Goal: Task Accomplishment & Management: Manage account settings

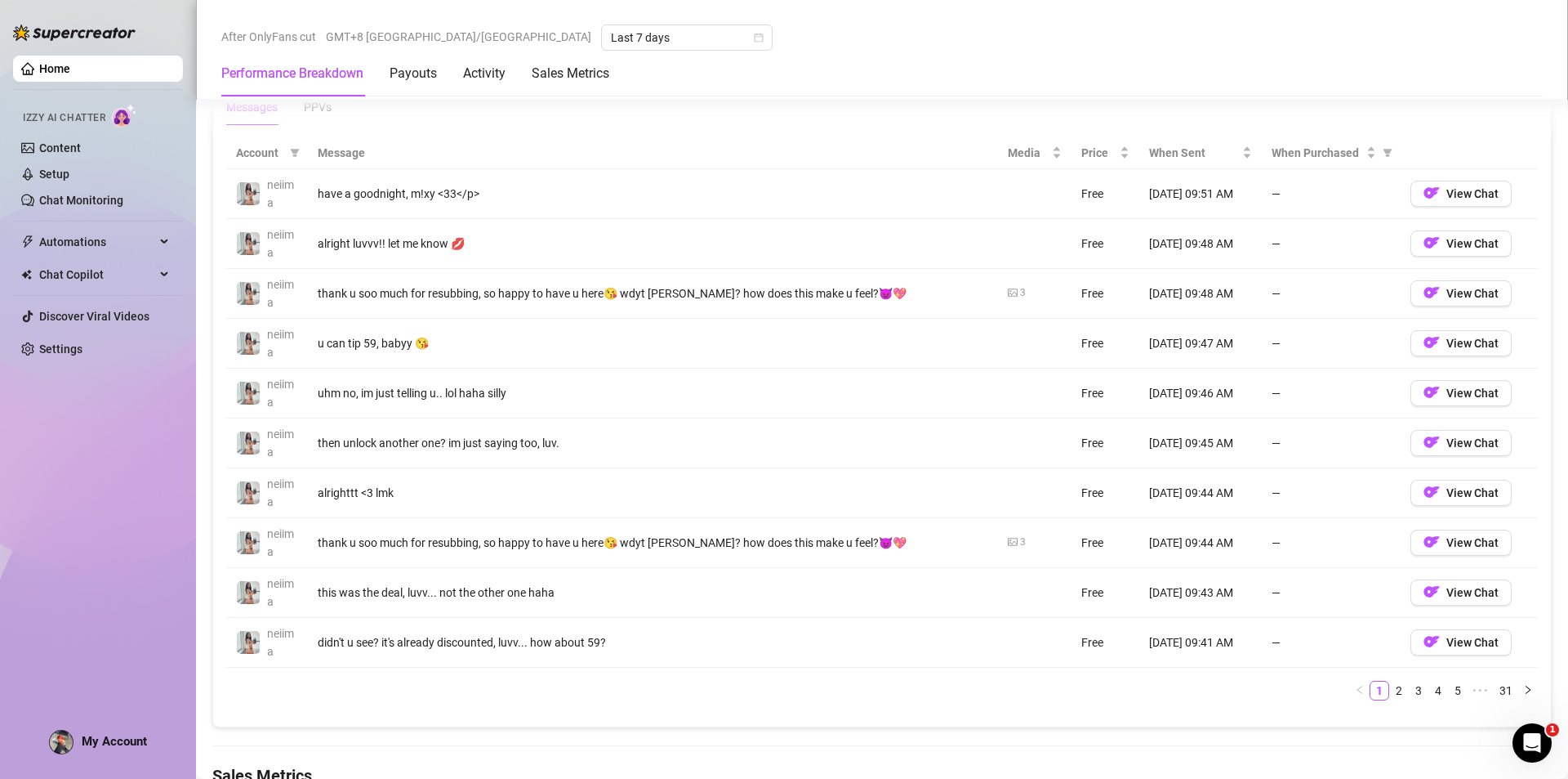
scroll to position [1470, 0]
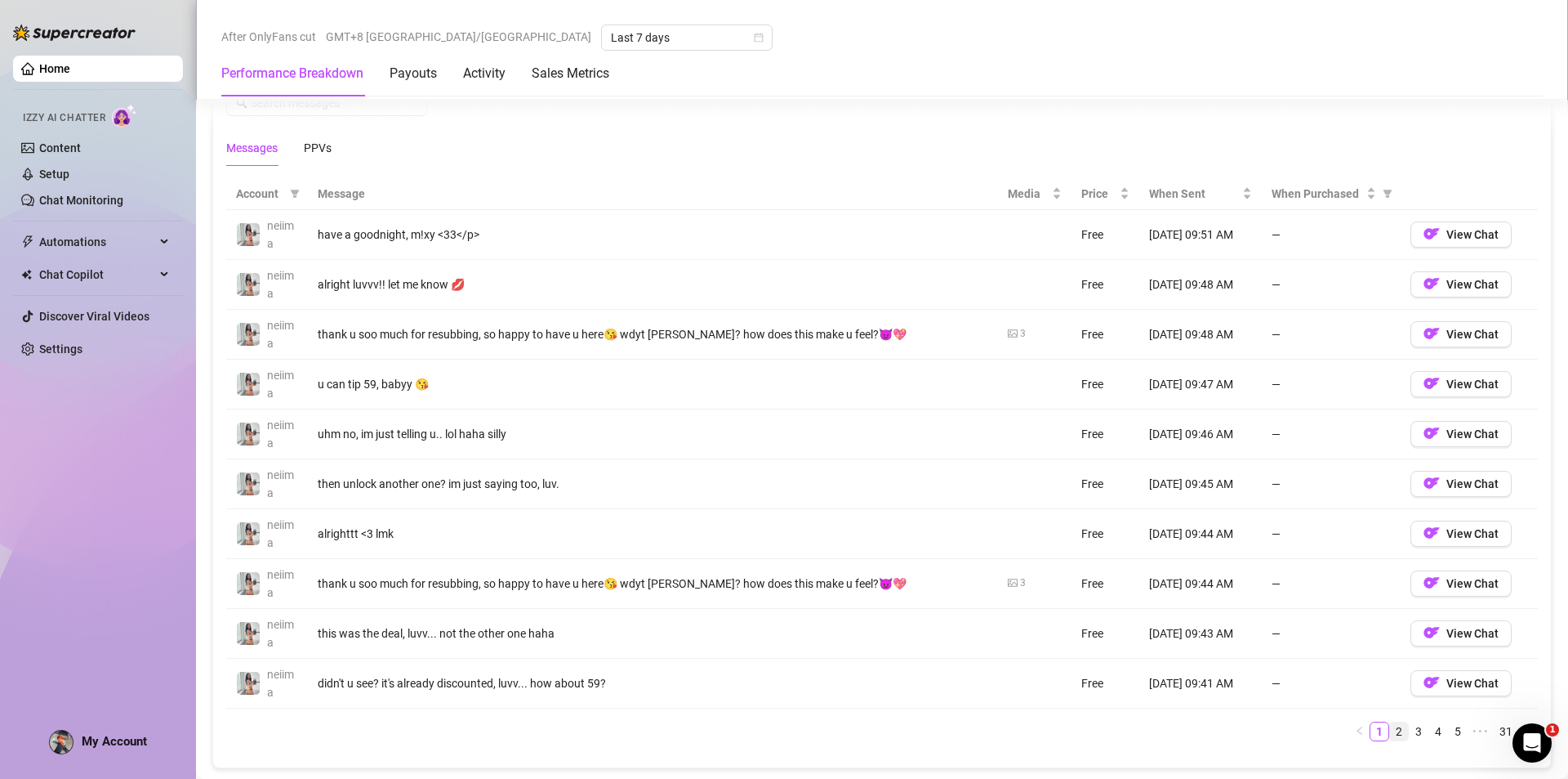
click at [1390, 723] on link "2" at bounding box center [1398, 730] width 18 height 18
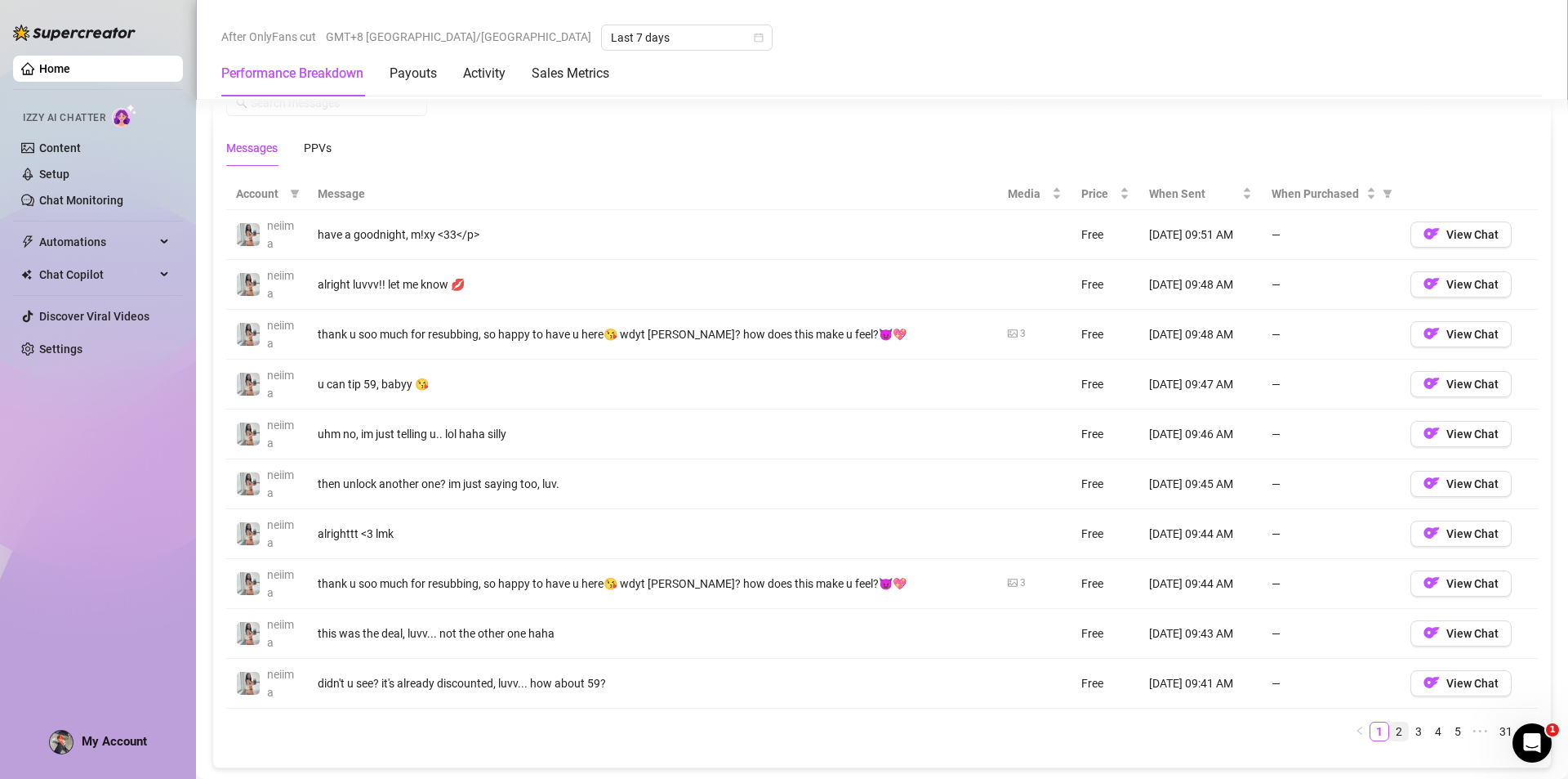
click at [1390, 730] on link "2" at bounding box center [1398, 730] width 18 height 18
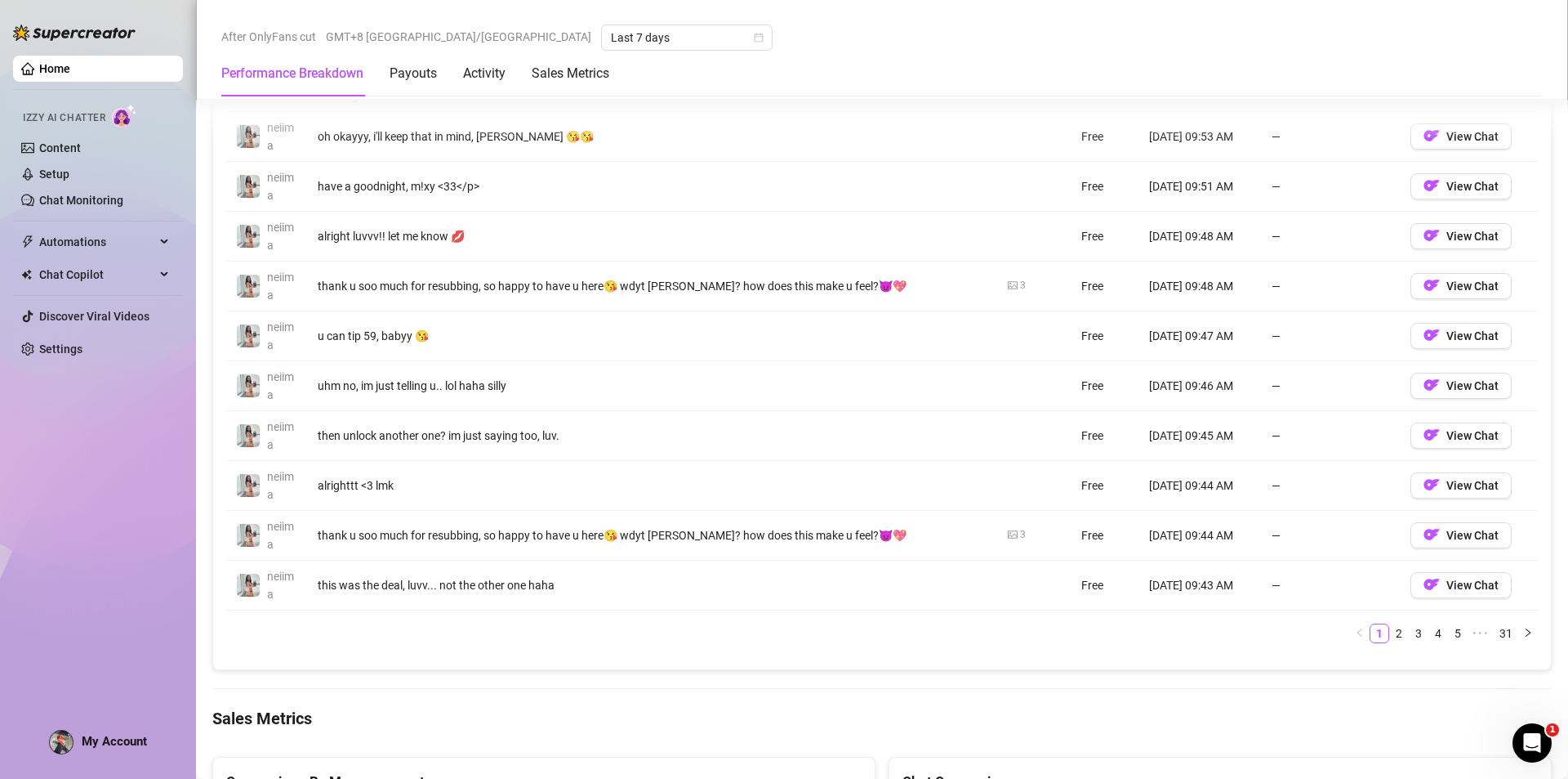
scroll to position [1470, 0]
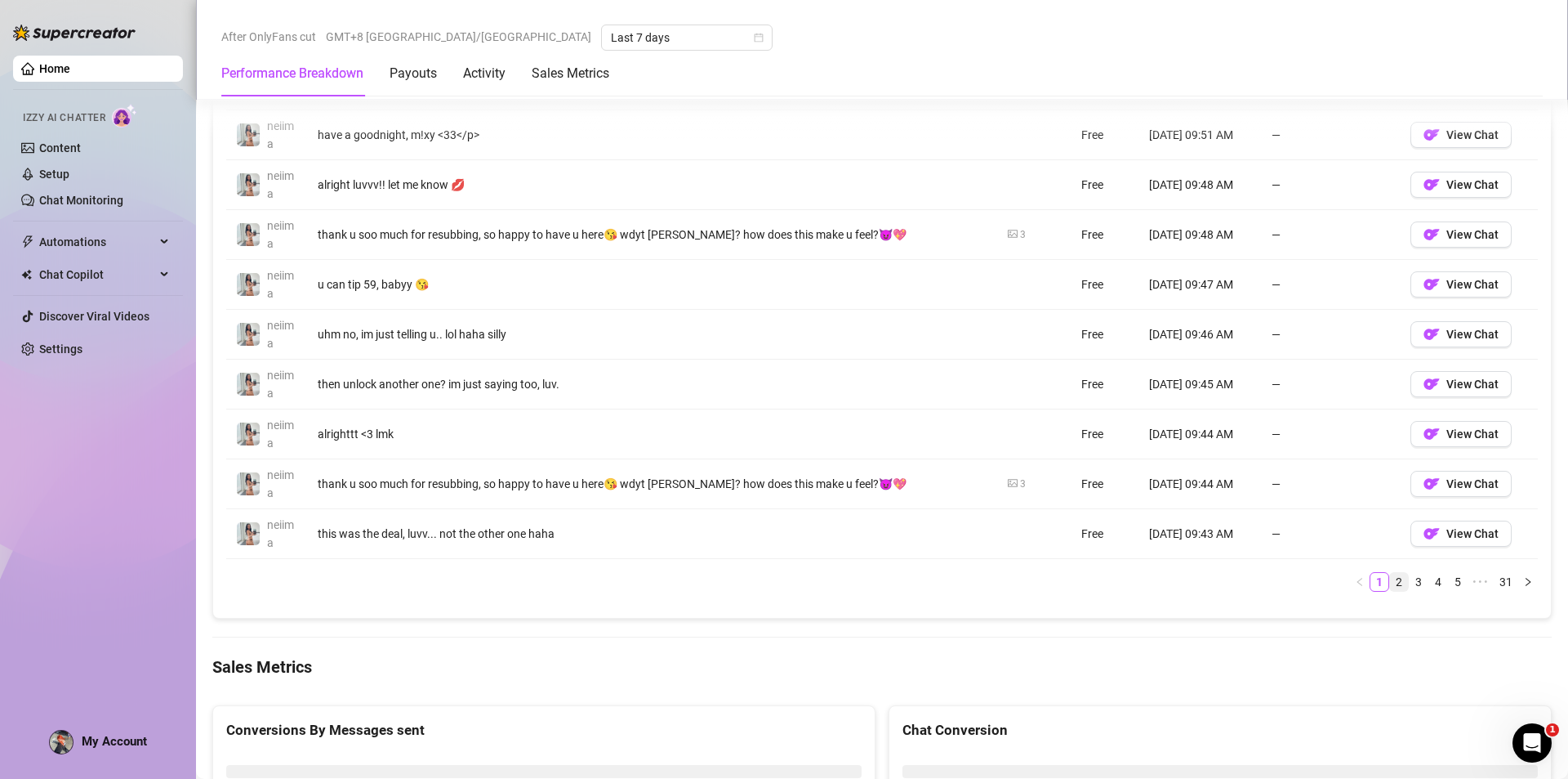
click at [1391, 583] on link "2" at bounding box center [1398, 581] width 18 height 18
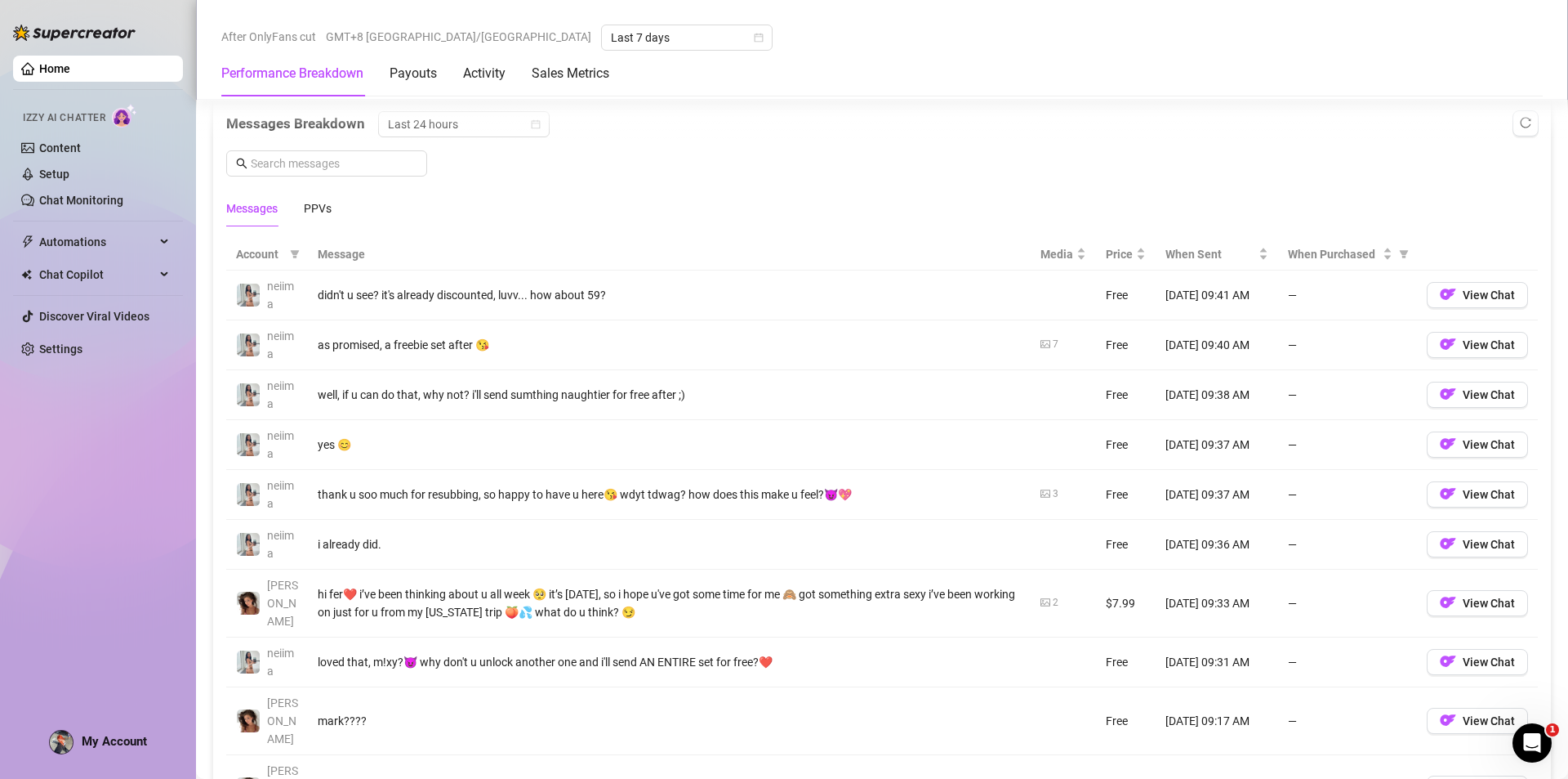
scroll to position [1348, 0]
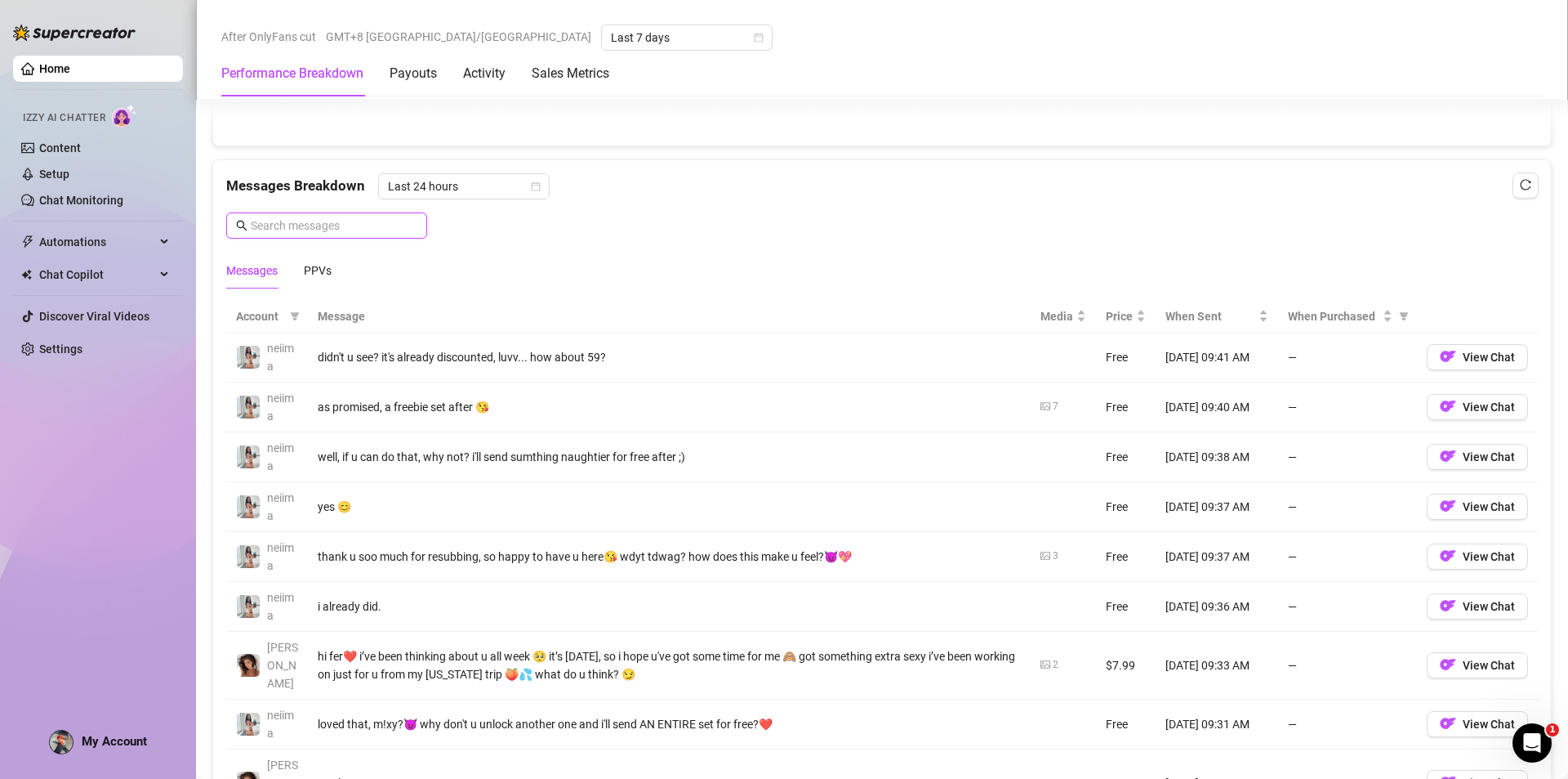
click at [336, 217] on input "text" at bounding box center [334, 225] width 167 height 18
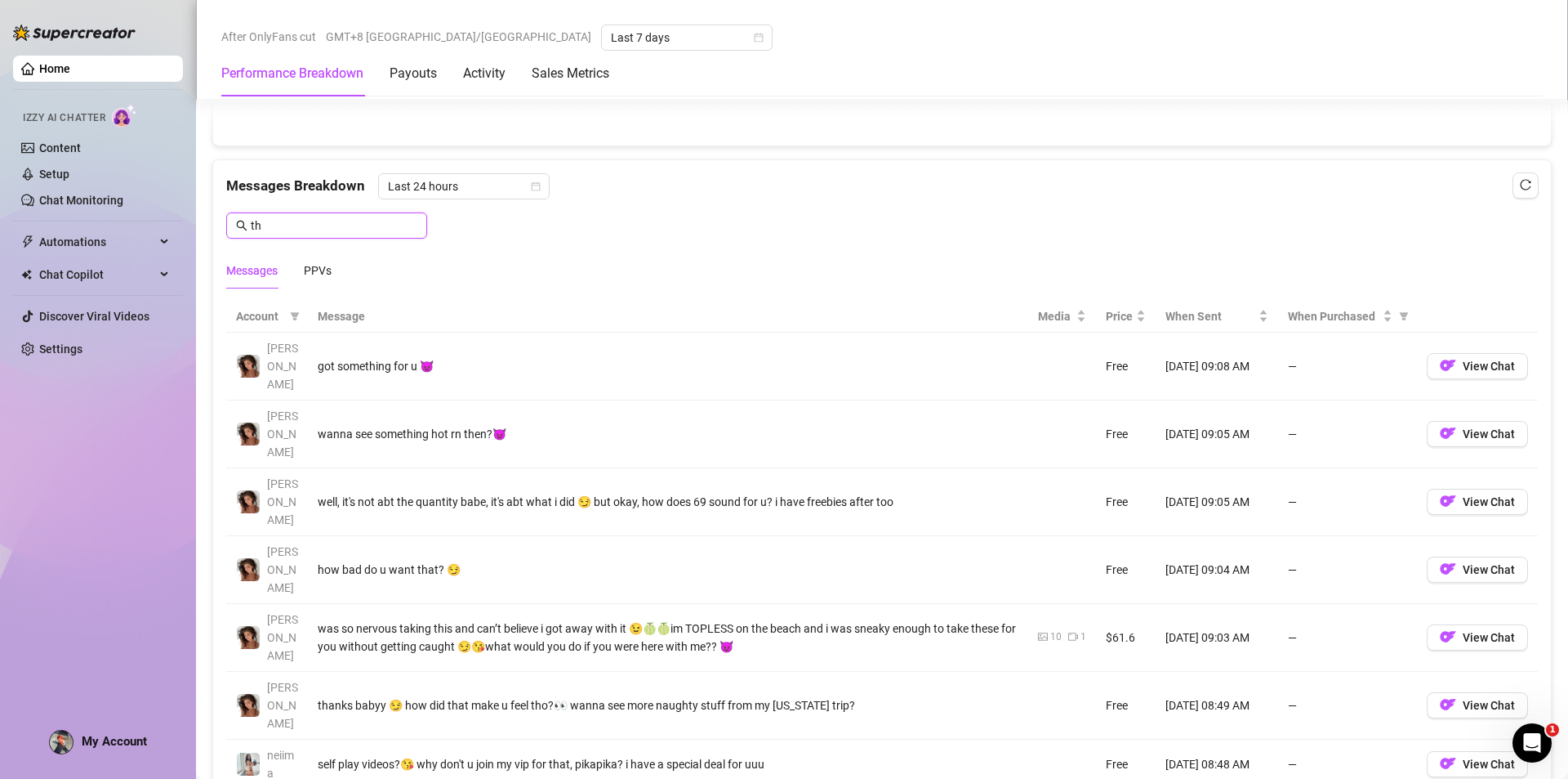
type input "t"
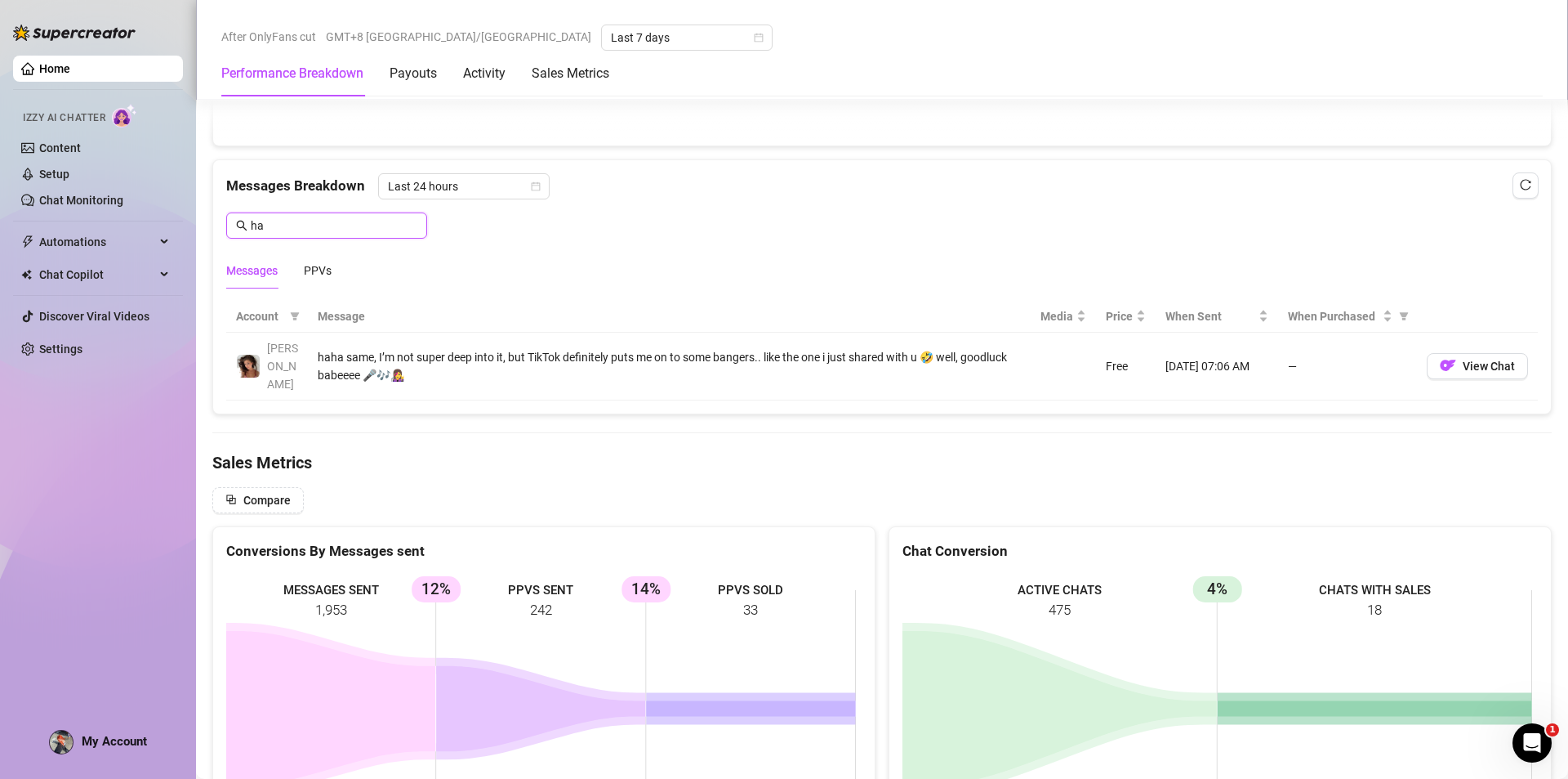
type input "h"
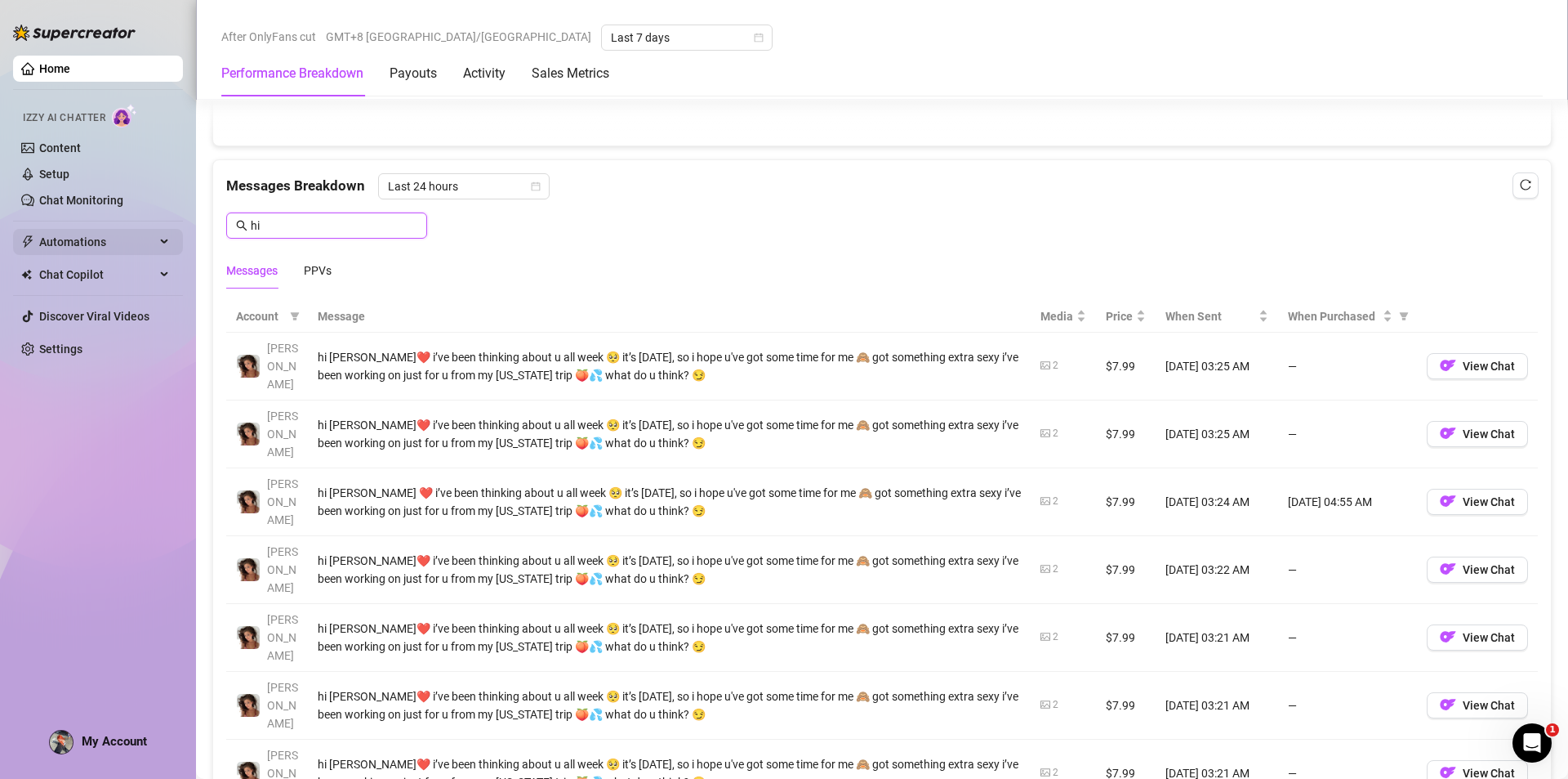
drag, startPoint x: 299, startPoint y: 228, endPoint x: 90, endPoint y: 233, distance: 209.1
click at [95, 233] on div "Home Izzy AI Chatter Content Setup Chat Monitoring Automations Chat Copilot Dis…" at bounding box center [784, 389] width 1568 height 779
paste input "tharm❤️"
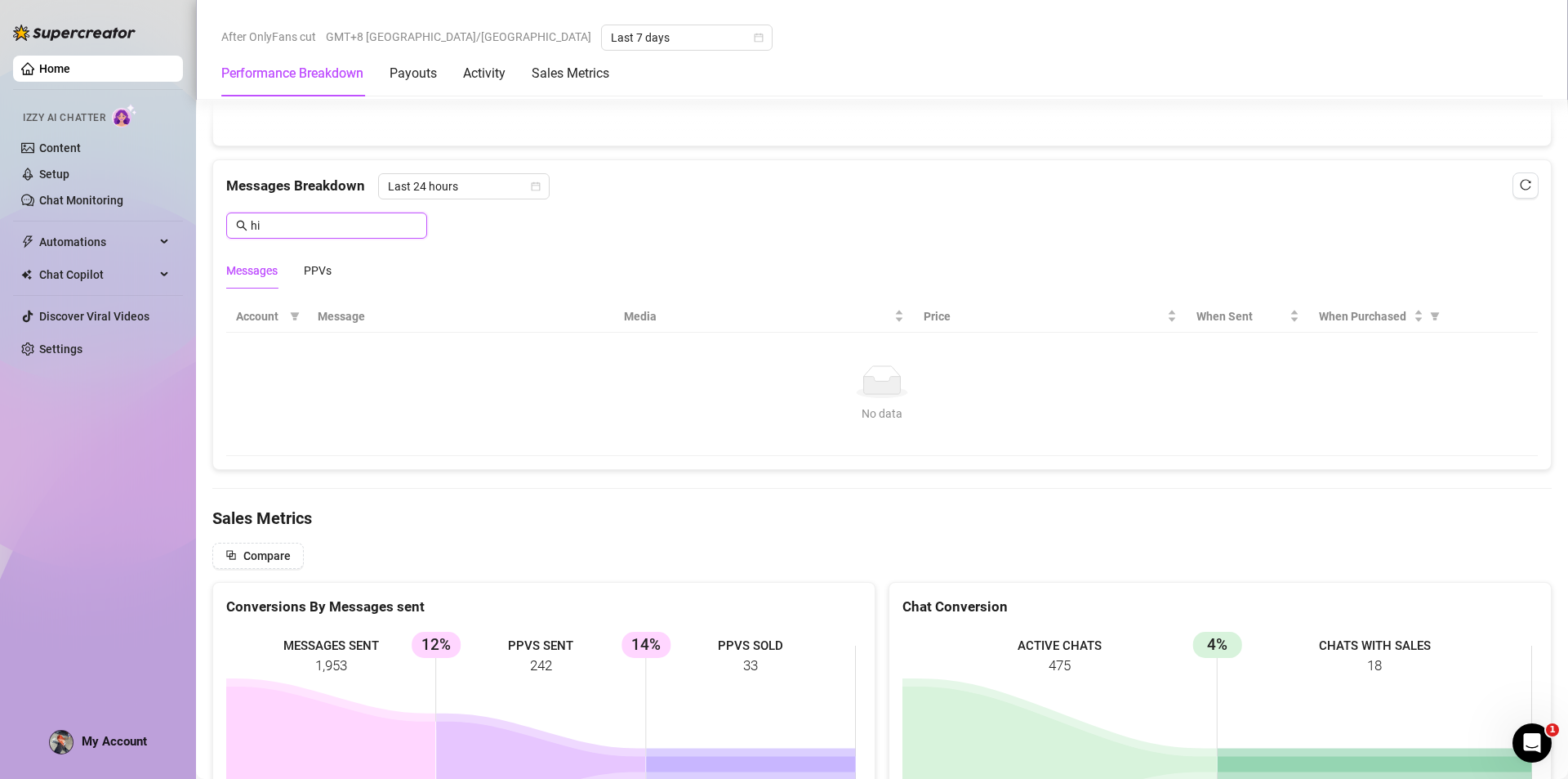
type input "h"
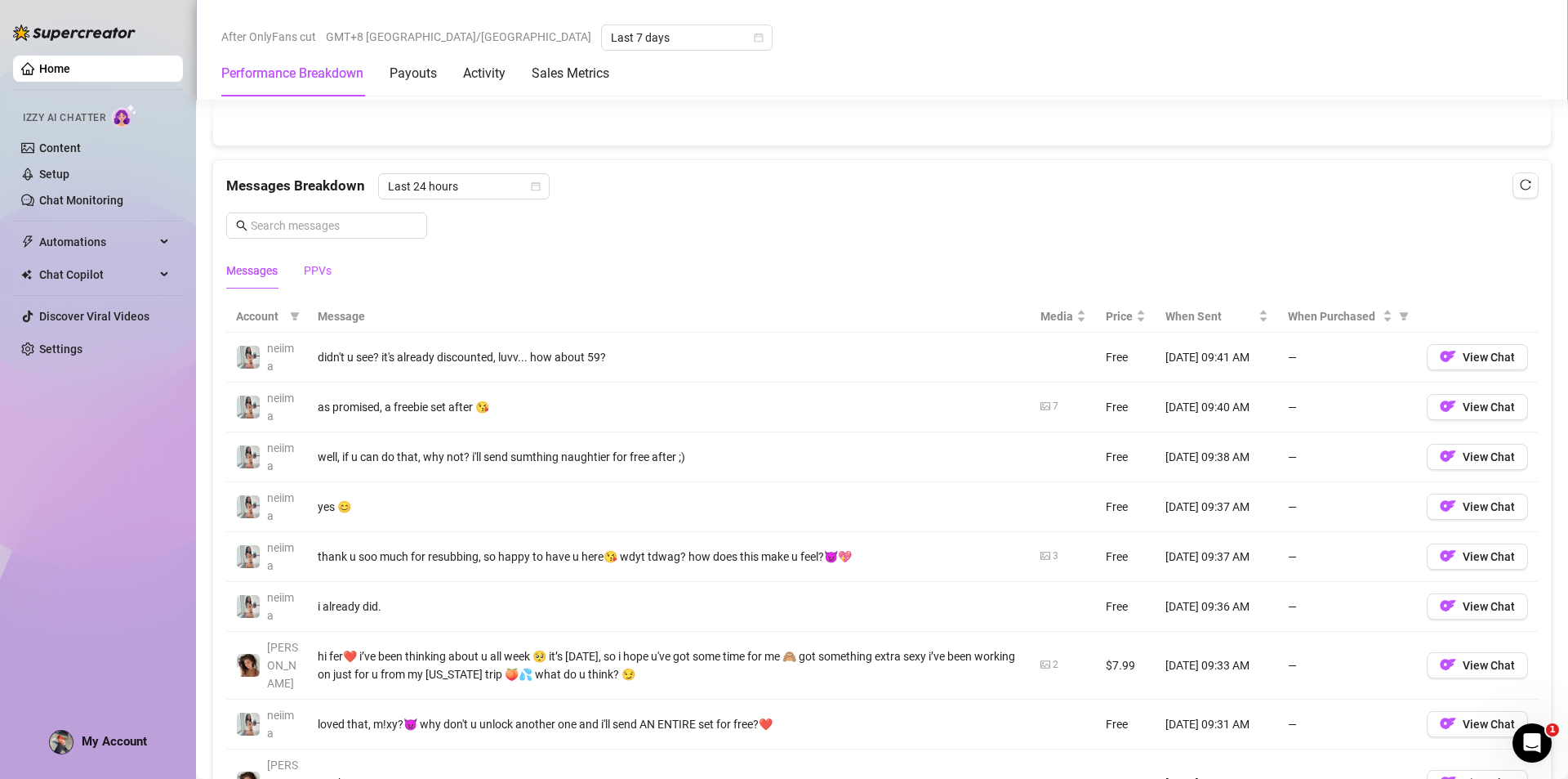
click at [317, 272] on div "PPVs" at bounding box center [318, 270] width 28 height 18
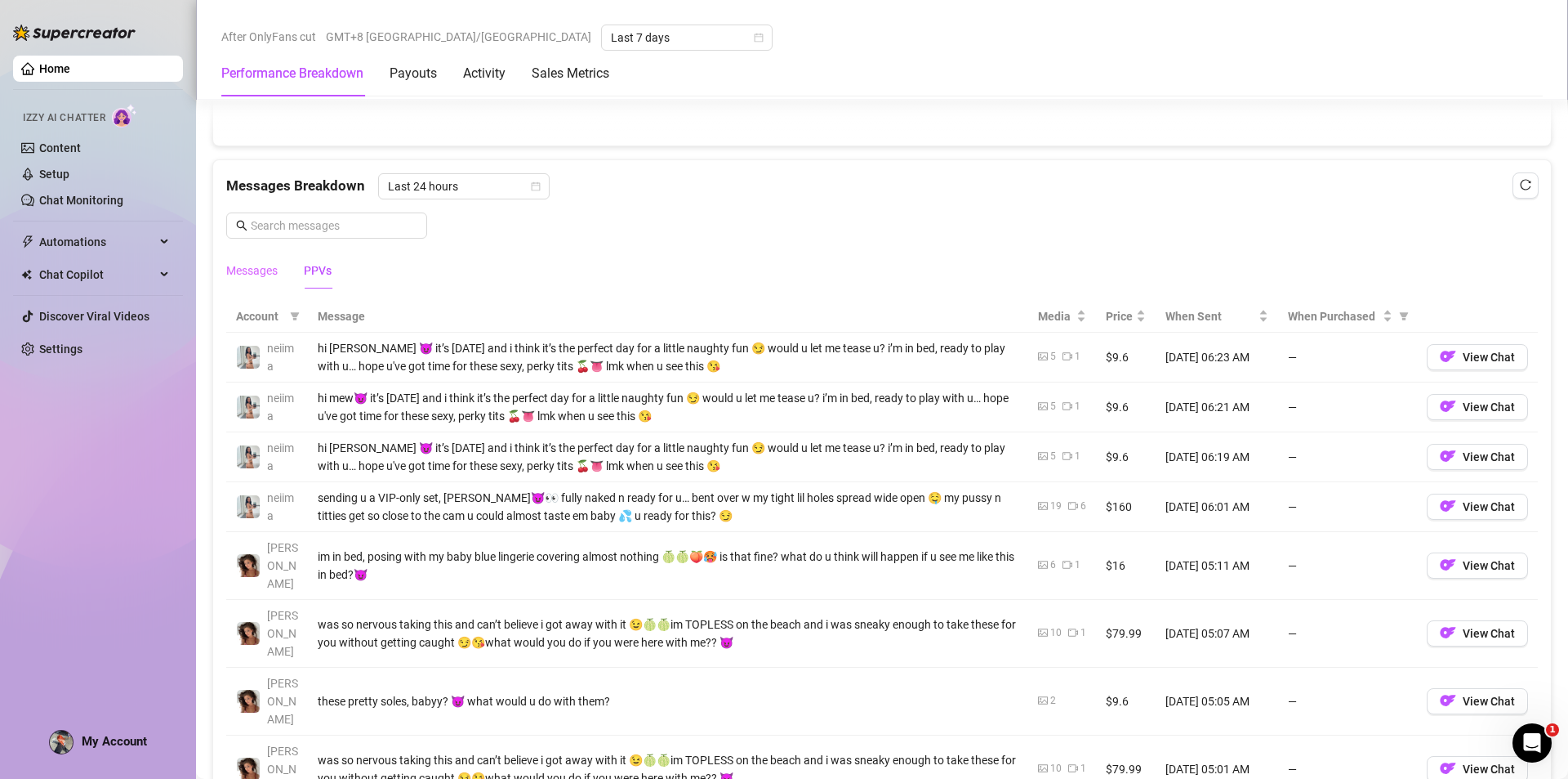
click at [264, 280] on div "Messages" at bounding box center [252, 271] width 51 height 37
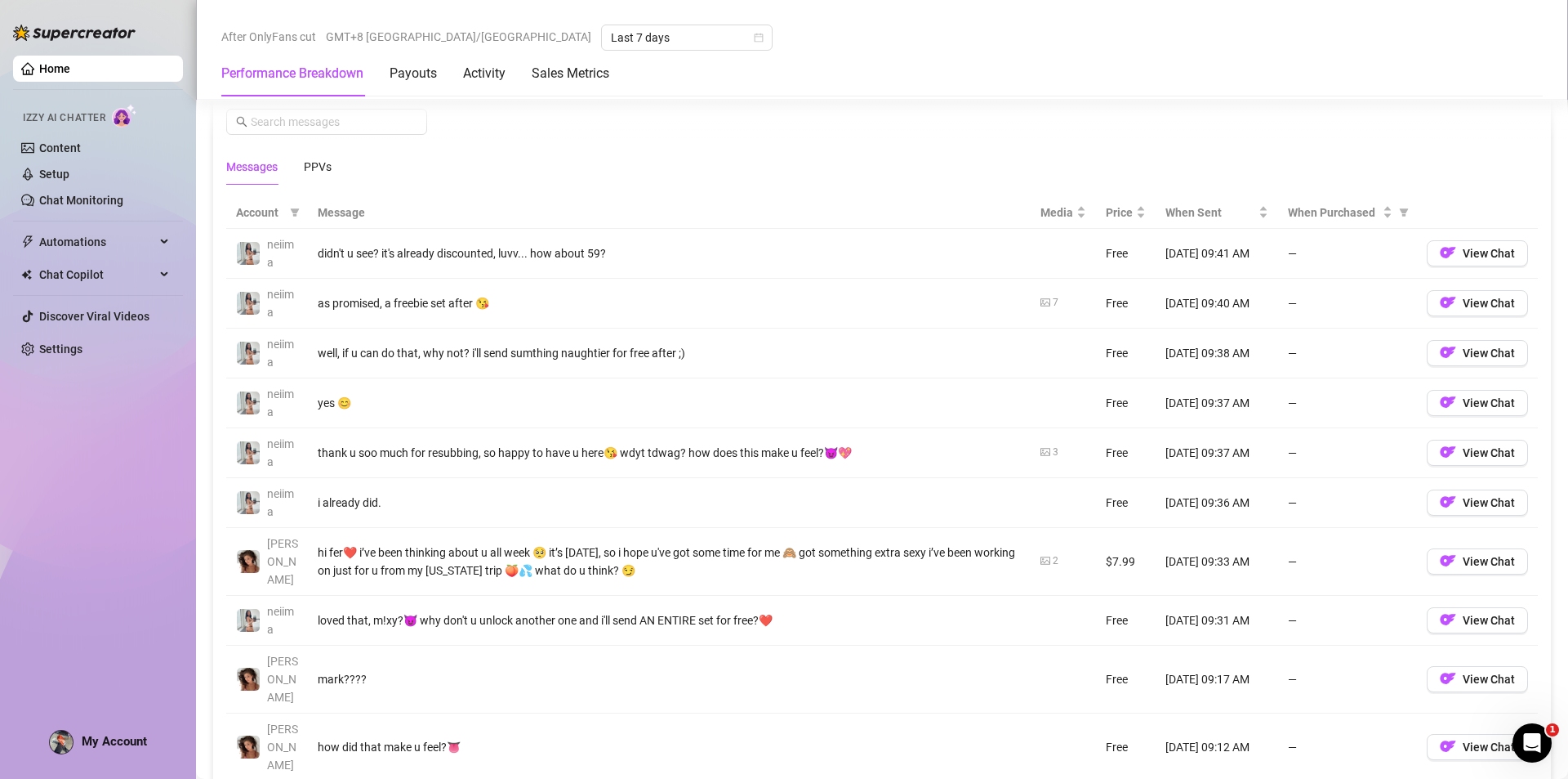
scroll to position [1511, 0]
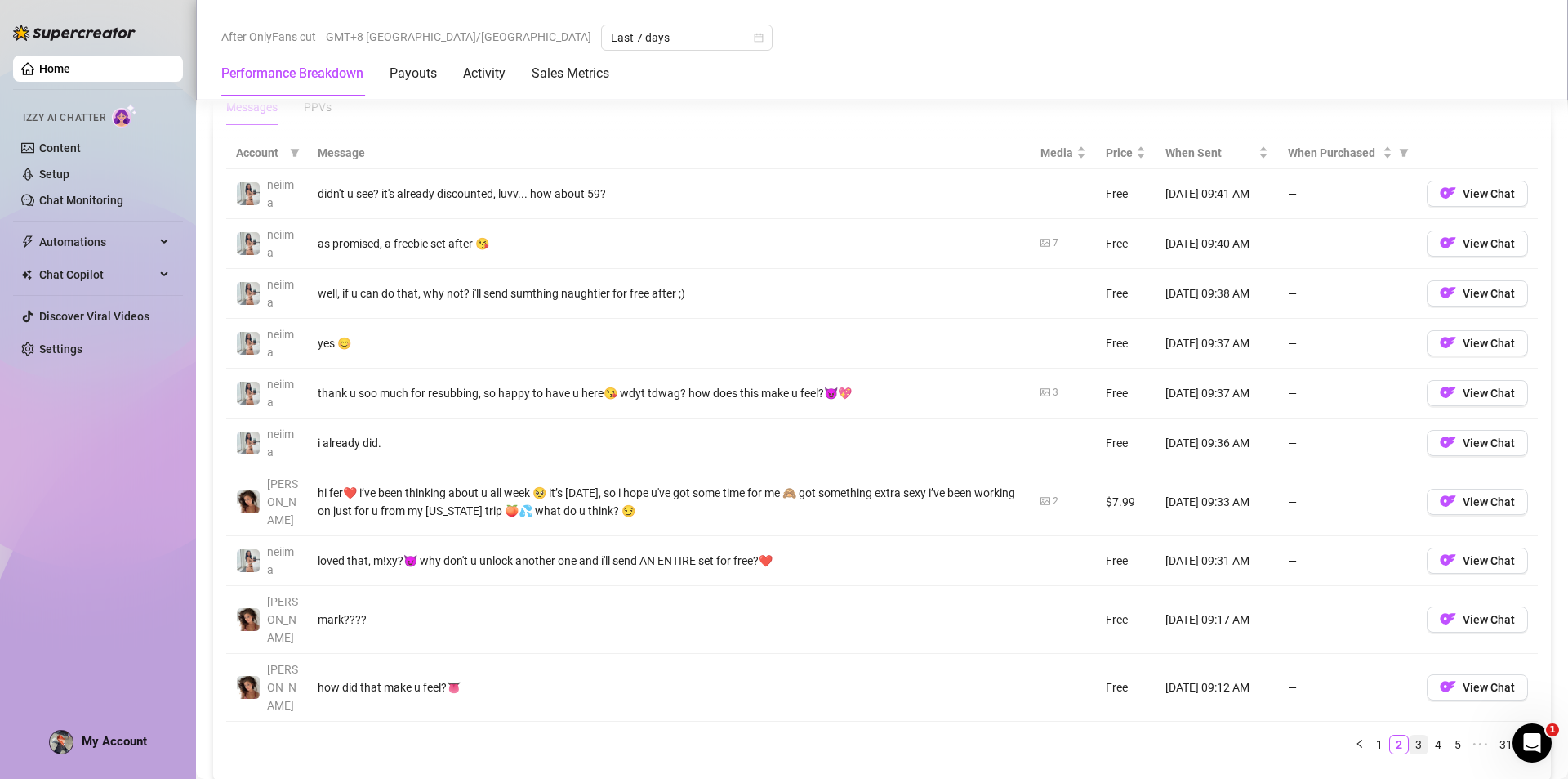
click at [1410, 735] on link "3" at bounding box center [1419, 744] width 18 height 18
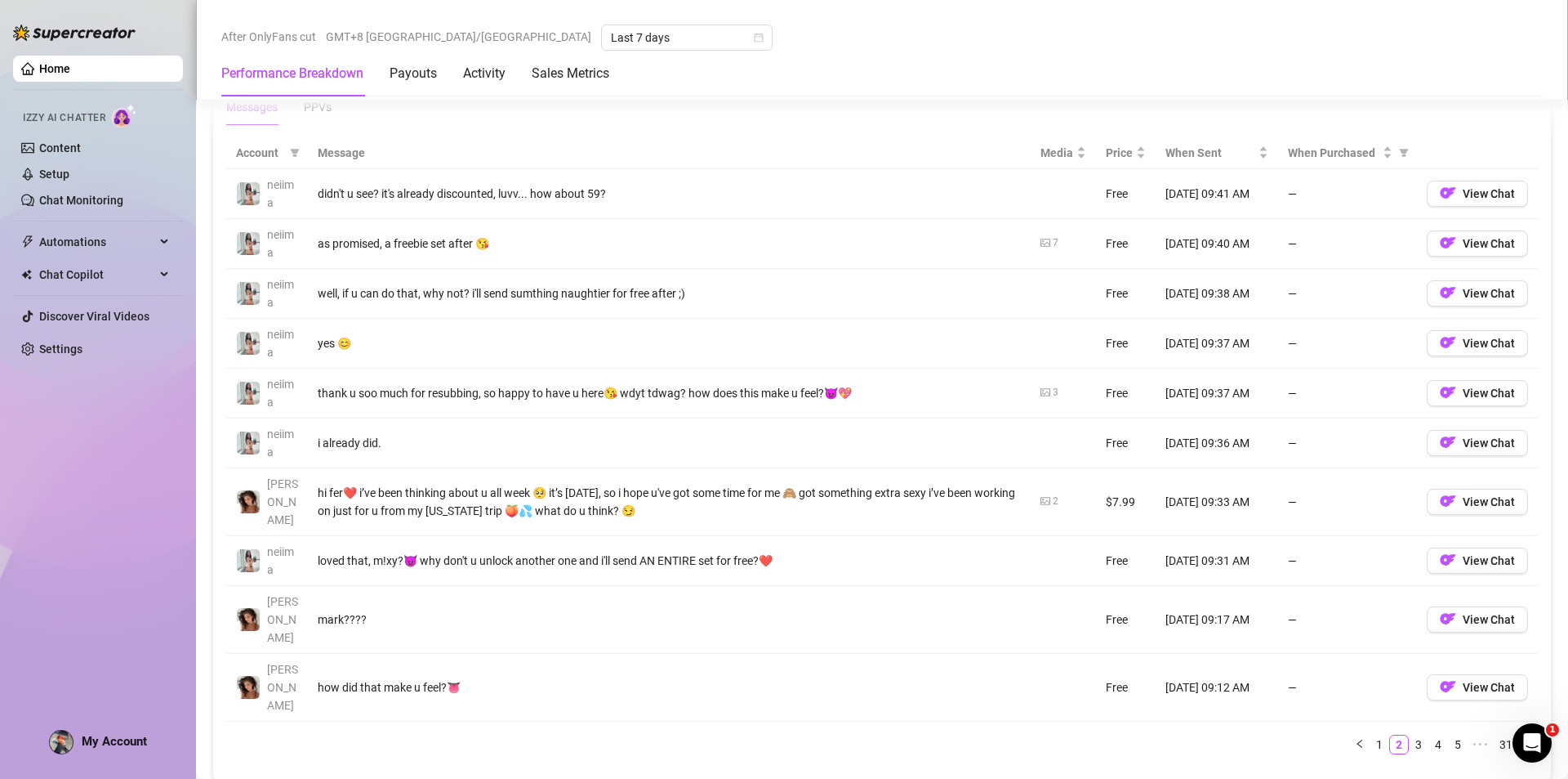
click at [1410, 735] on link "3" at bounding box center [1419, 744] width 18 height 18
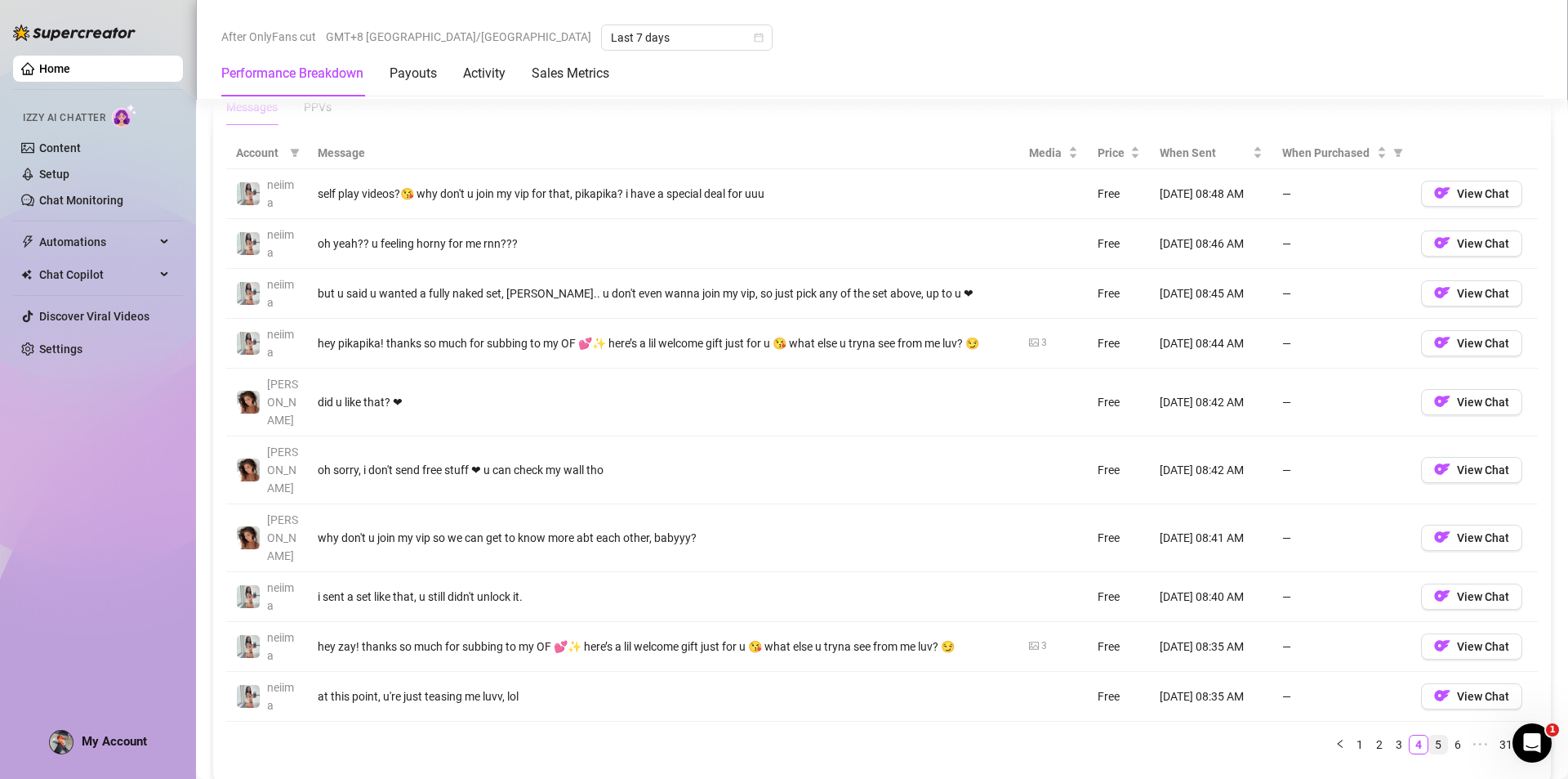
click at [1430, 735] on link "5" at bounding box center [1438, 744] width 18 height 18
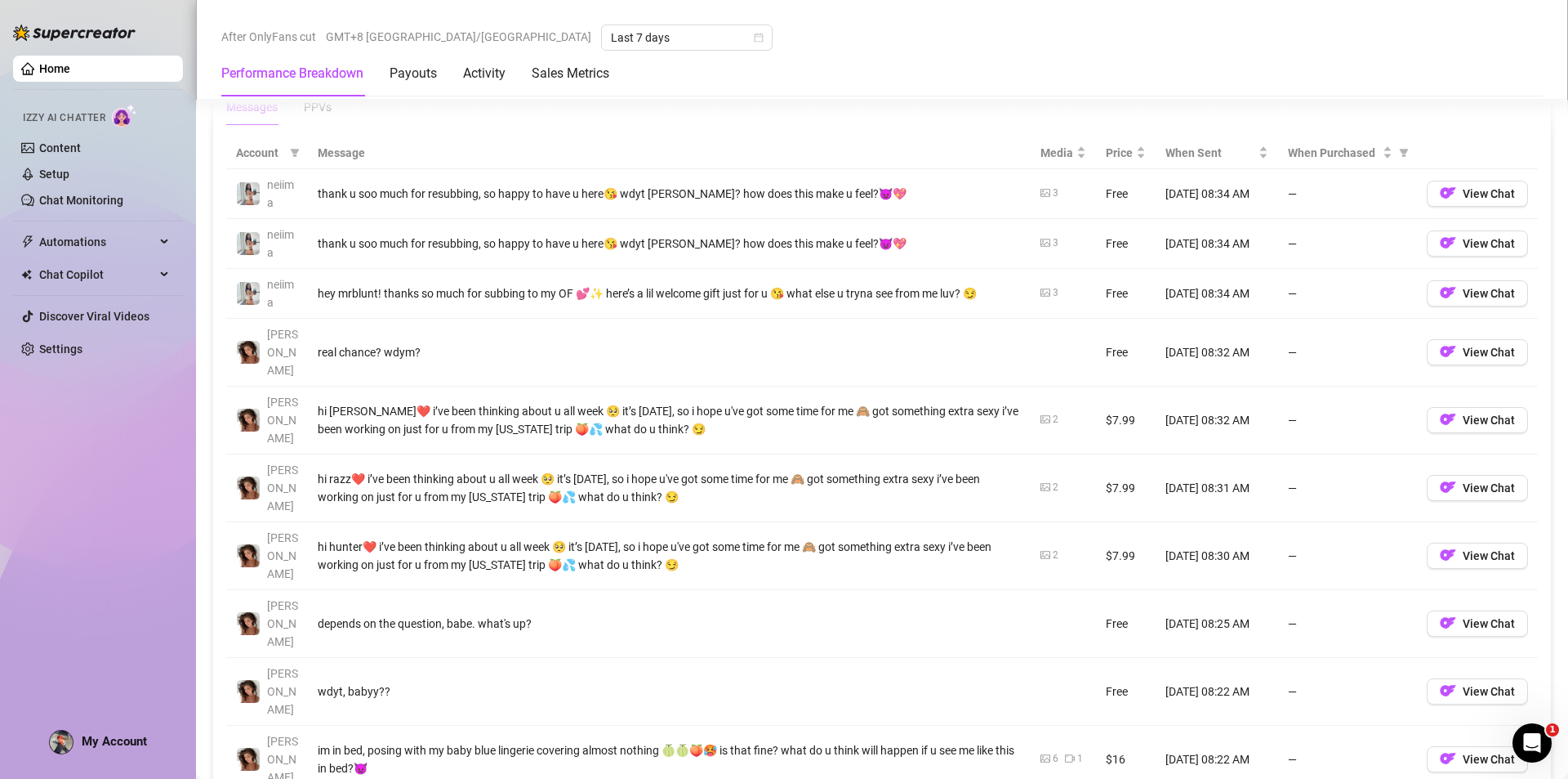
scroll to position [1348, 0]
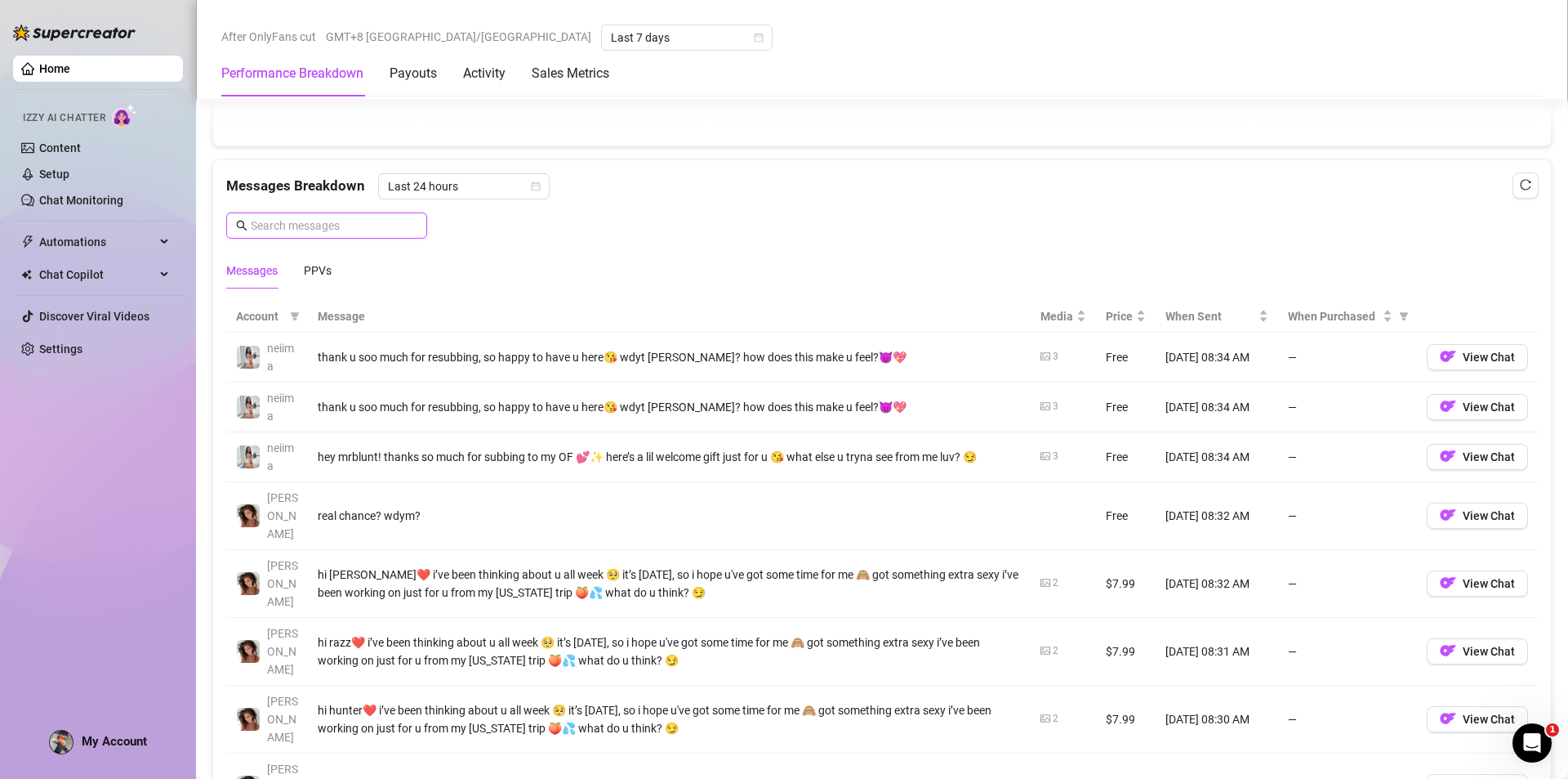
click at [365, 218] on input "text" at bounding box center [334, 225] width 167 height 18
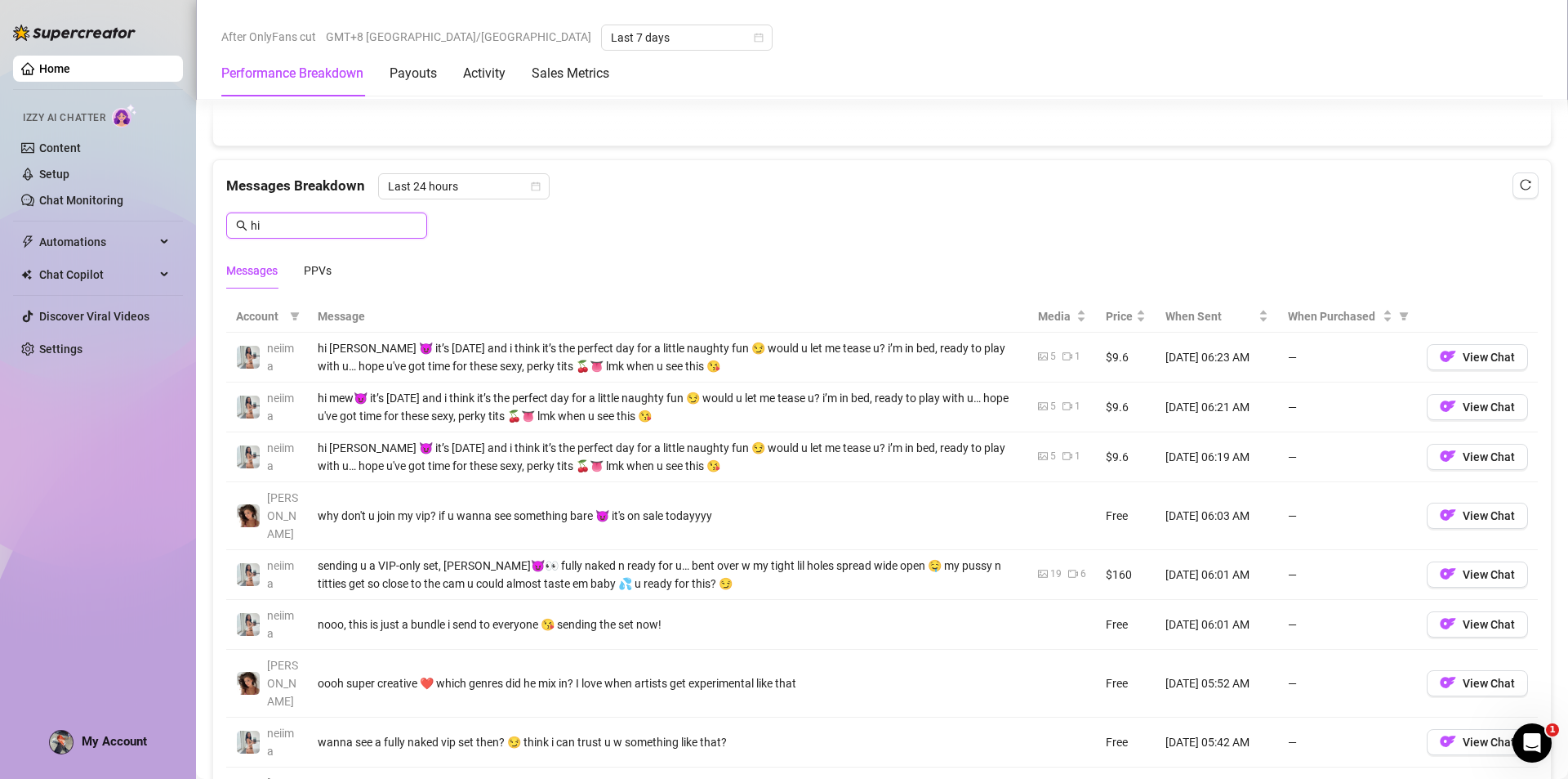
type input "h"
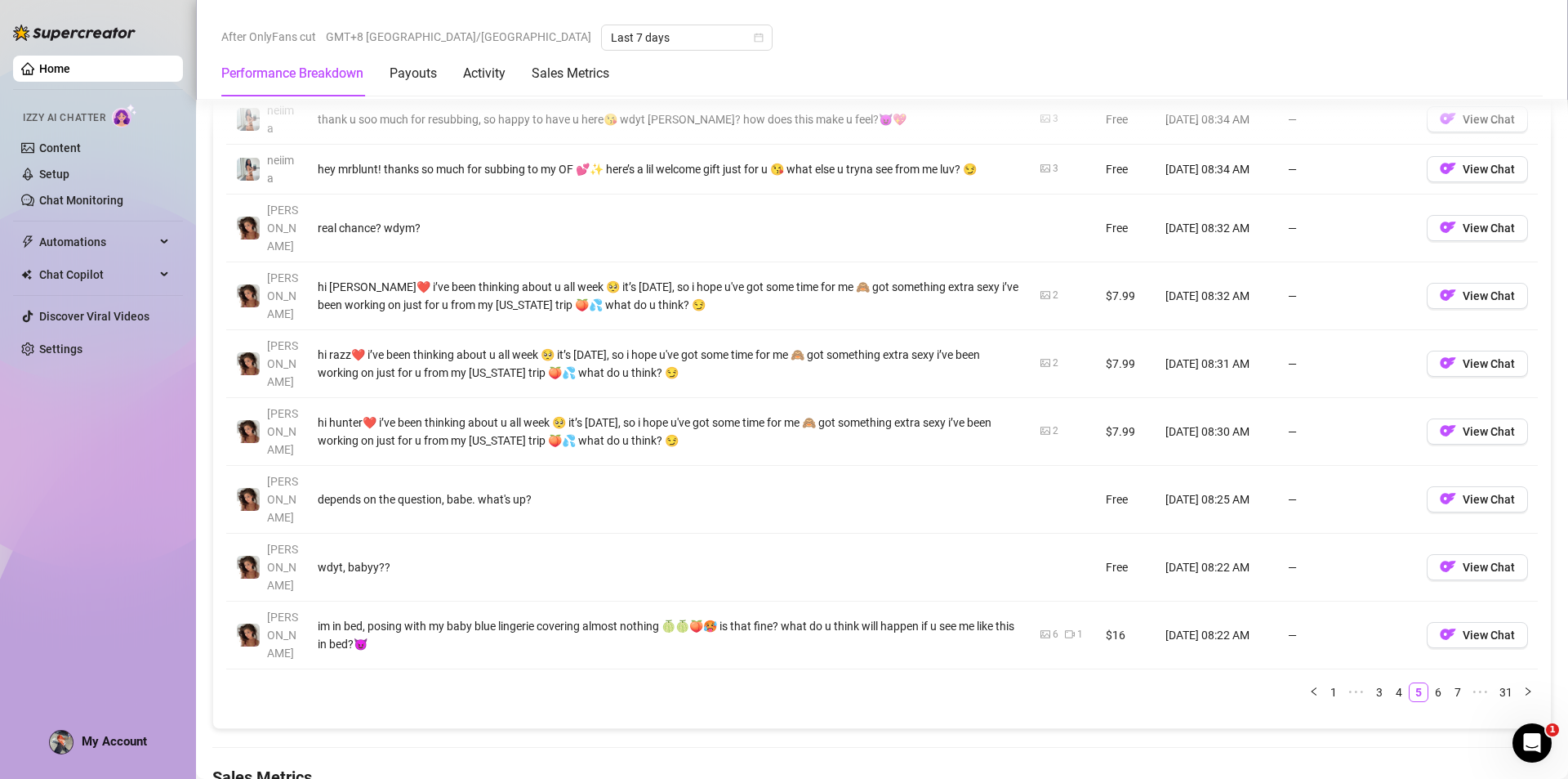
scroll to position [1675, 0]
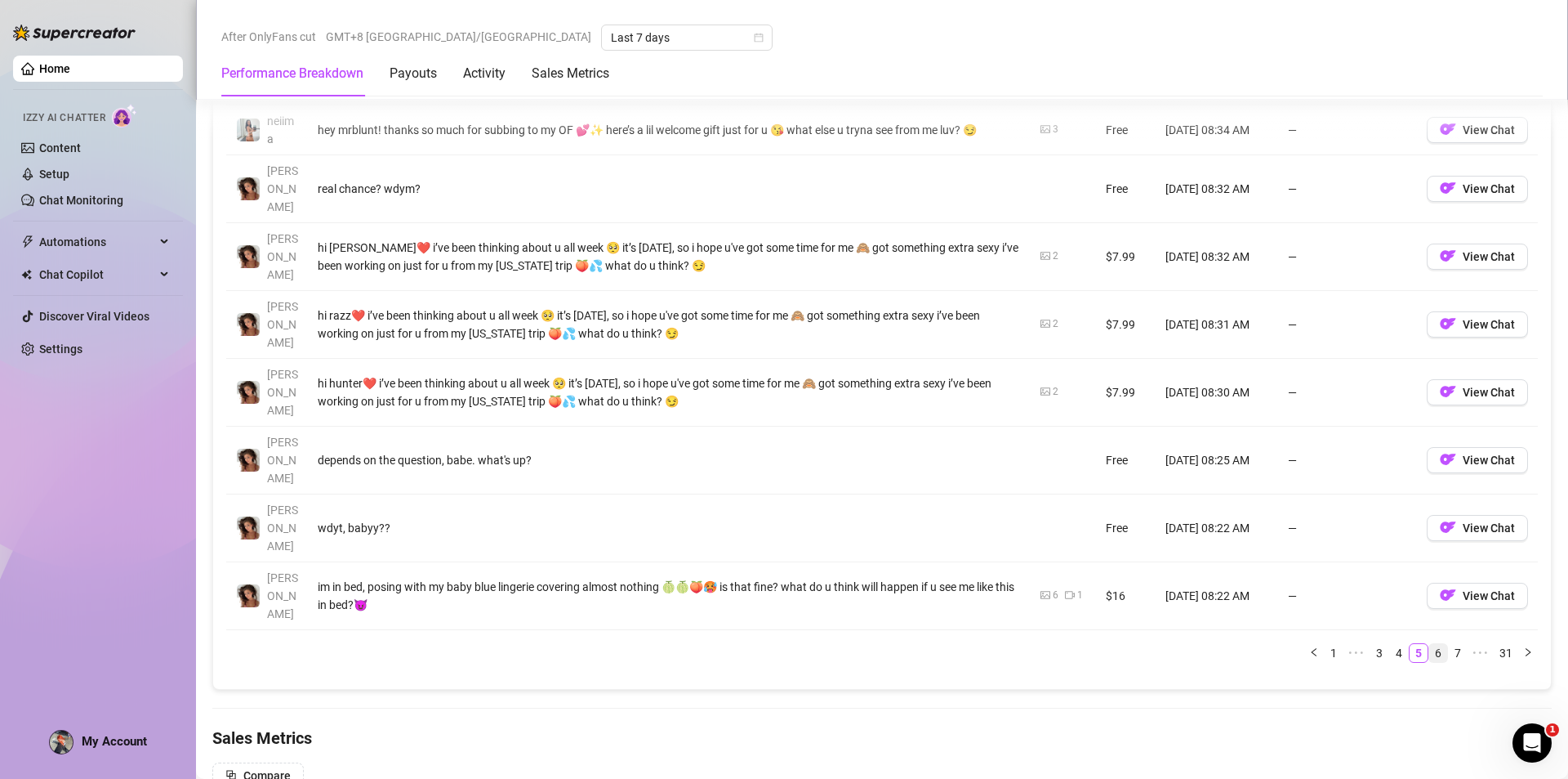
click at [1430, 644] on link "6" at bounding box center [1438, 652] width 18 height 18
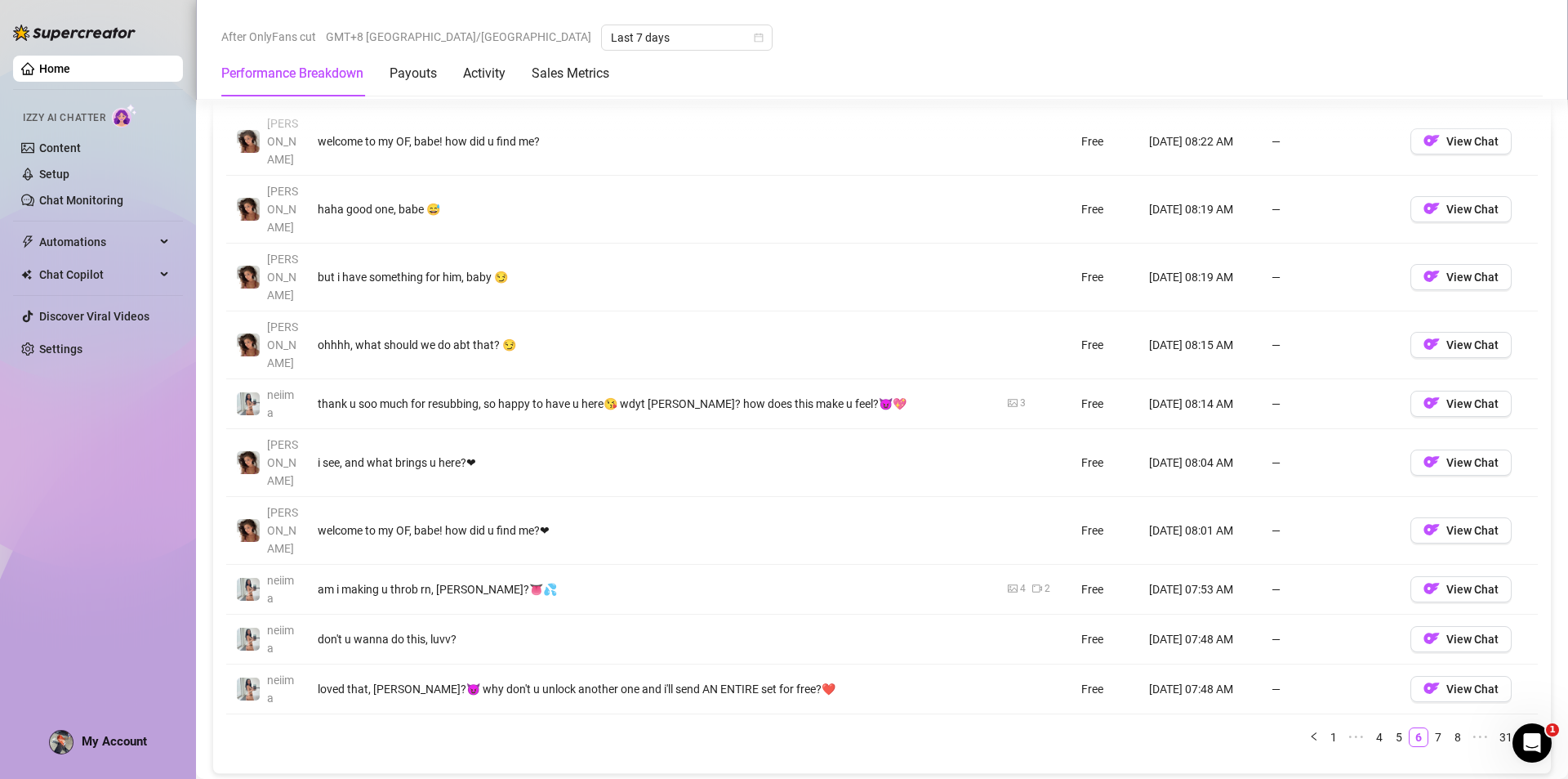
scroll to position [1511, 0]
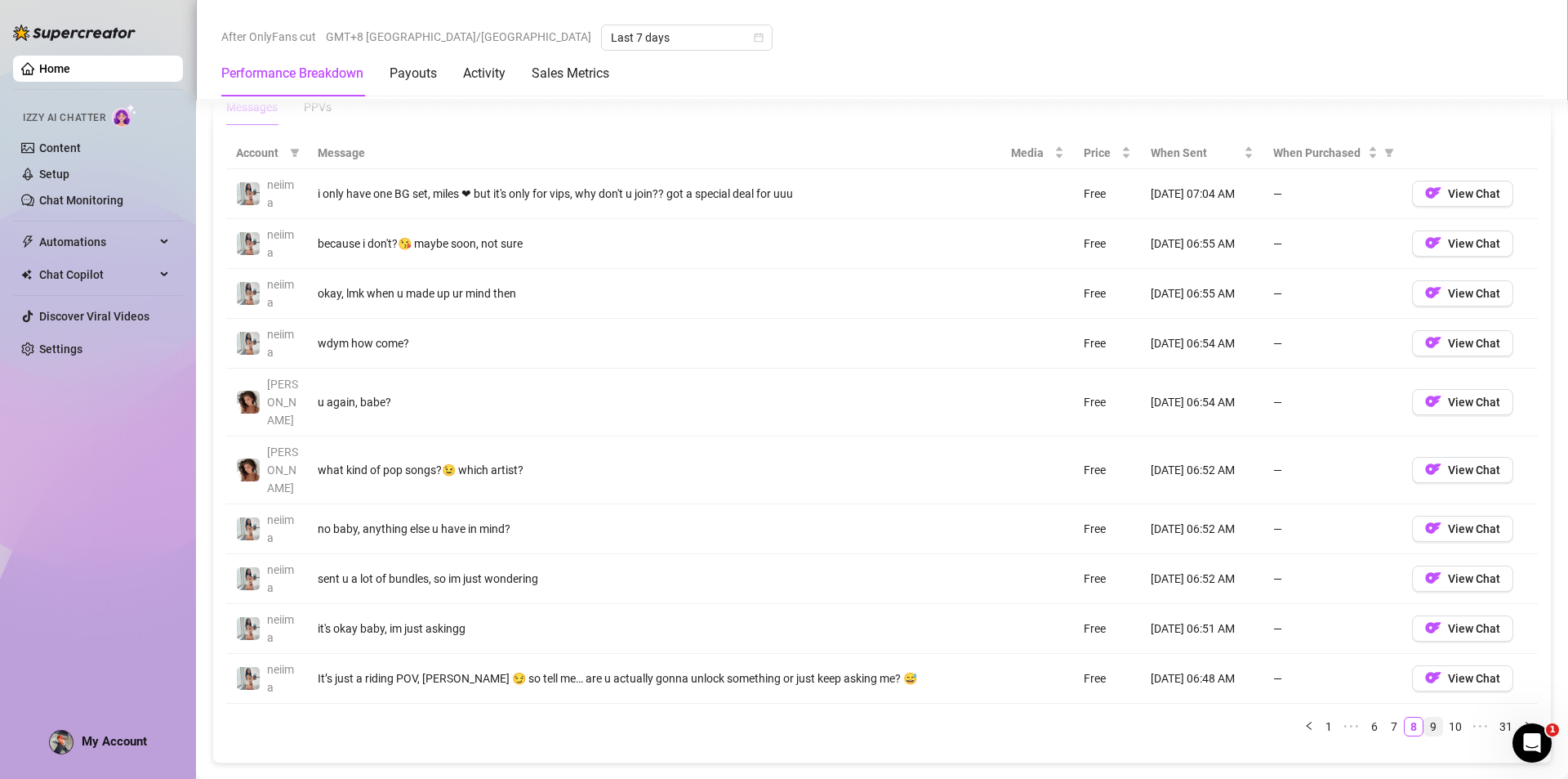
click at [1424, 717] on link "9" at bounding box center [1433, 726] width 18 height 18
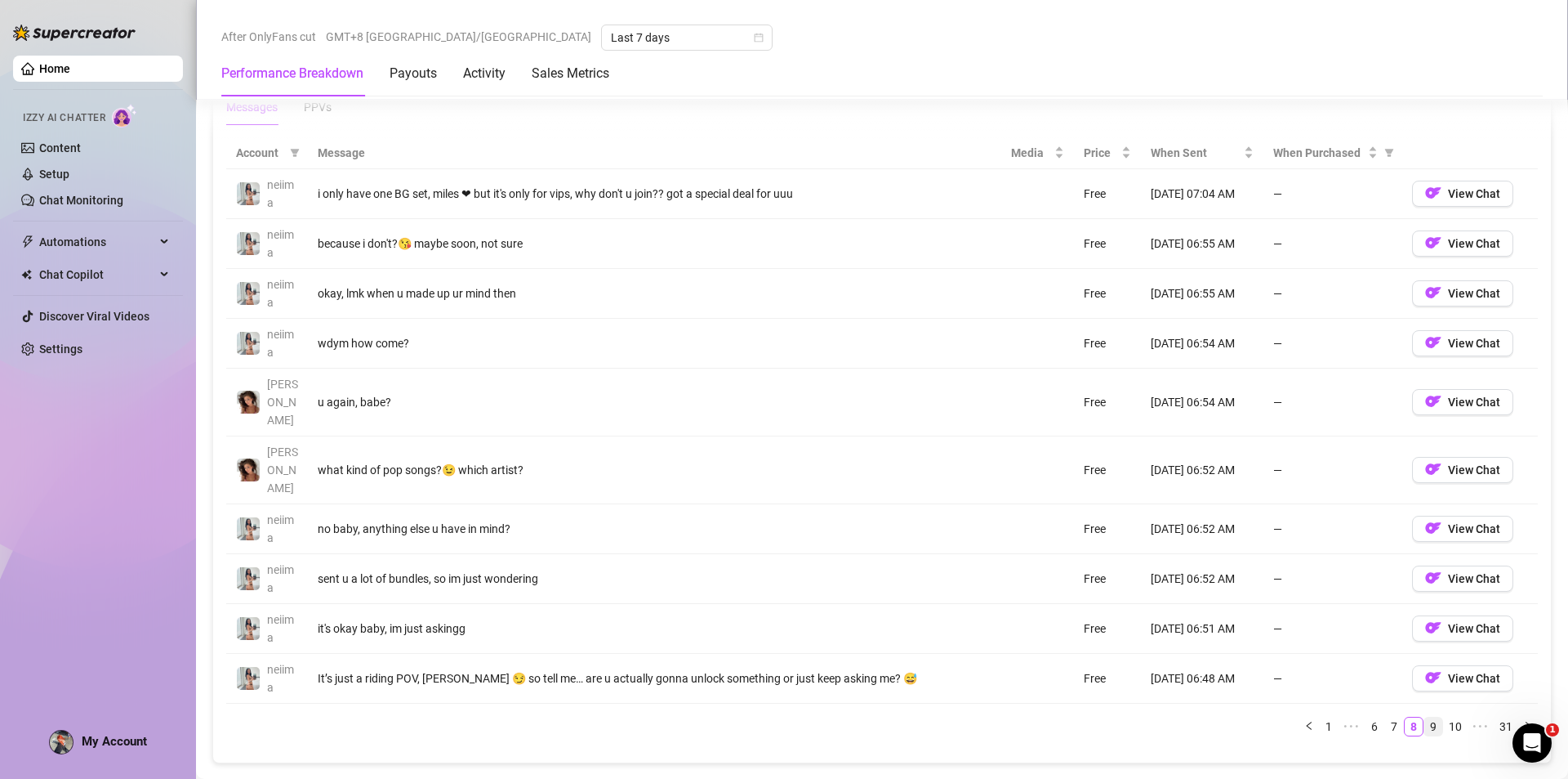
click at [1424, 717] on link "9" at bounding box center [1433, 726] width 18 height 18
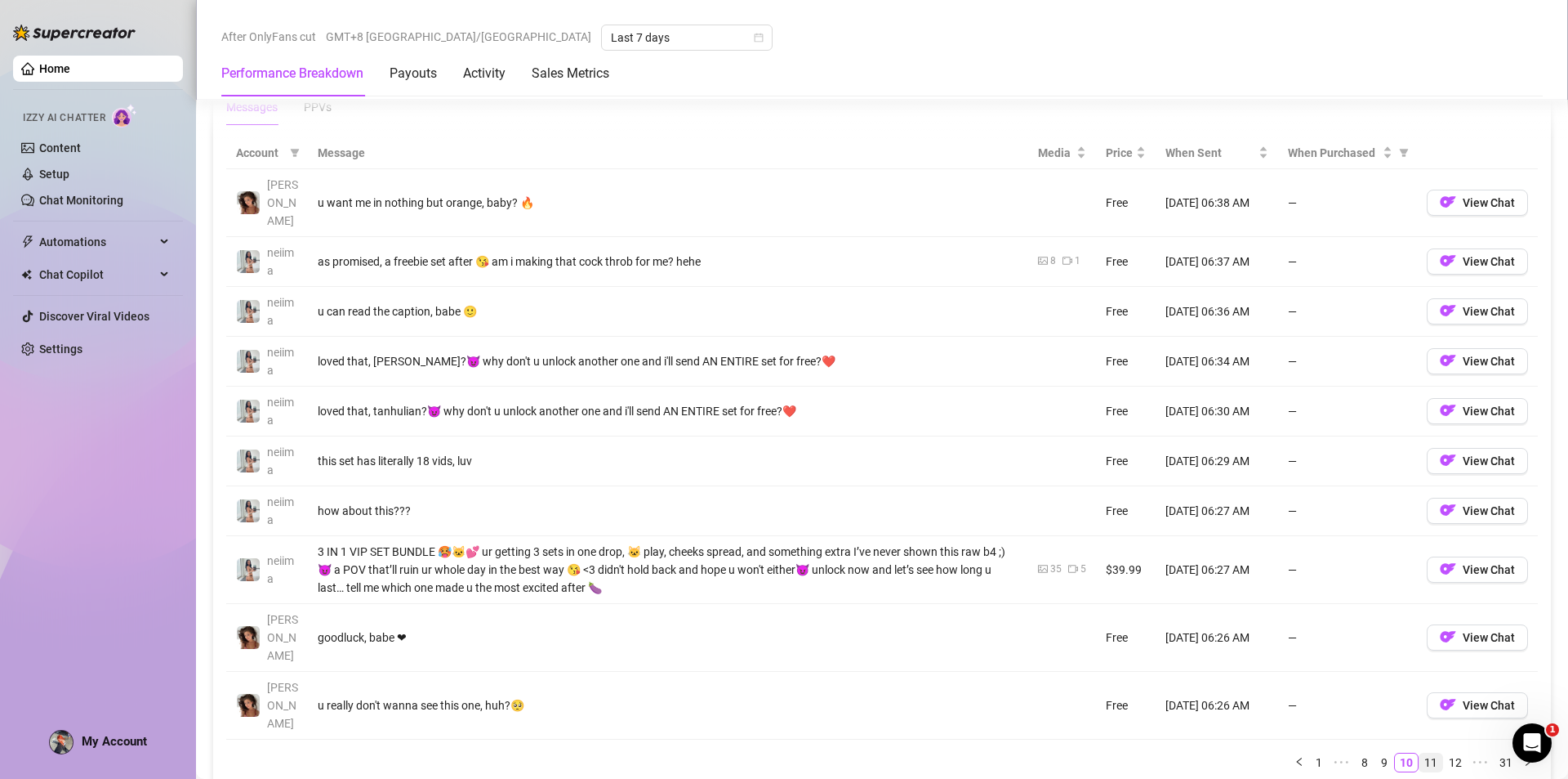
click at [1420, 753] on link "11" at bounding box center [1431, 761] width 23 height 18
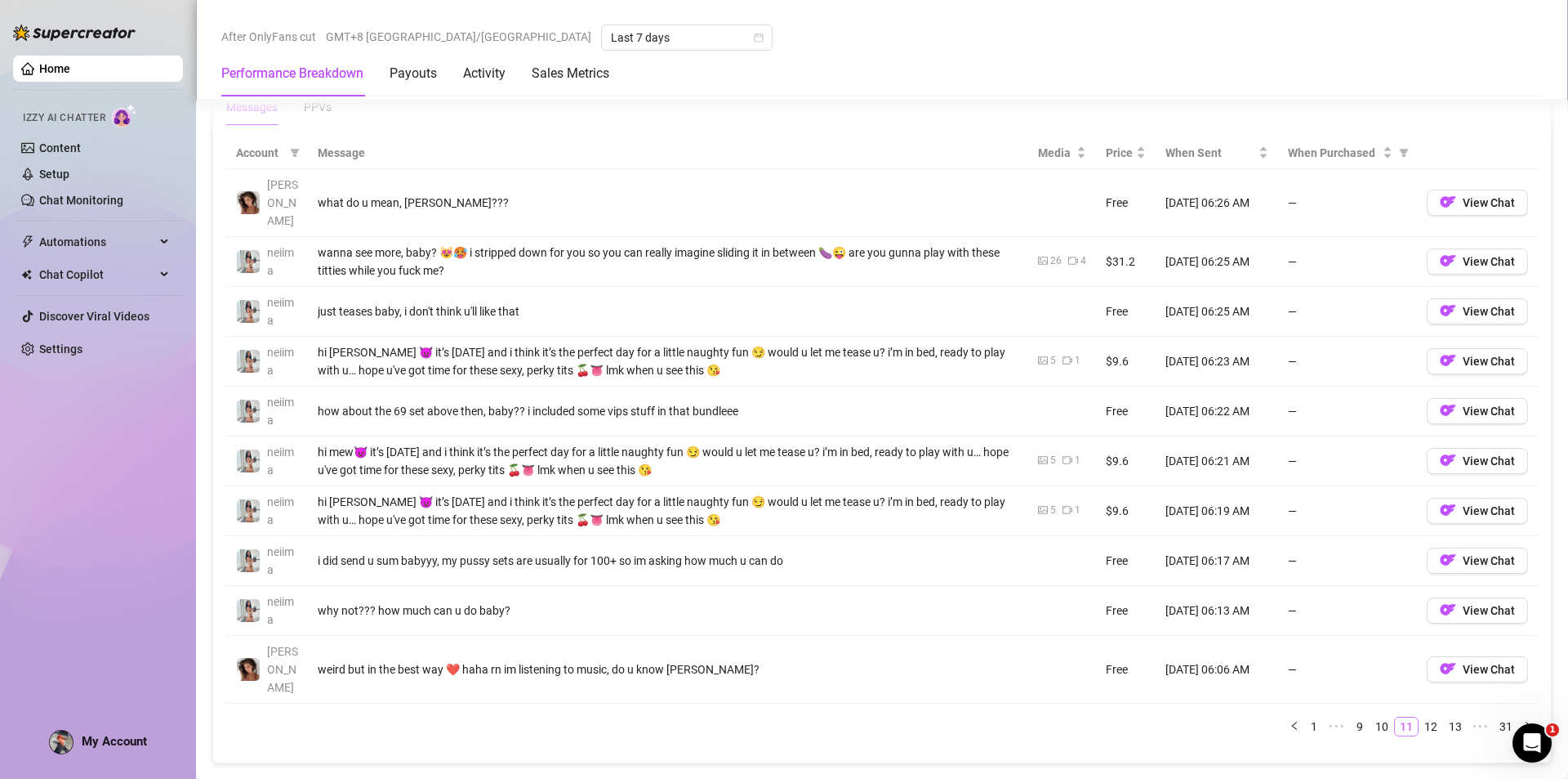
click at [1400, 717] on link "11" at bounding box center [1407, 726] width 23 height 18
click at [1423, 717] on link "12" at bounding box center [1431, 726] width 23 height 18
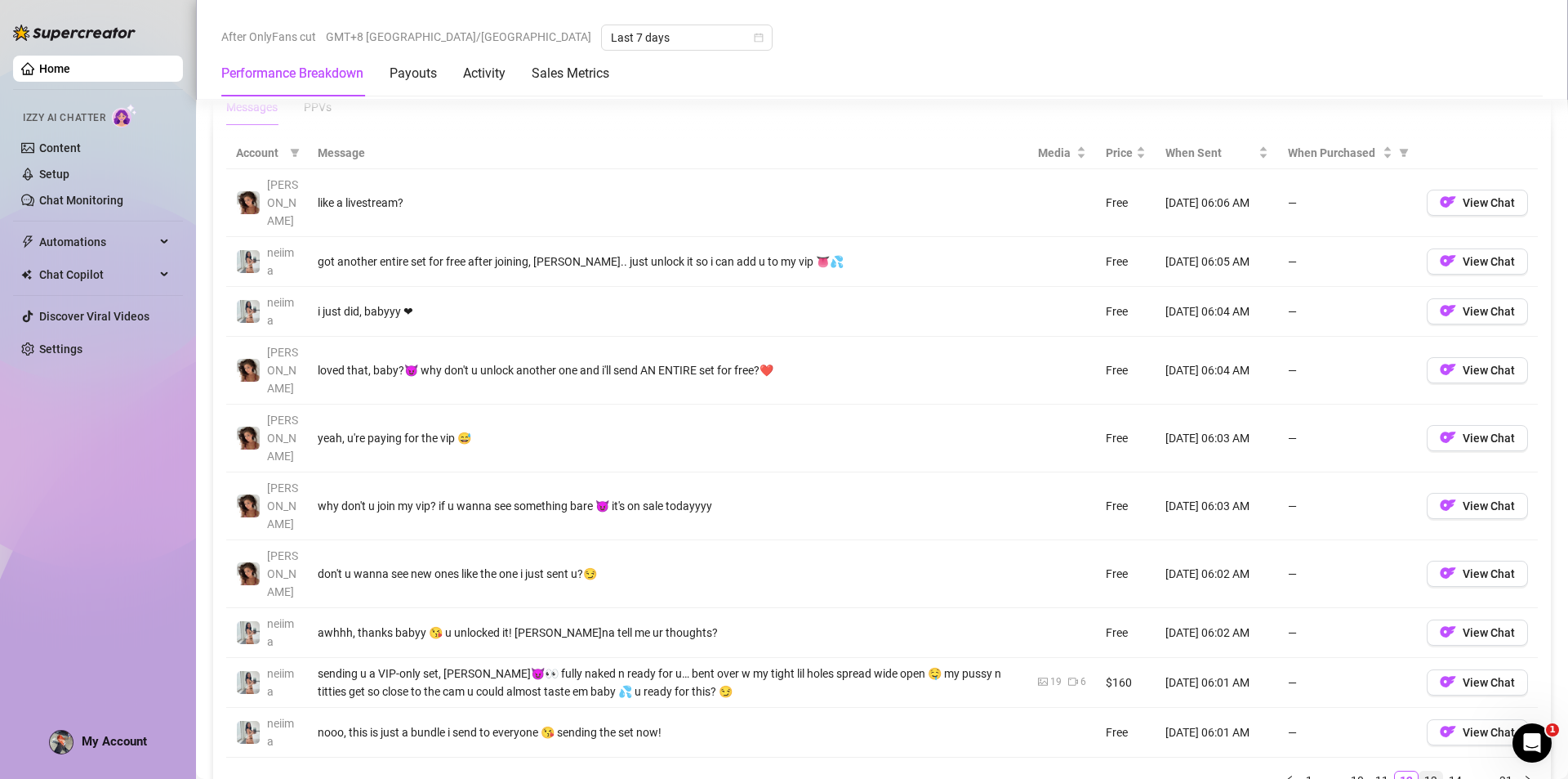
click at [1420, 772] on link "13" at bounding box center [1431, 780] width 23 height 18
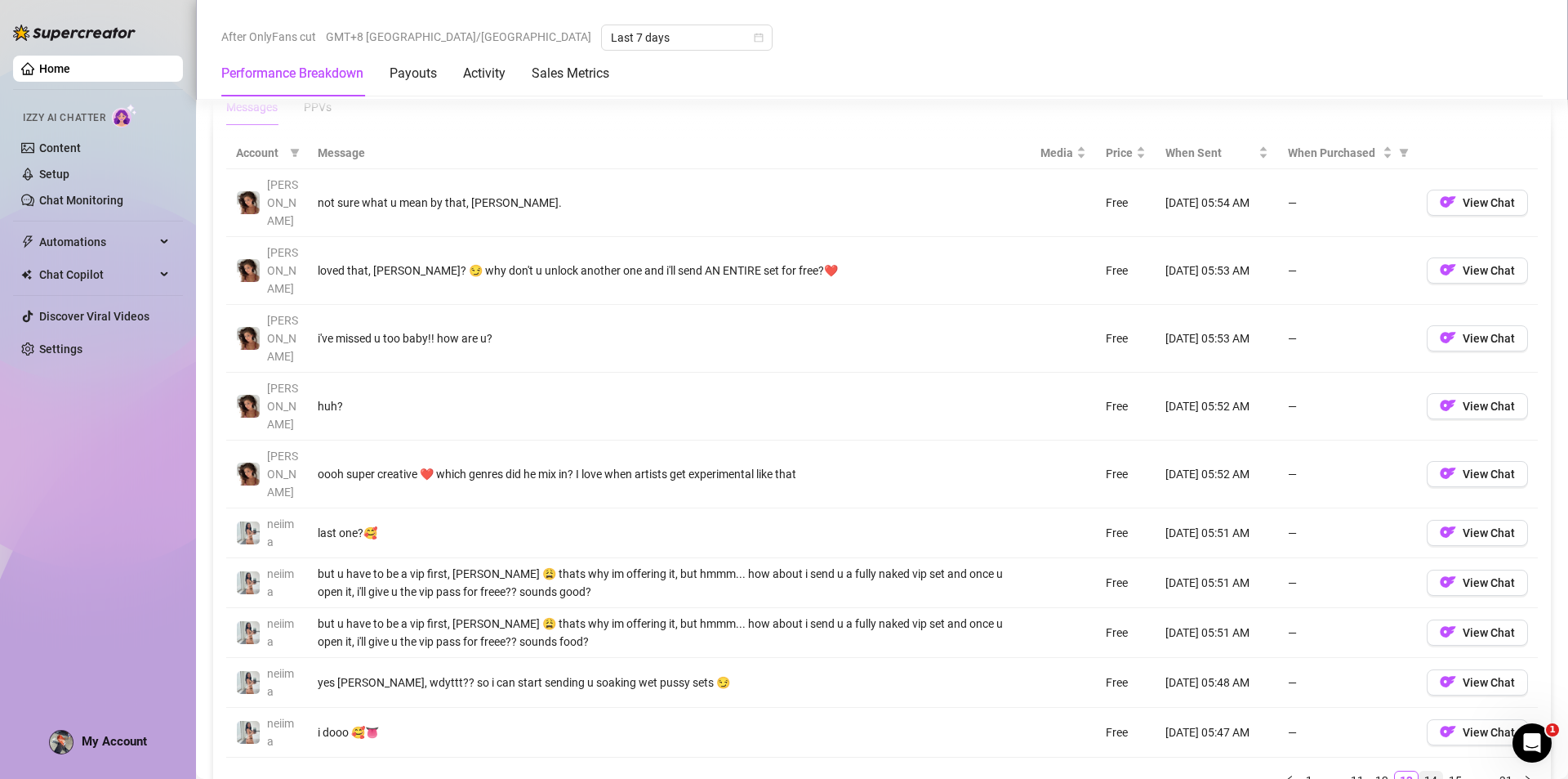
click at [1423, 772] on link "14" at bounding box center [1431, 780] width 23 height 18
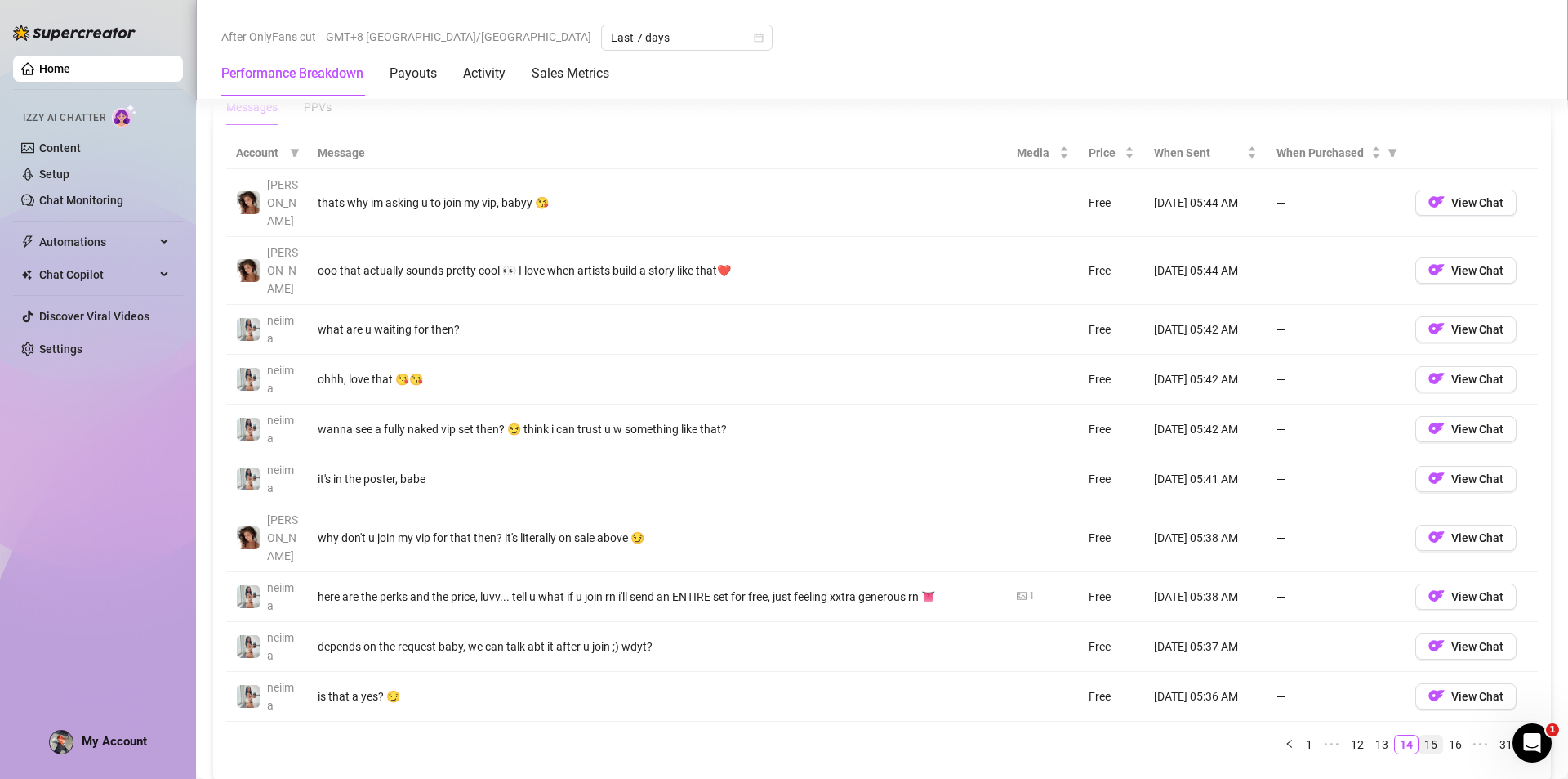
click at [1424, 735] on link "15" at bounding box center [1431, 744] width 23 height 18
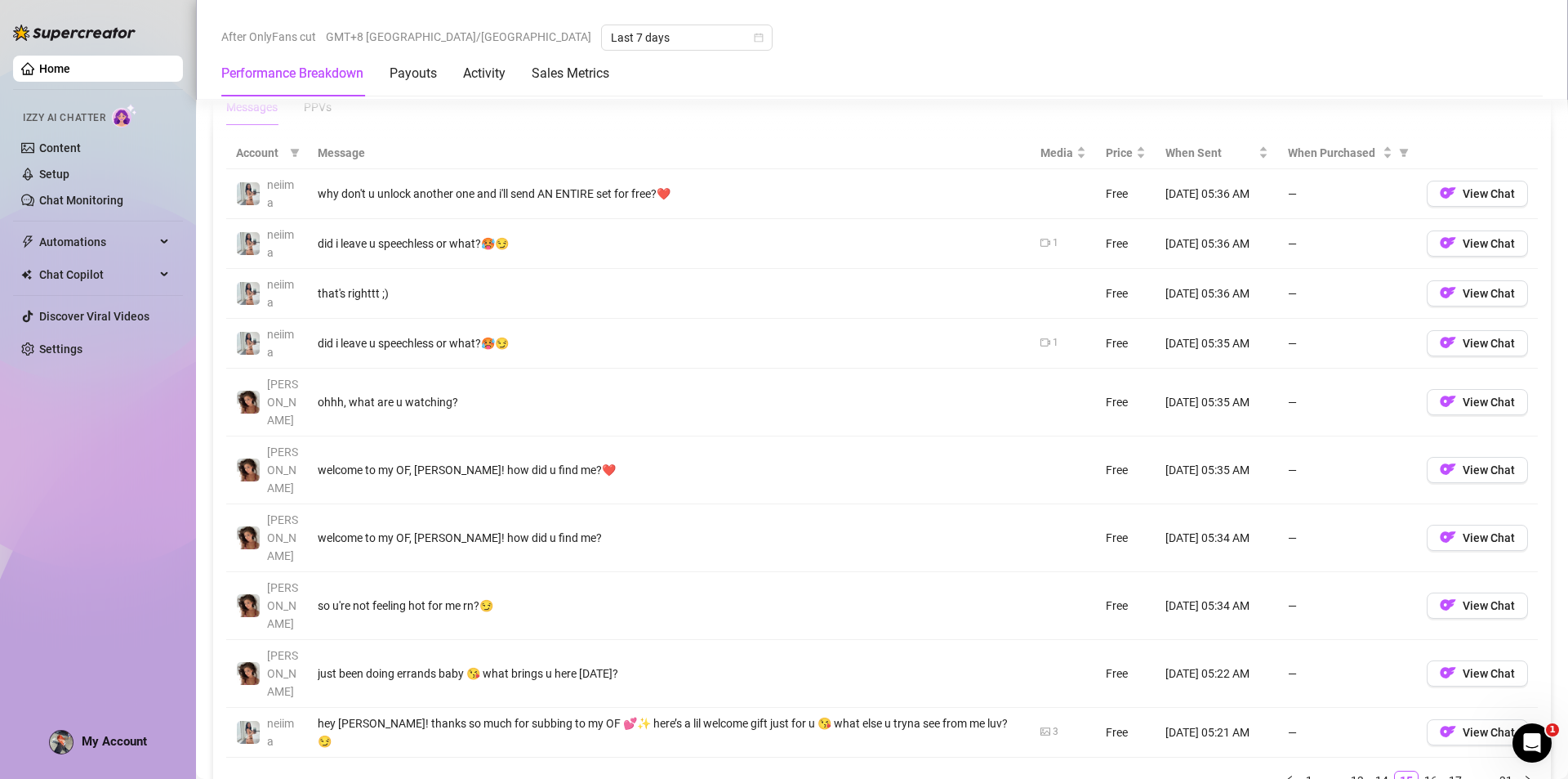
drag, startPoint x: 1423, startPoint y: 643, endPoint x: 1195, endPoint y: 619, distance: 229.3
click at [1423, 772] on link "16" at bounding box center [1431, 780] width 23 height 18
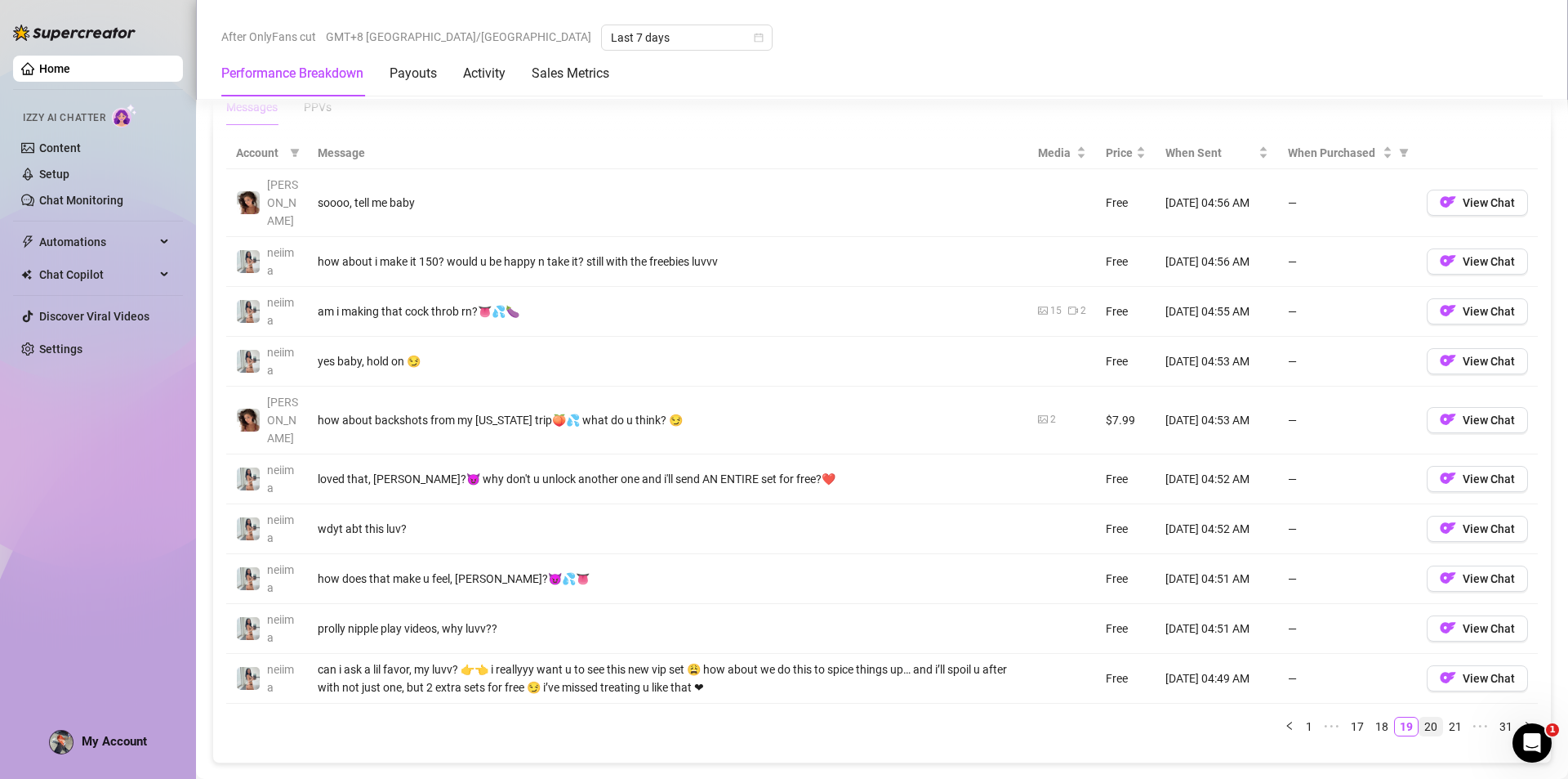
click at [1423, 717] on link "20" at bounding box center [1431, 726] width 23 height 18
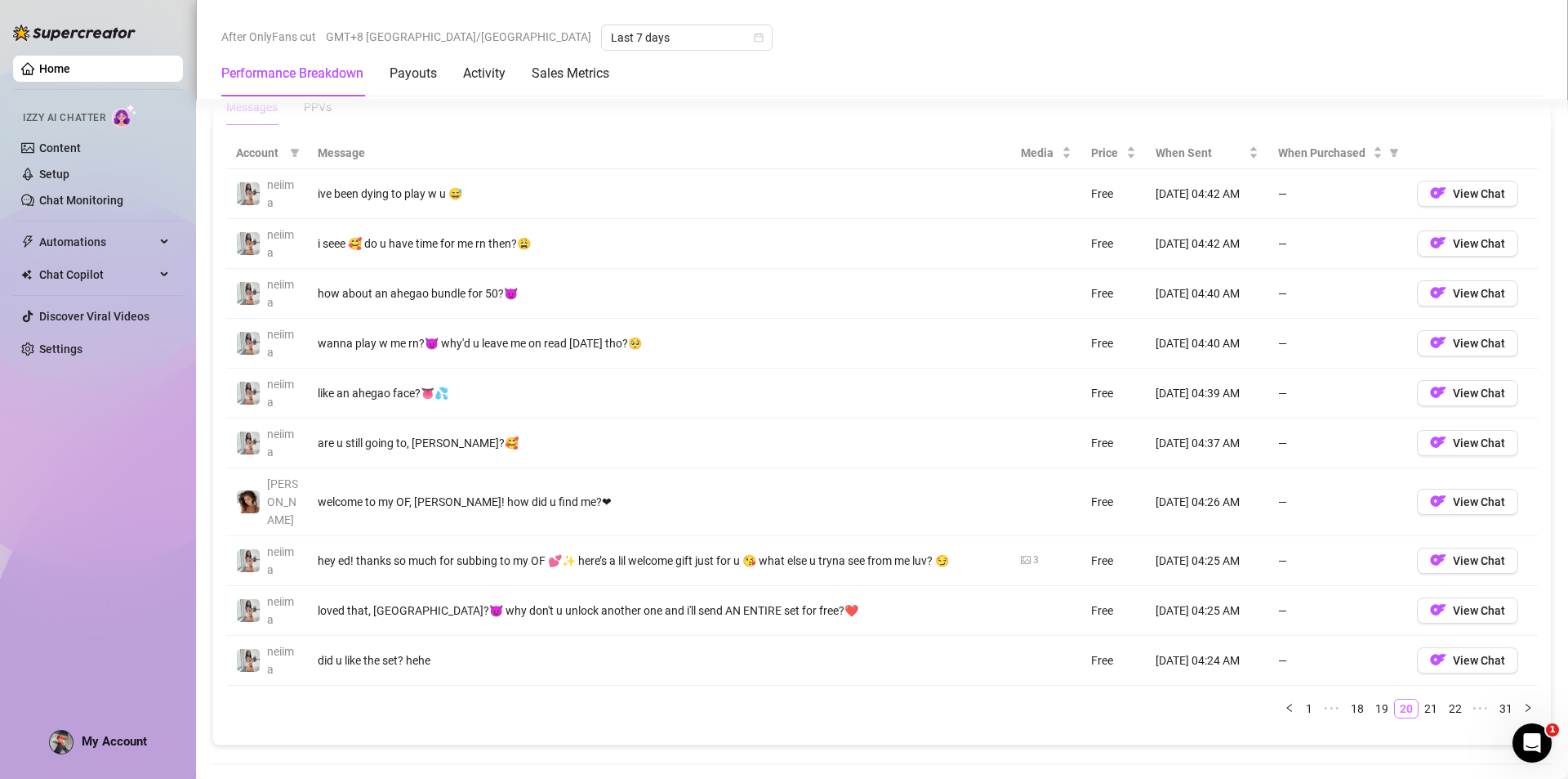
drag, startPoint x: 1424, startPoint y: 683, endPoint x: 1374, endPoint y: 680, distance: 50.1
click at [1424, 700] on link "21" at bounding box center [1431, 708] width 23 height 18
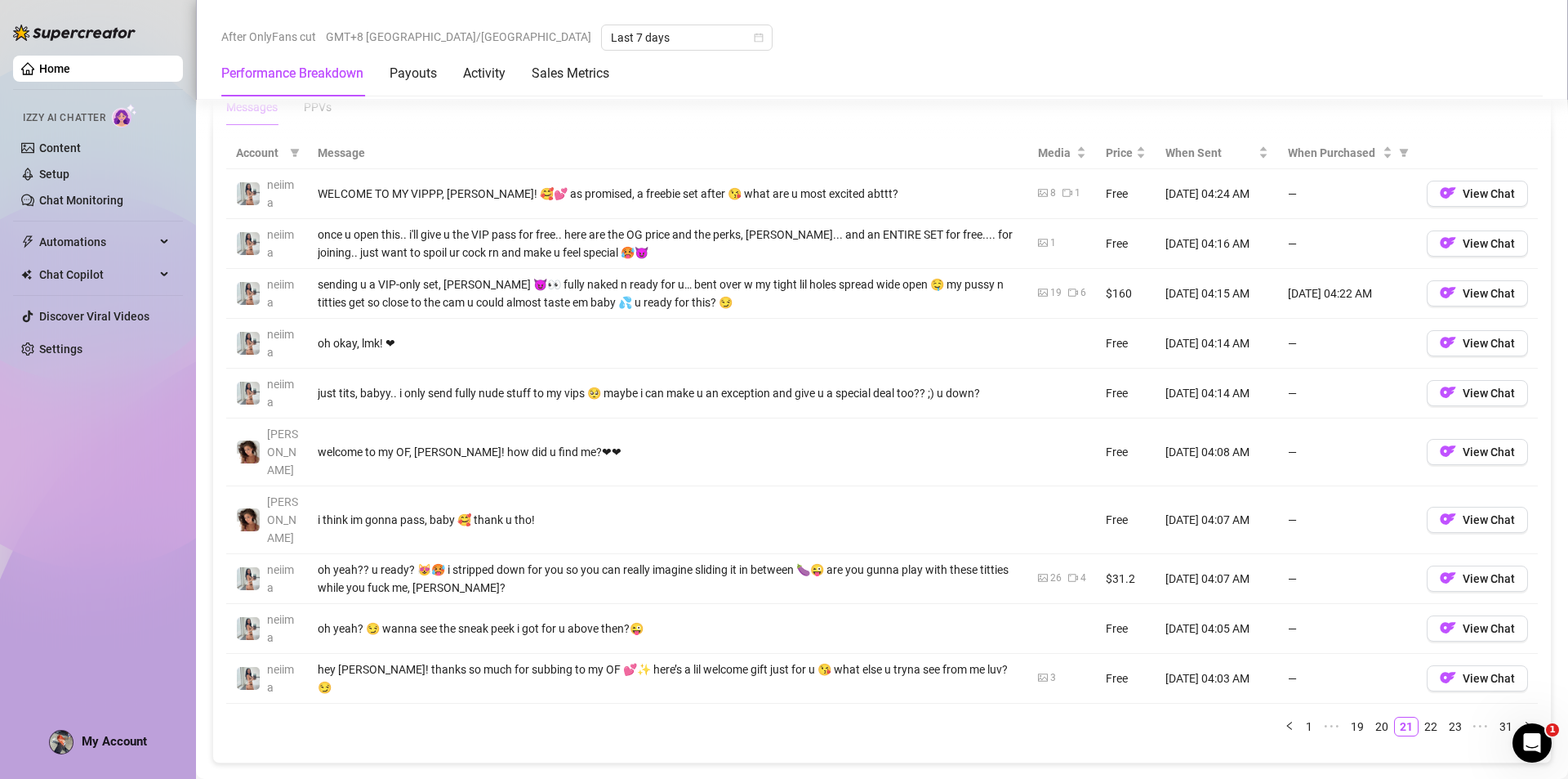
drag, startPoint x: 1417, startPoint y: 670, endPoint x: 1396, endPoint y: 670, distance: 21.0
click at [1420, 717] on link "22" at bounding box center [1431, 726] width 23 height 18
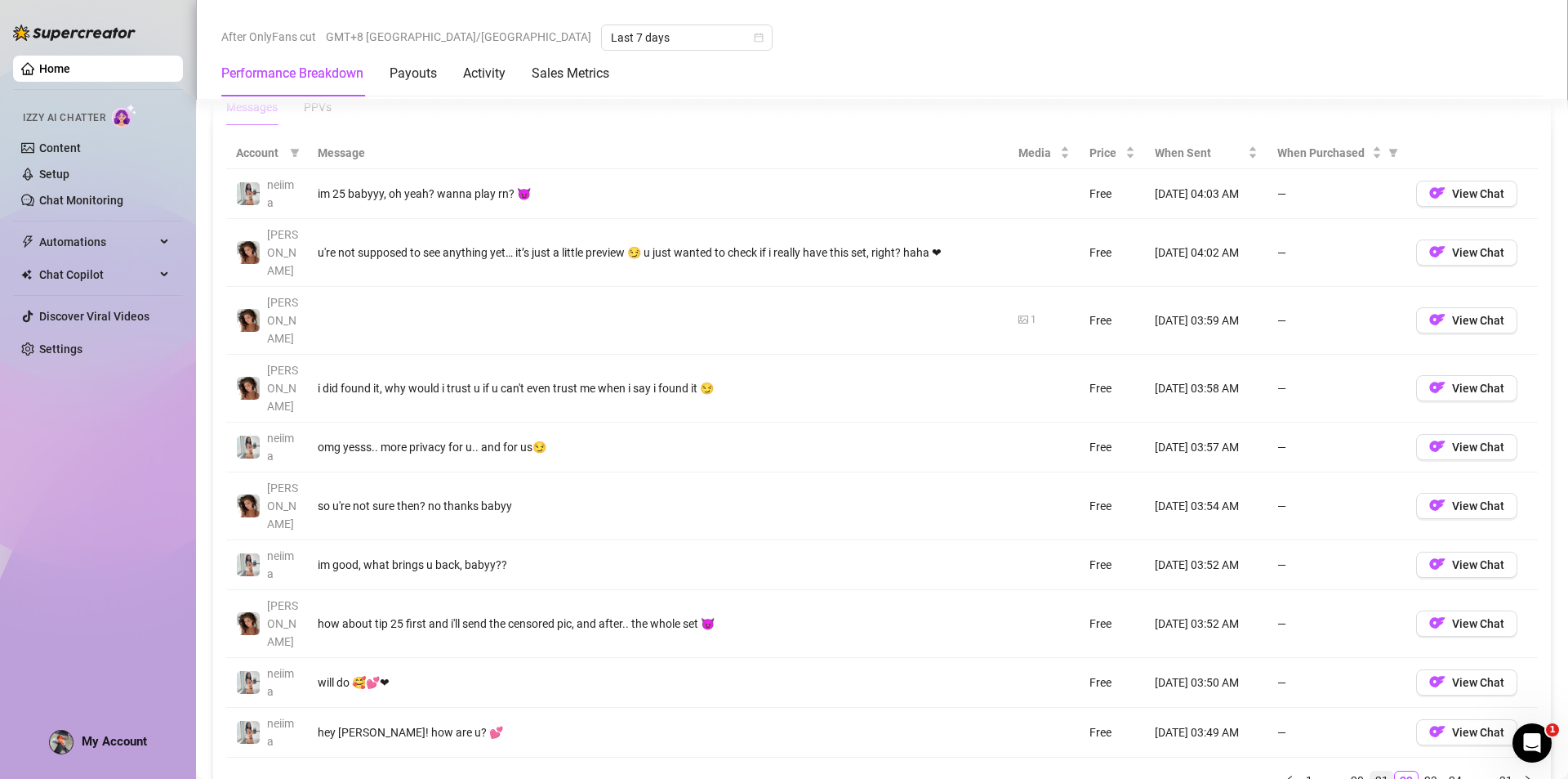
click at [1377, 772] on link "21" at bounding box center [1381, 780] width 23 height 18
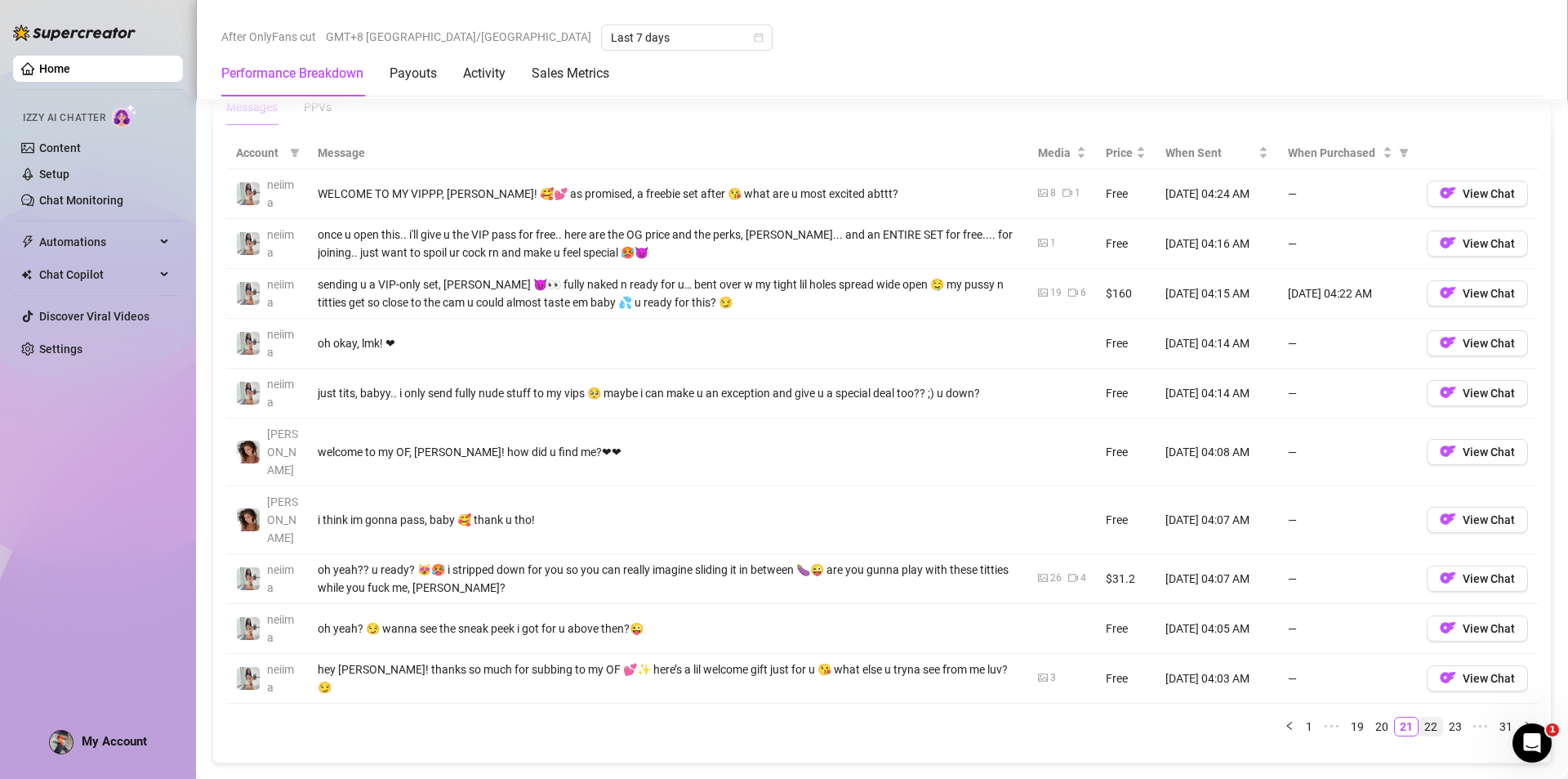
click at [1420, 717] on link "22" at bounding box center [1431, 726] width 23 height 18
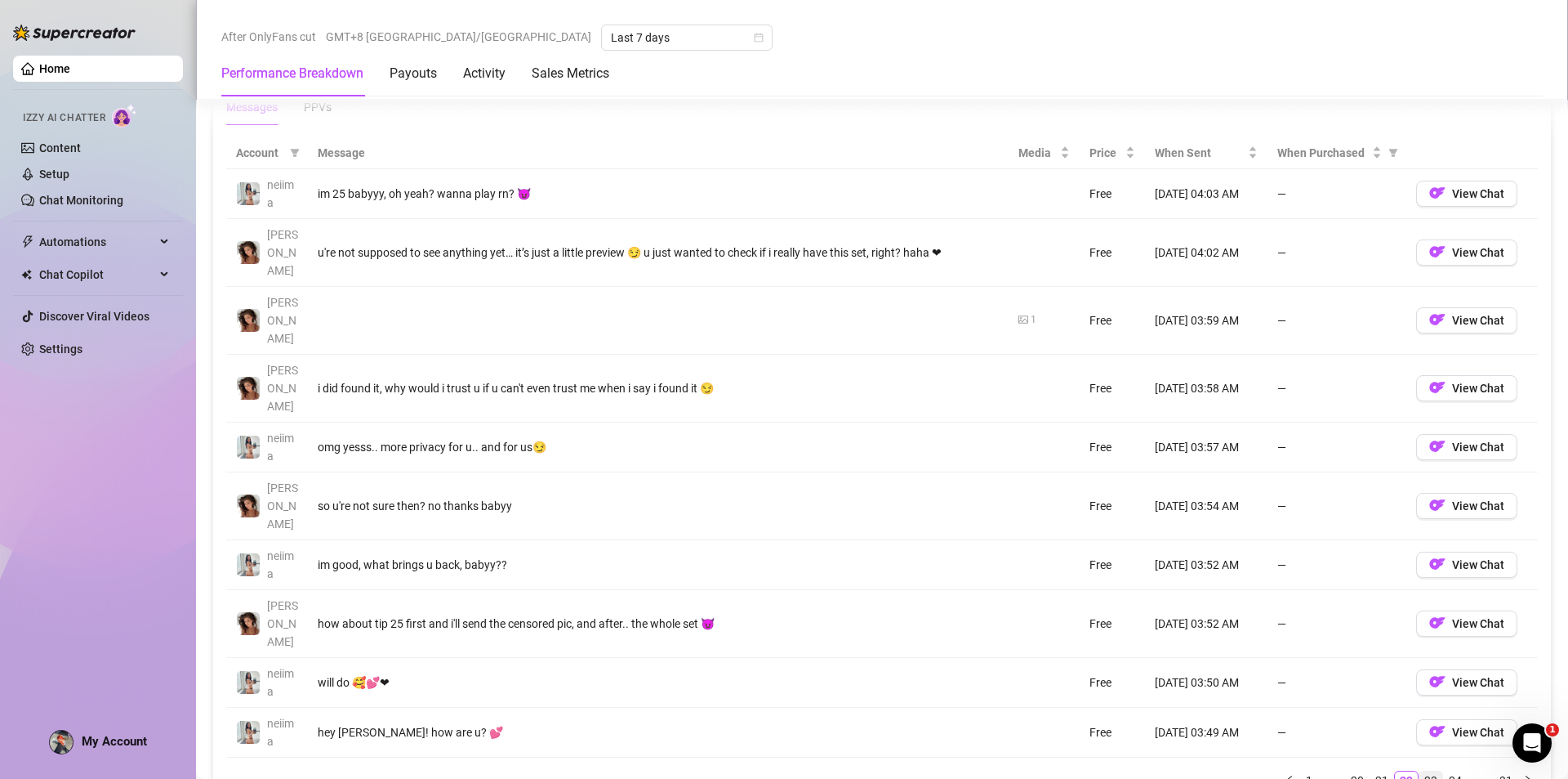
click at [1423, 772] on link "23" at bounding box center [1431, 780] width 23 height 18
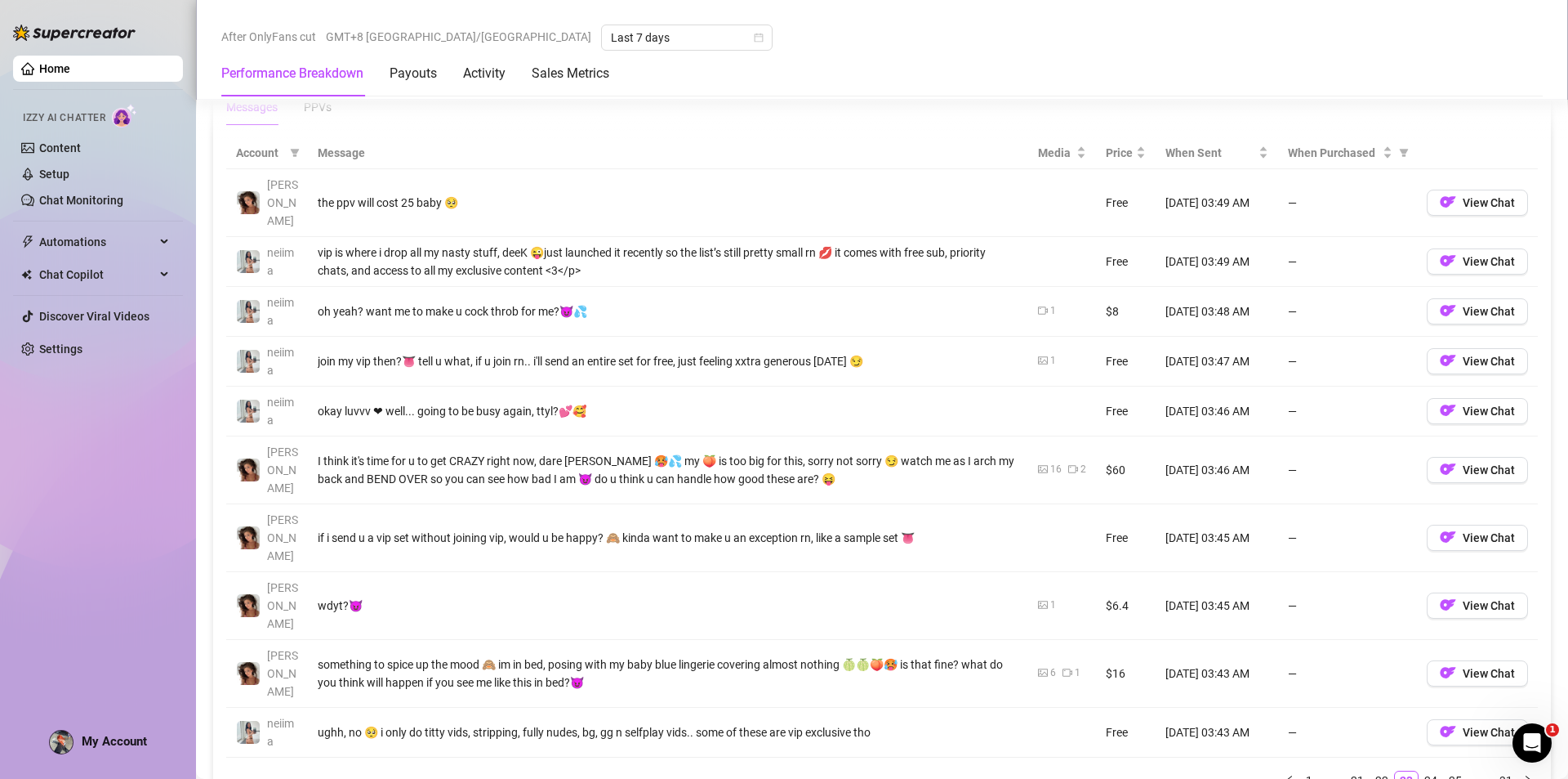
drag, startPoint x: 1418, startPoint y: 661, endPoint x: 1405, endPoint y: 661, distance: 13.0
click at [1420, 772] on link "24" at bounding box center [1431, 780] width 23 height 18
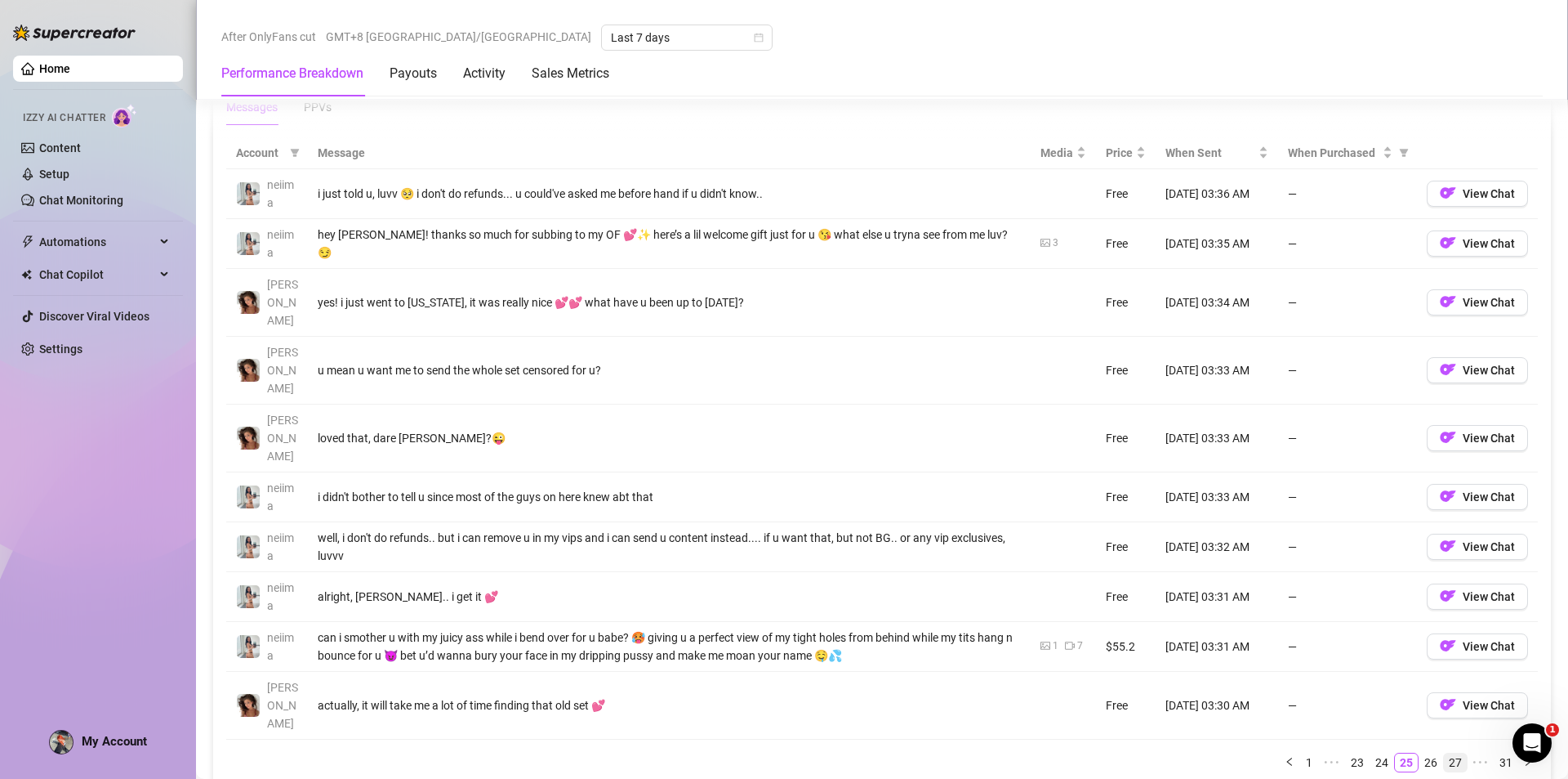
click at [1420, 753] on link "26" at bounding box center [1431, 761] width 23 height 18
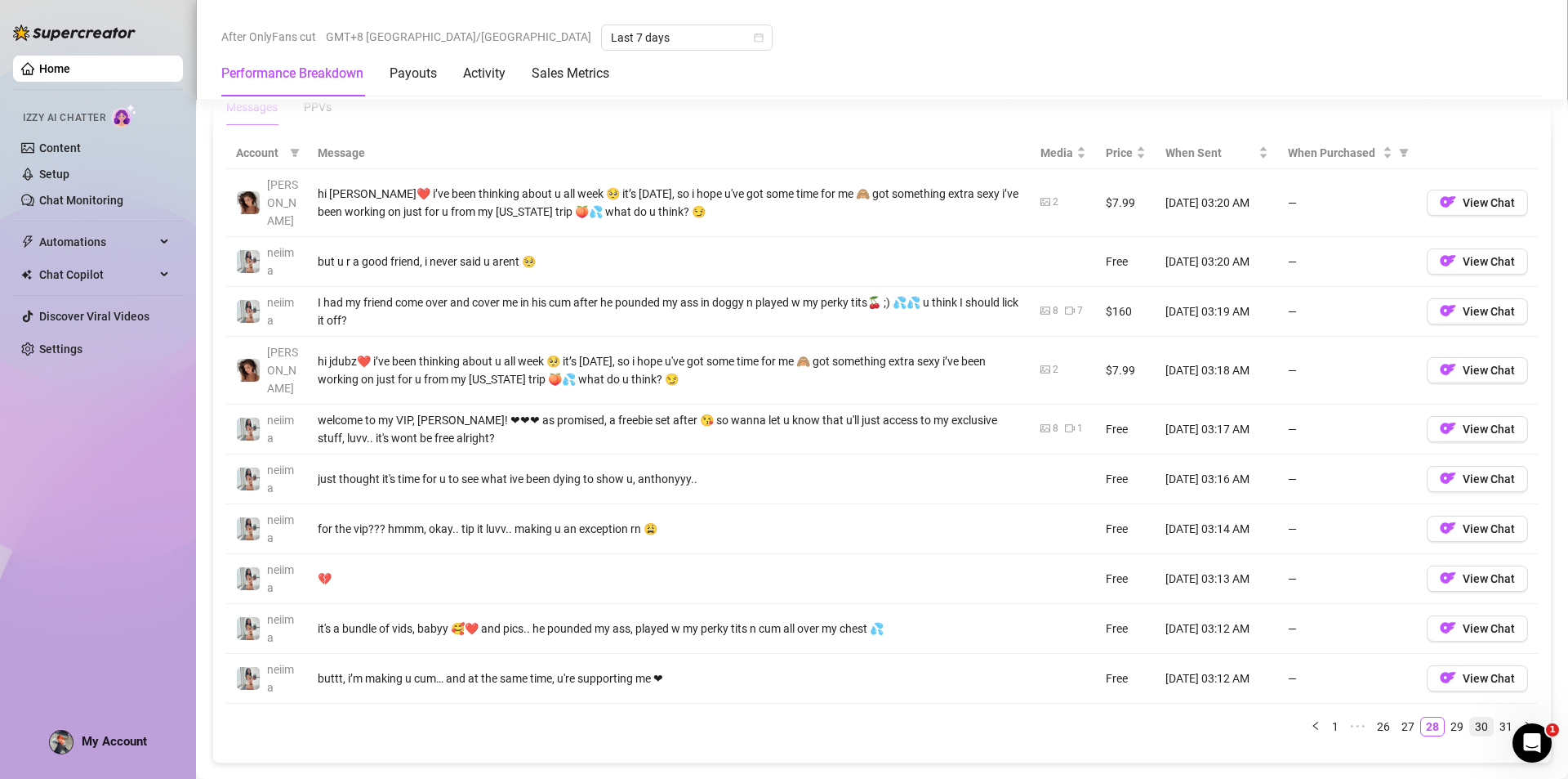
click at [1469, 716] on li "30" at bounding box center [1481, 726] width 24 height 20
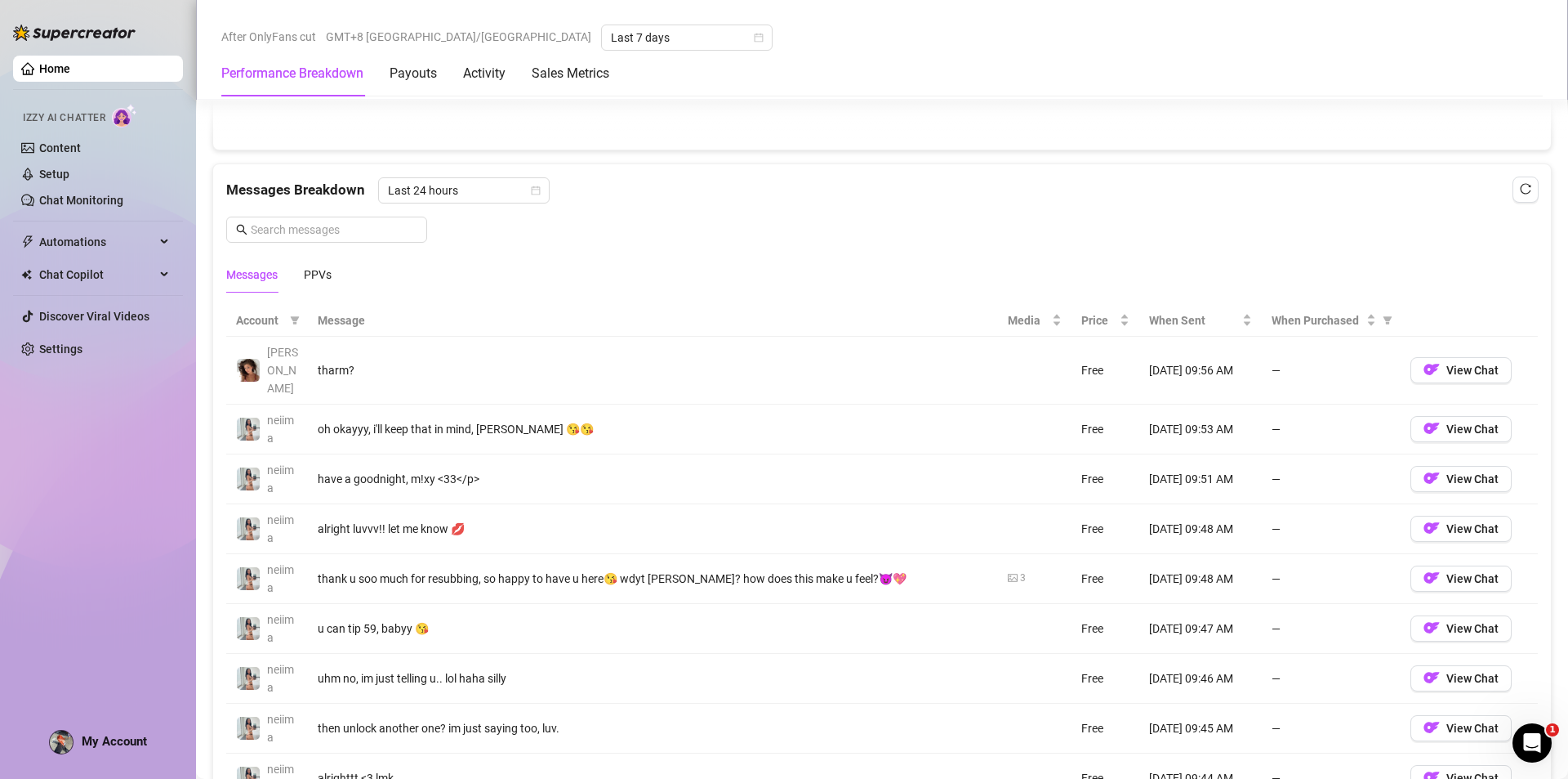
scroll to position [1470, 0]
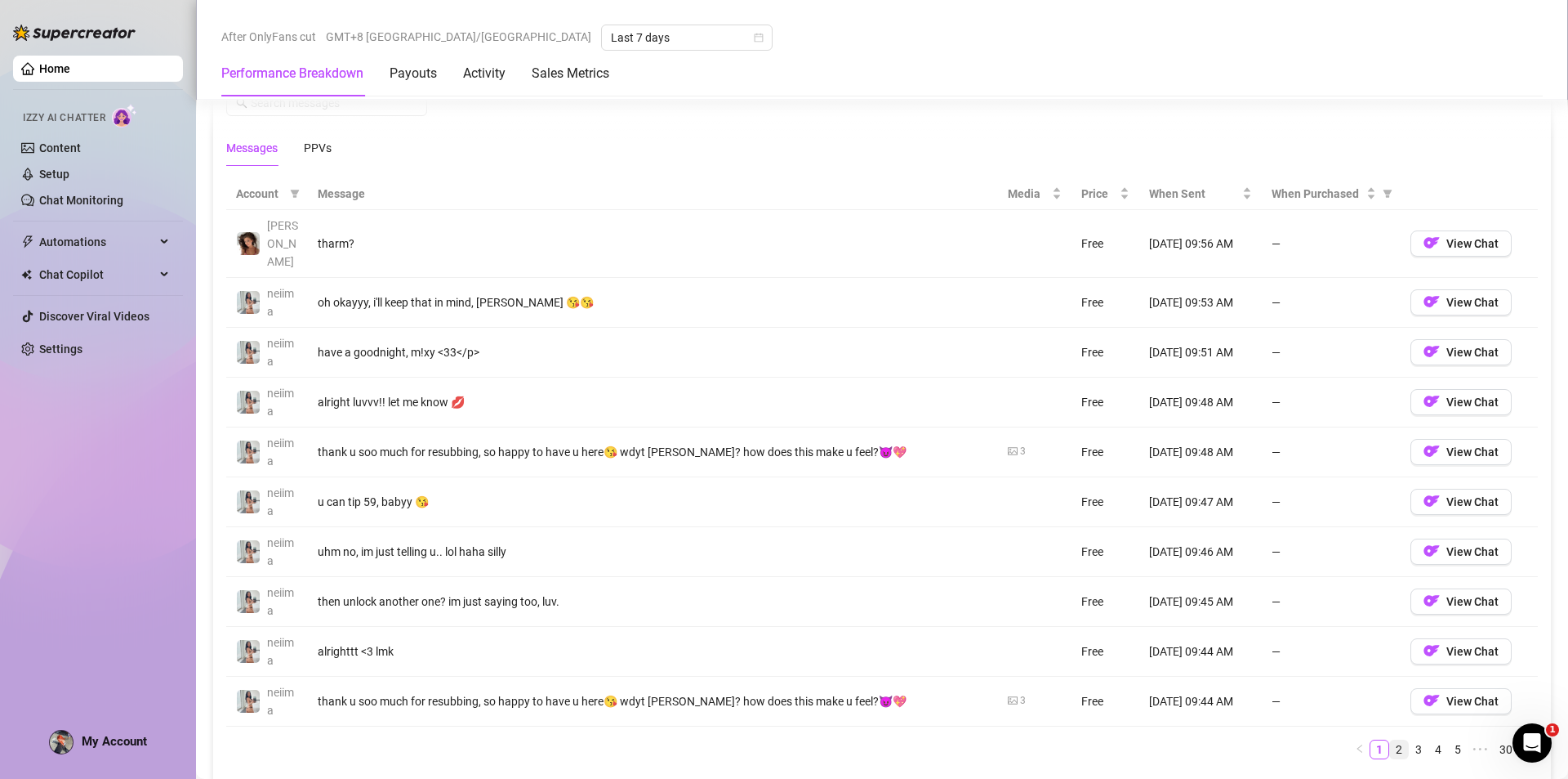
click at [1390, 740] on link "2" at bounding box center [1398, 748] width 18 height 18
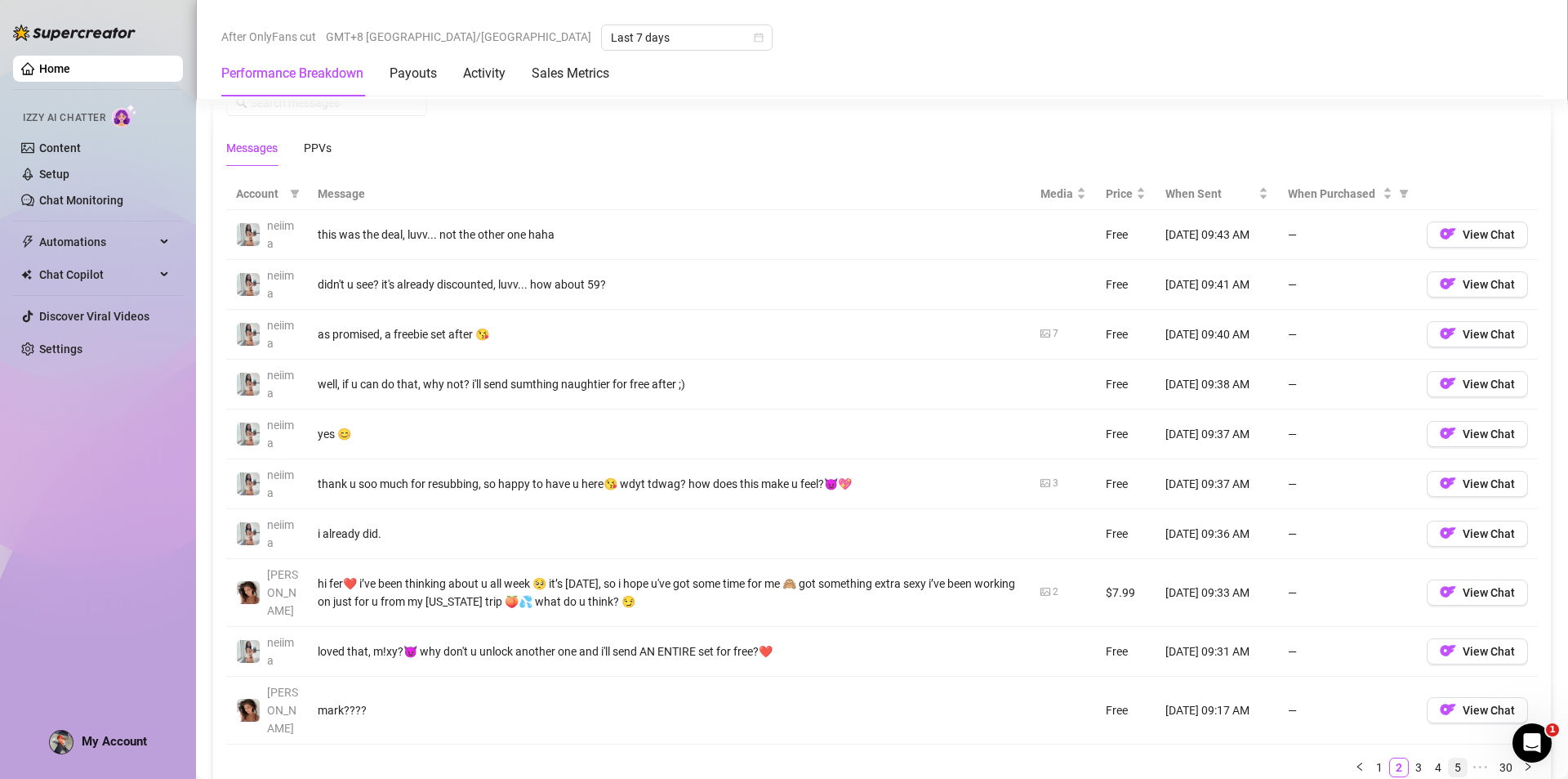
click at [1450, 758] on link "5" at bounding box center [1458, 767] width 18 height 18
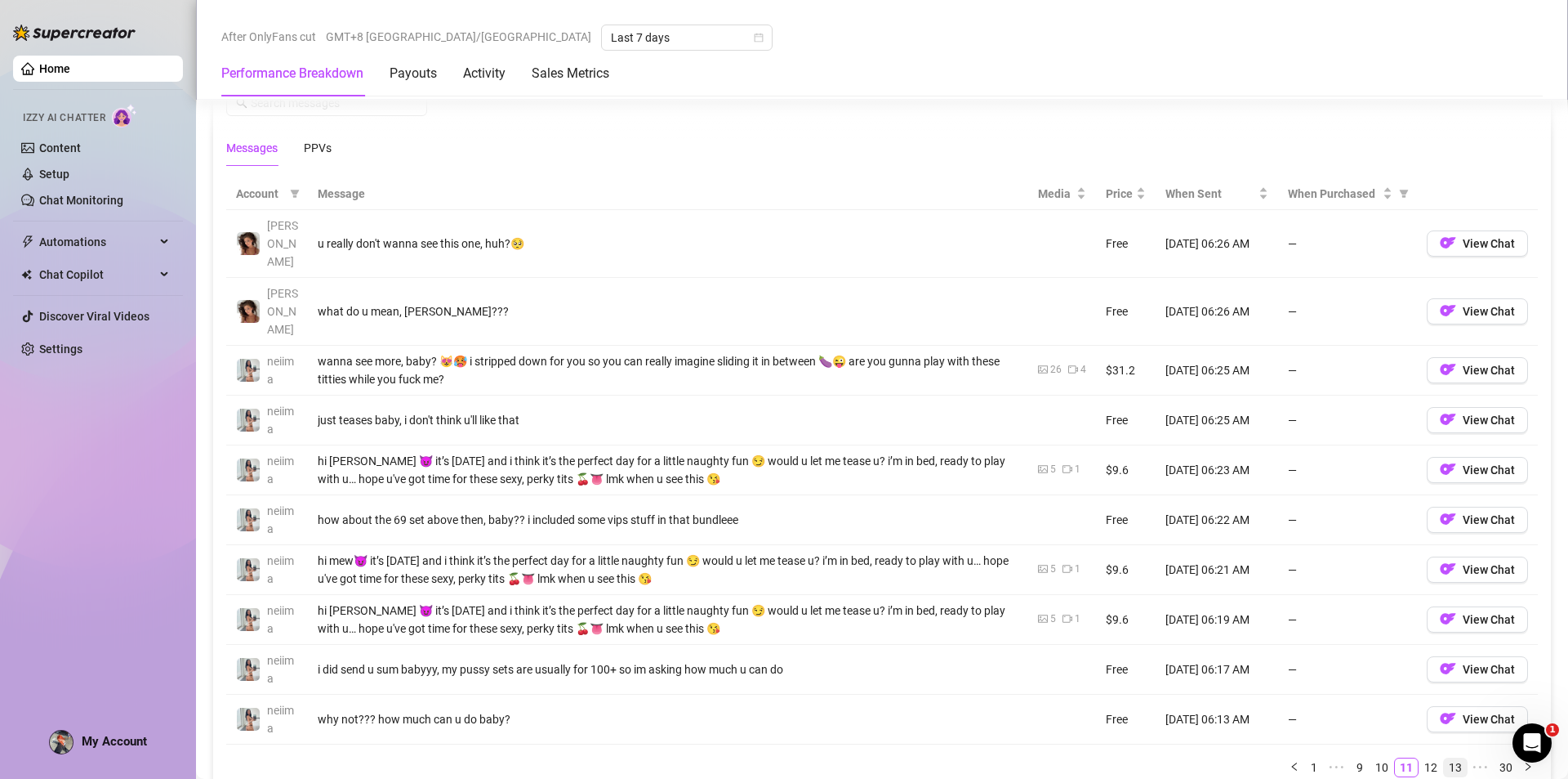
click at [1446, 758] on link "13" at bounding box center [1455, 767] width 23 height 18
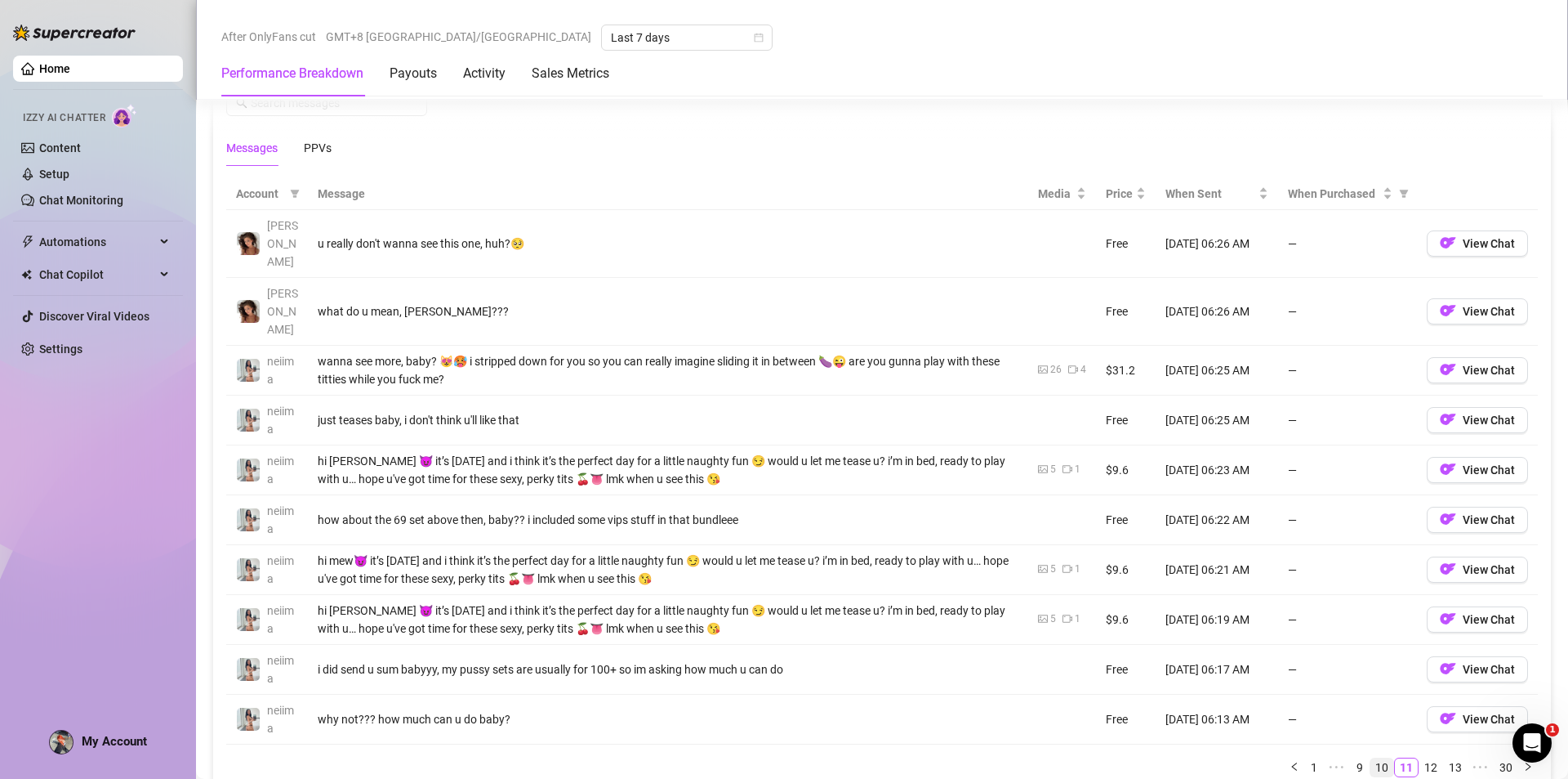
click at [1375, 758] on link "10" at bounding box center [1381, 767] width 23 height 18
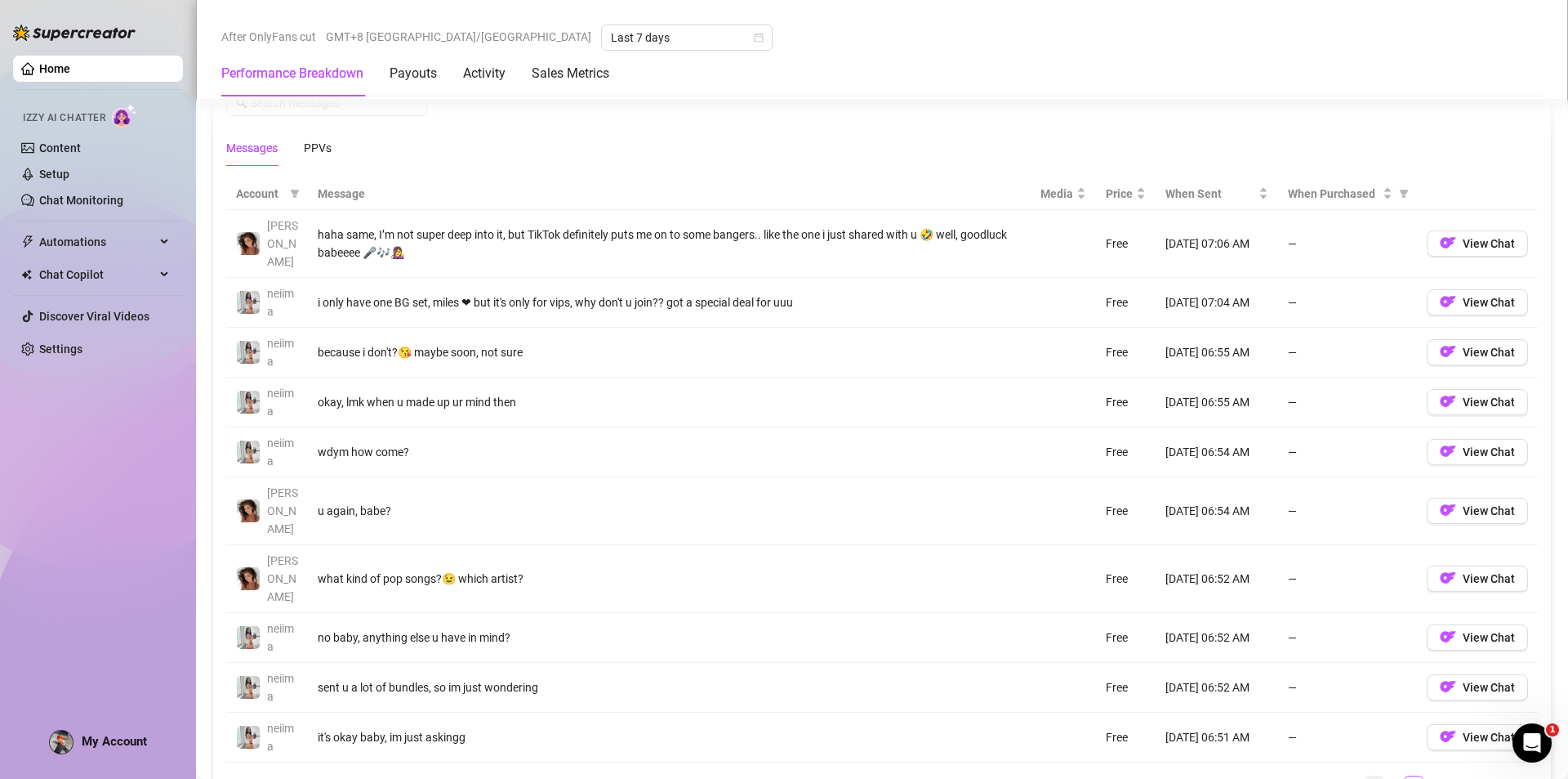
click at [1366, 776] on link "6" at bounding box center [1374, 785] width 18 height 18
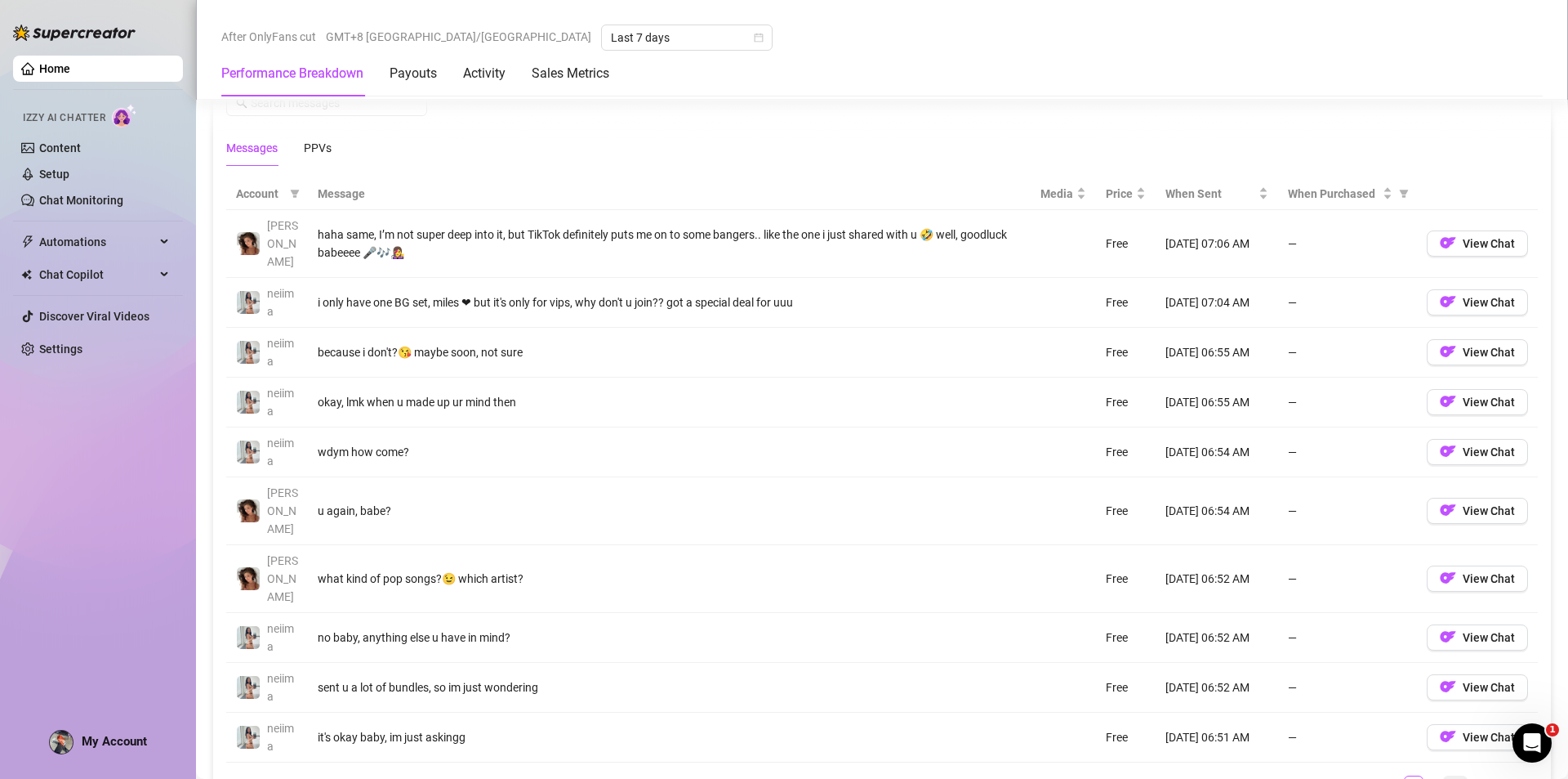
click at [1444, 776] on link "10" at bounding box center [1455, 785] width 23 height 18
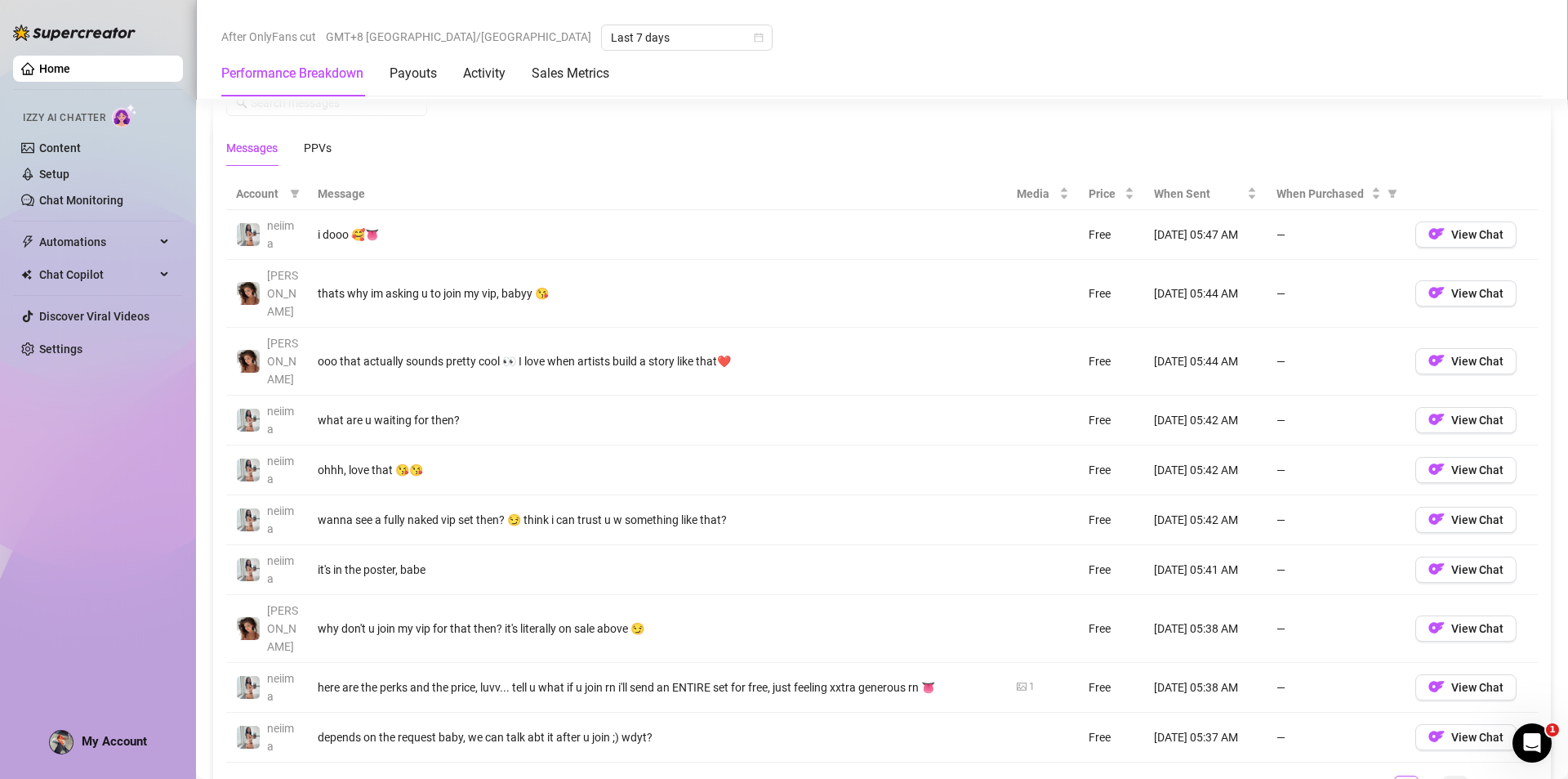
click at [1444, 776] on link "16" at bounding box center [1455, 785] width 23 height 18
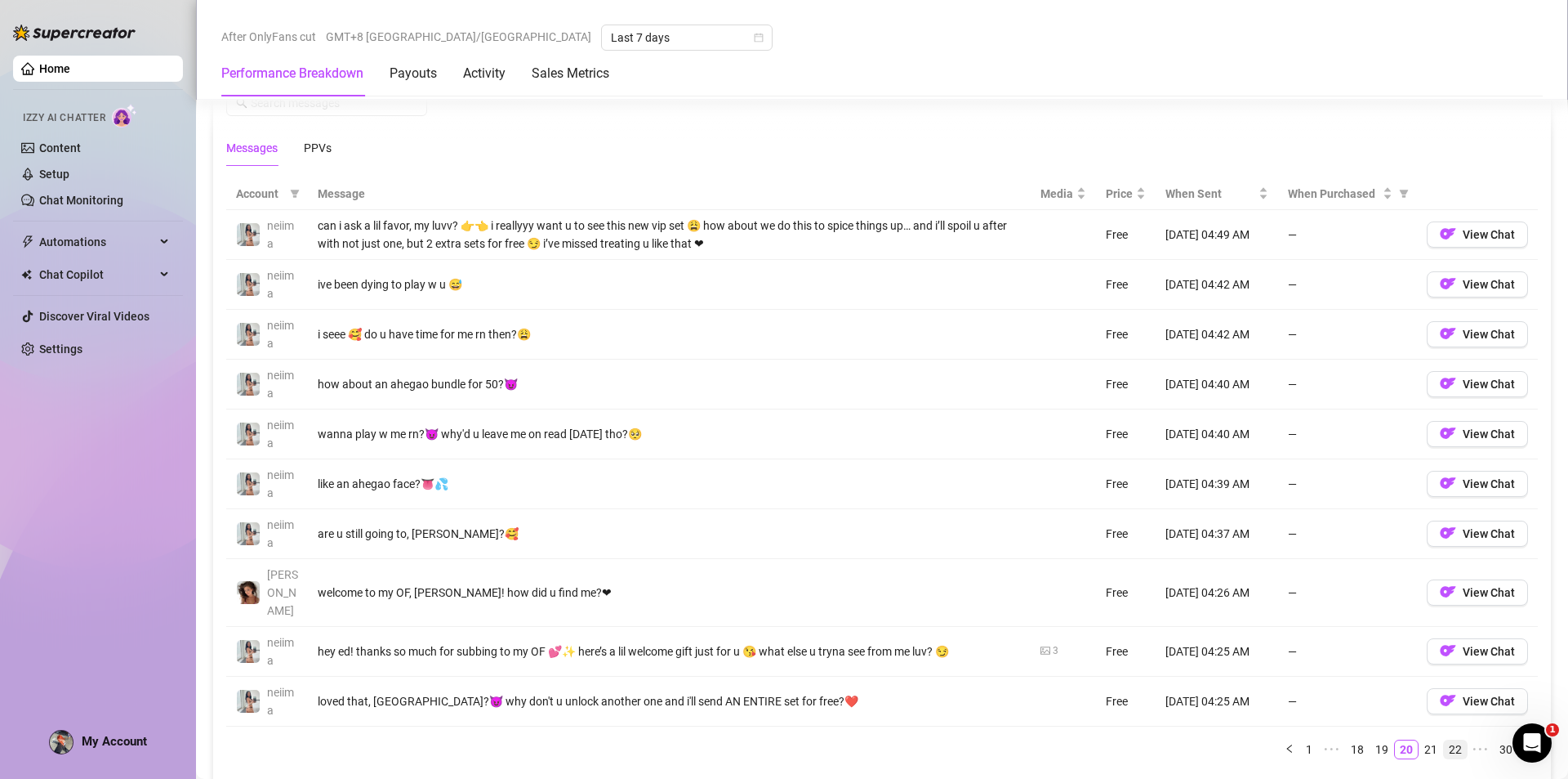
click at [1445, 740] on link "22" at bounding box center [1455, 748] width 23 height 18
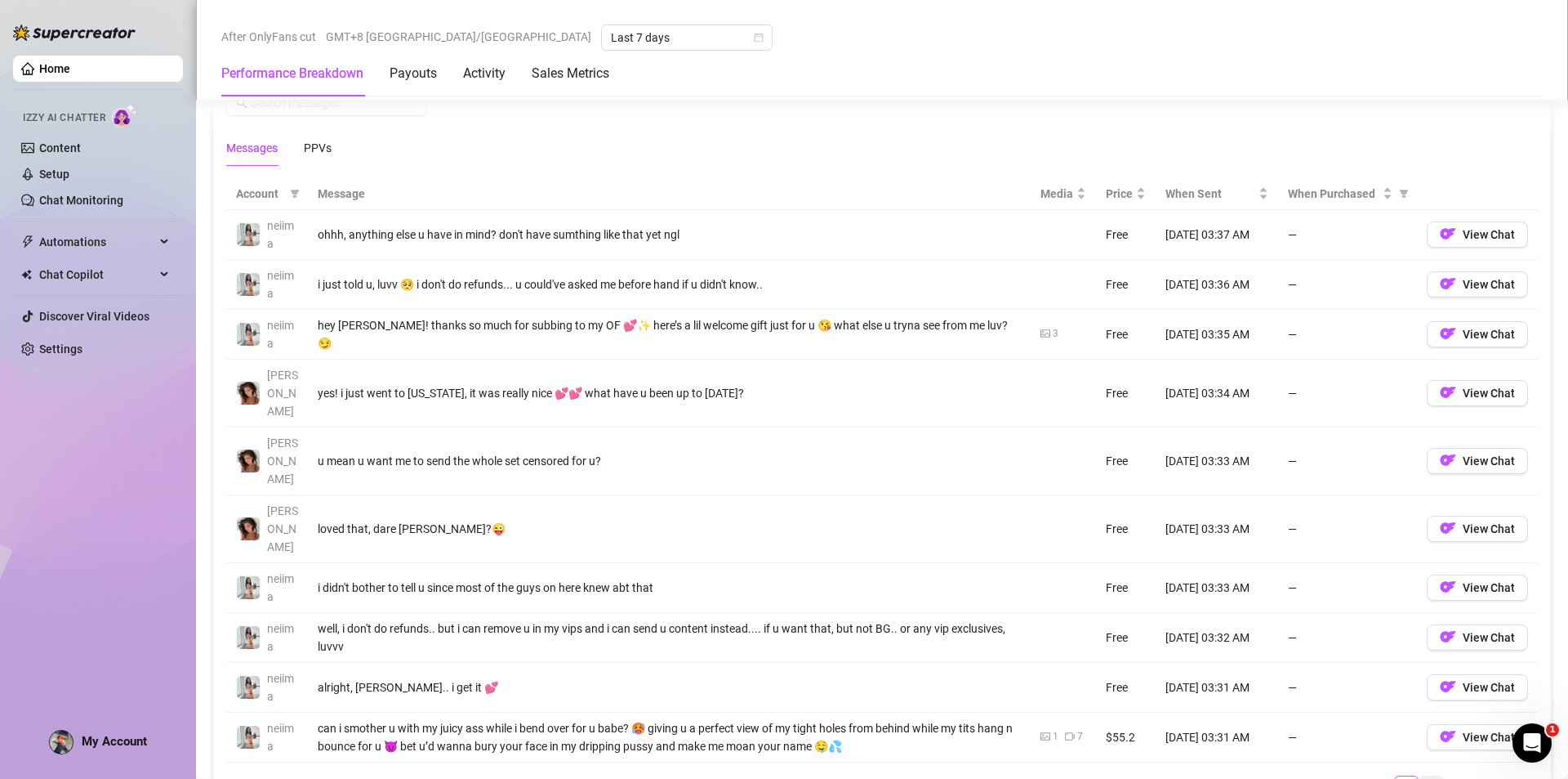
click at [1420, 776] on link "26" at bounding box center [1431, 785] width 23 height 18
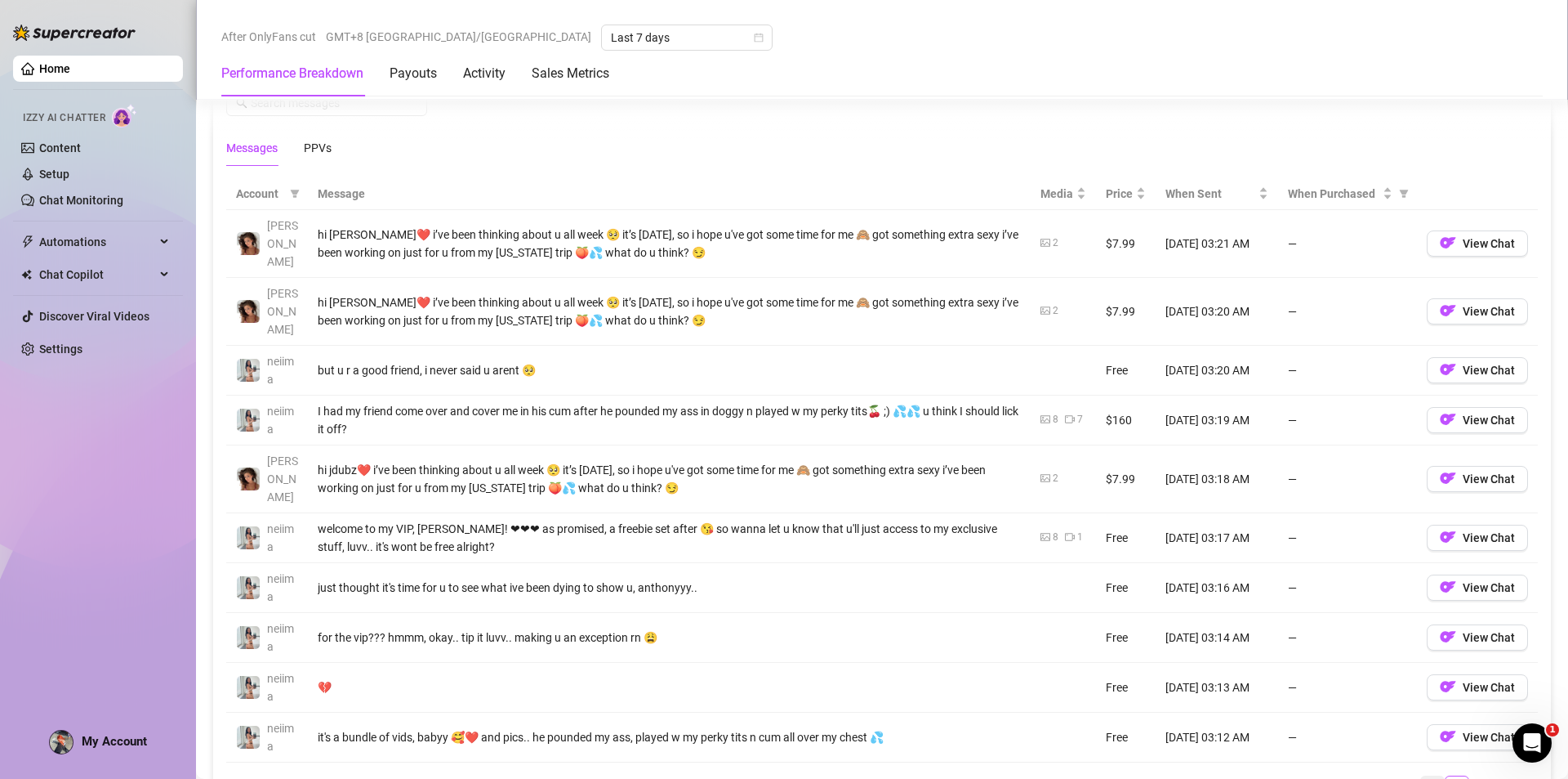
click at [1423, 776] on link "27" at bounding box center [1433, 785] width 23 height 18
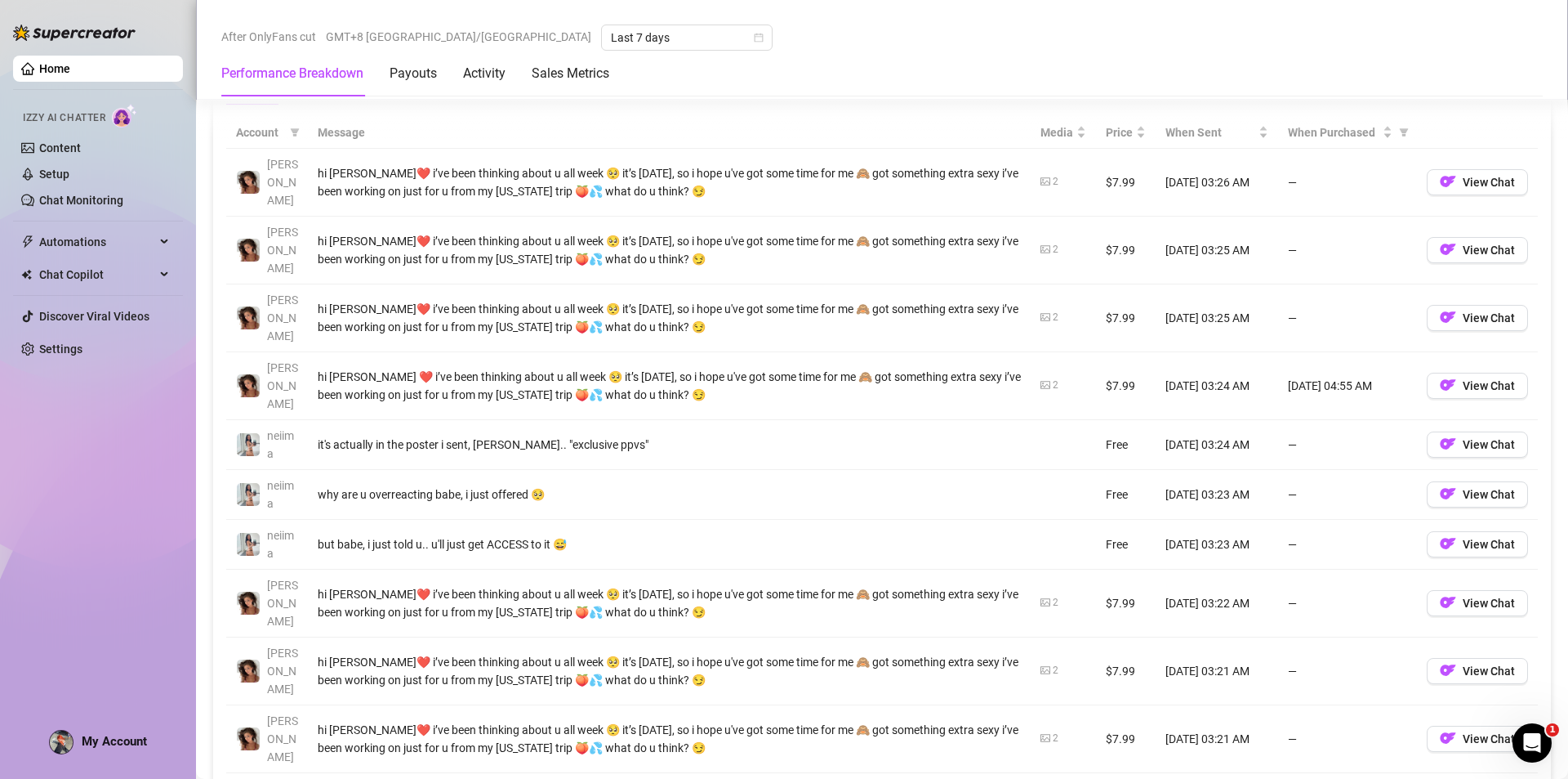
scroll to position [1634, 0]
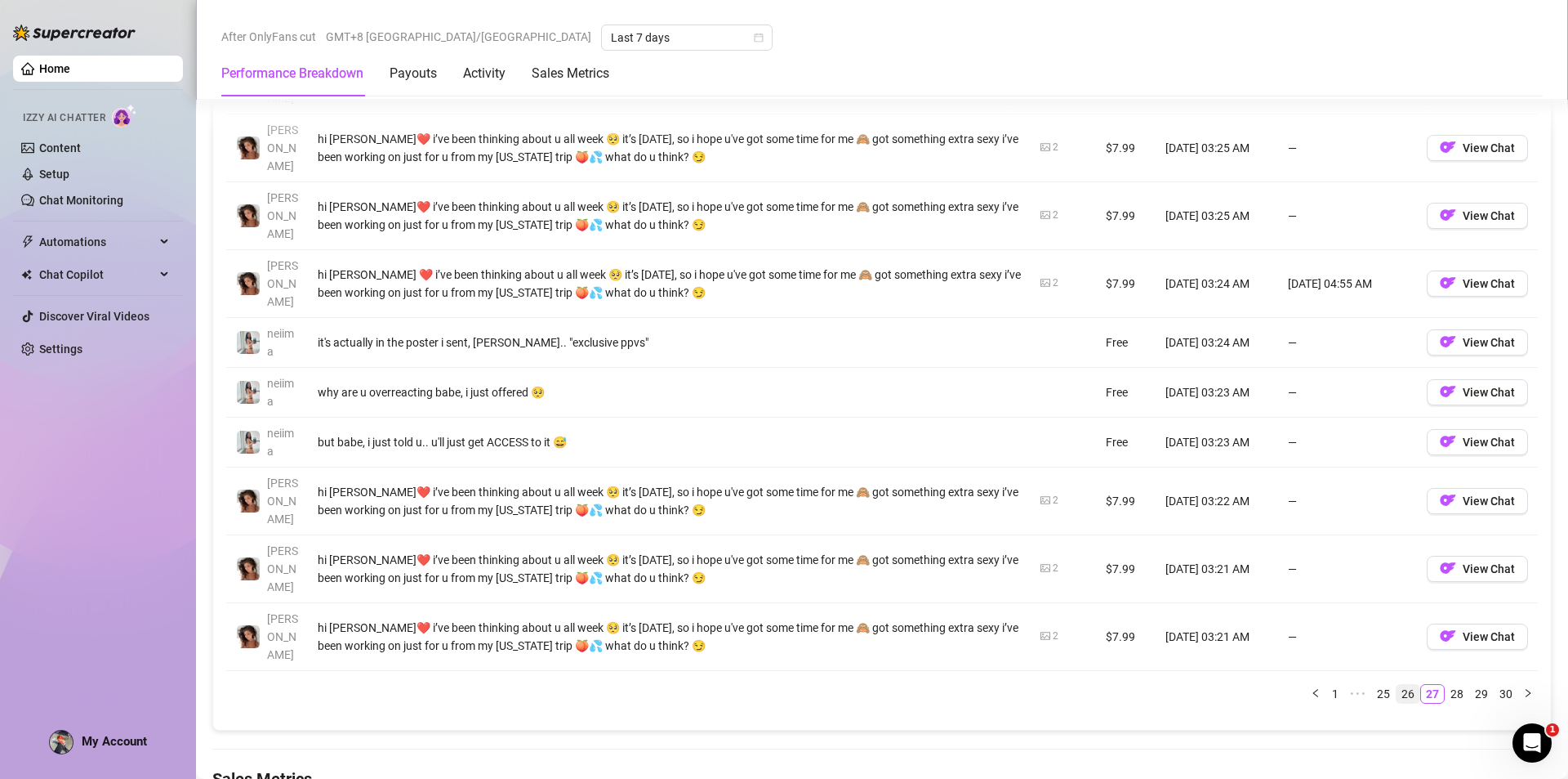
click at [1397, 685] on link "26" at bounding box center [1408, 693] width 23 height 18
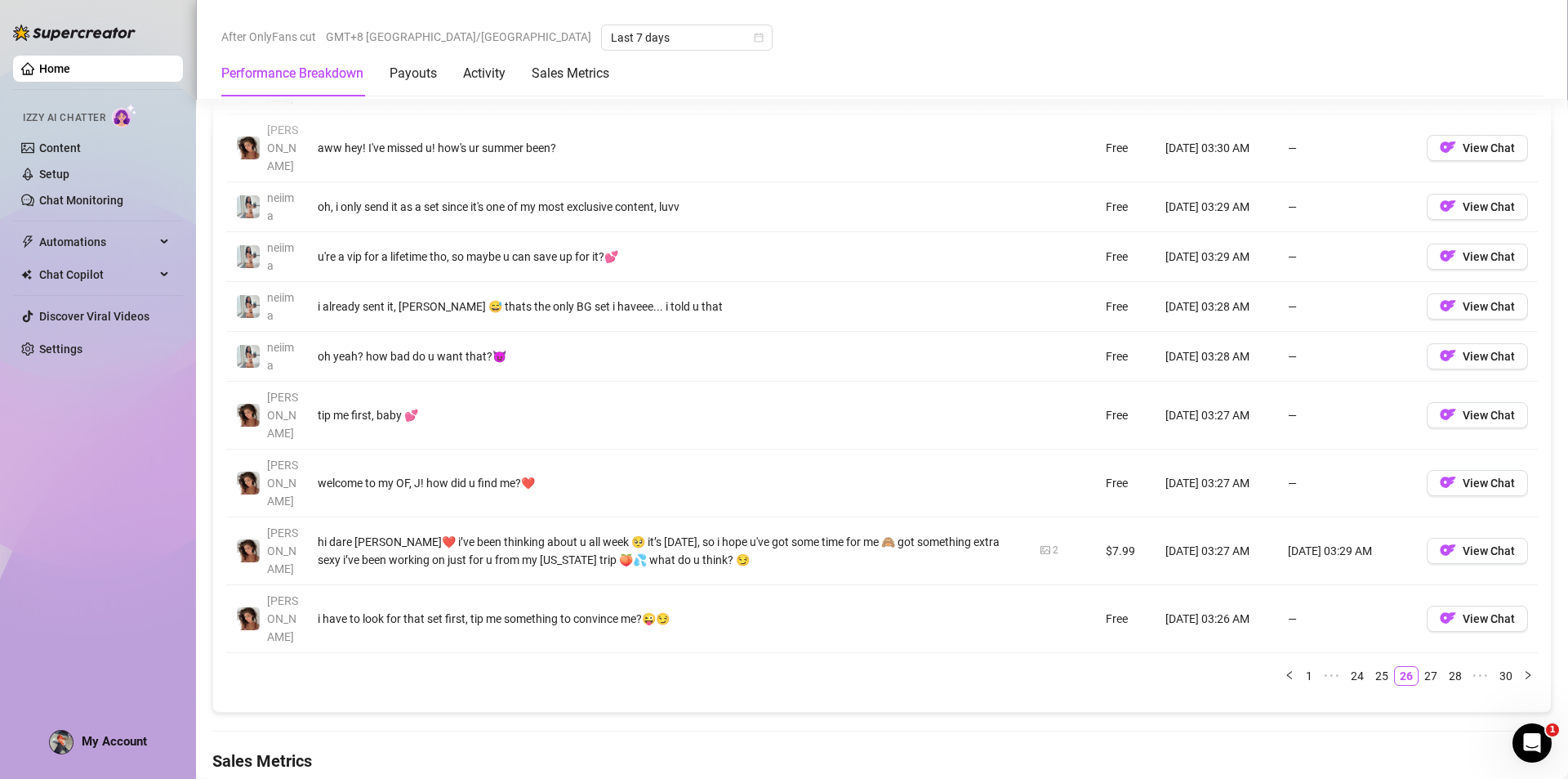
scroll to position [1470, 0]
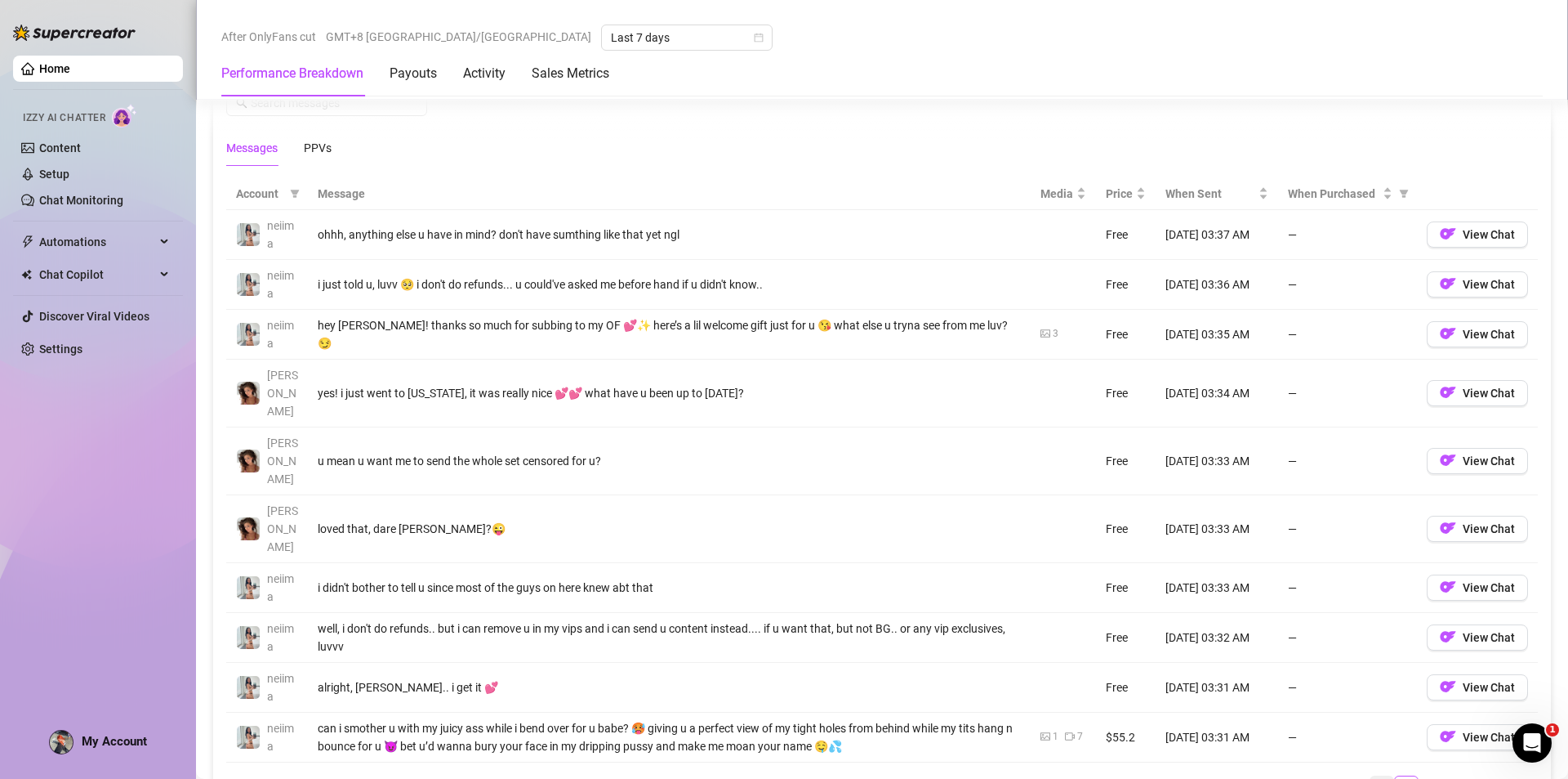
click at [1370, 776] on link "24" at bounding box center [1381, 785] width 23 height 18
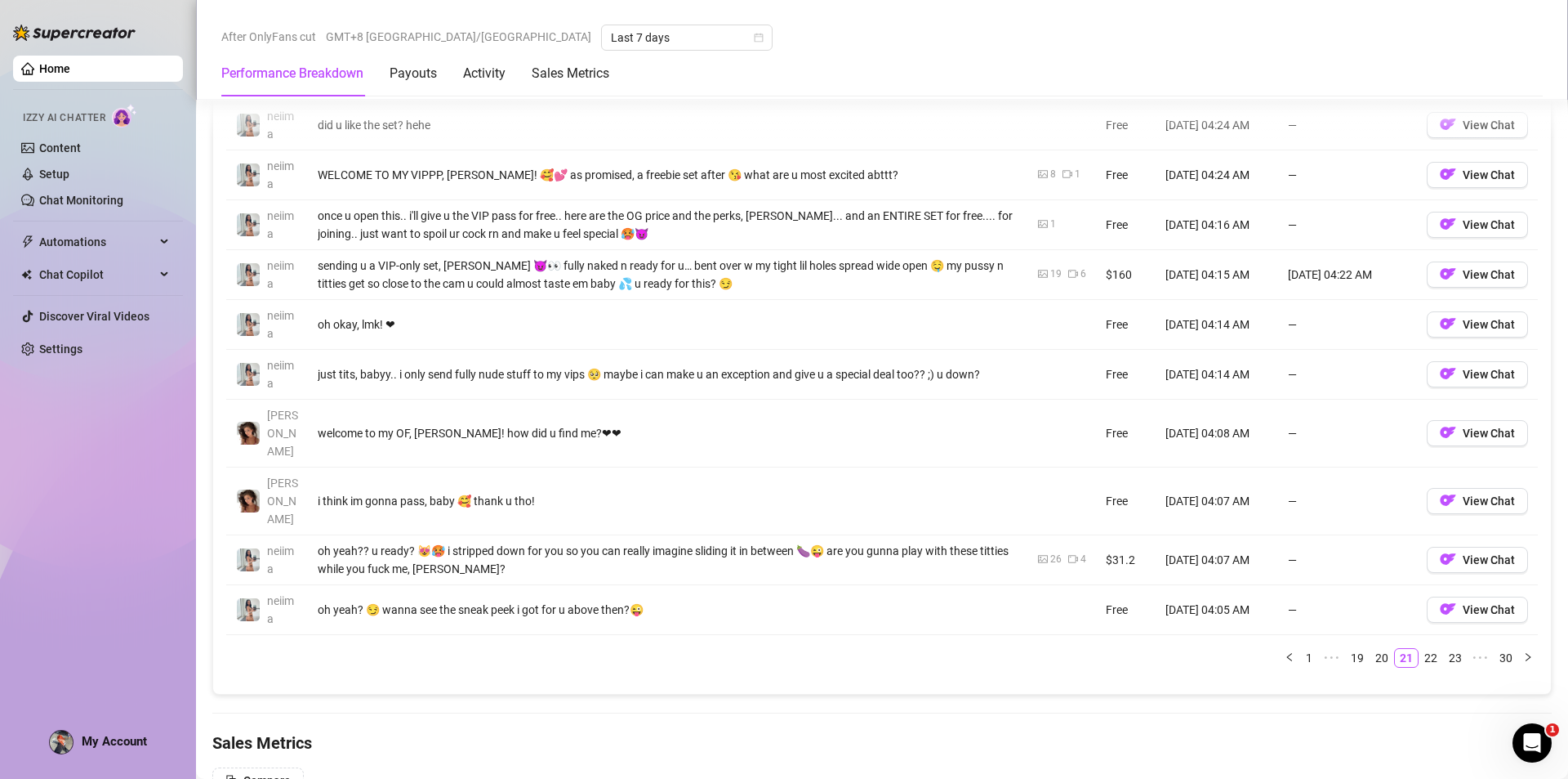
scroll to position [1634, 0]
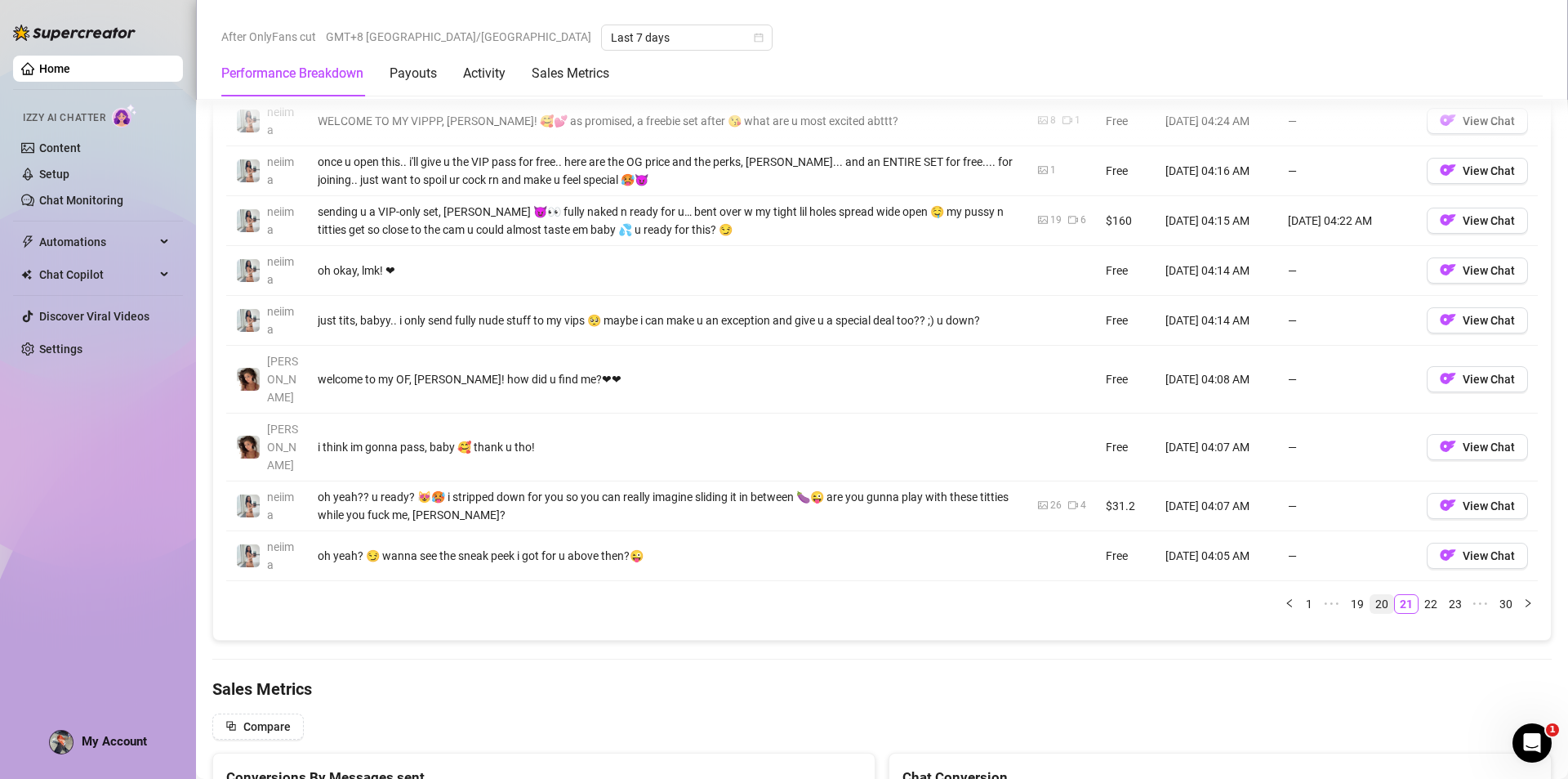
click at [1370, 595] on link "20" at bounding box center [1381, 604] width 23 height 18
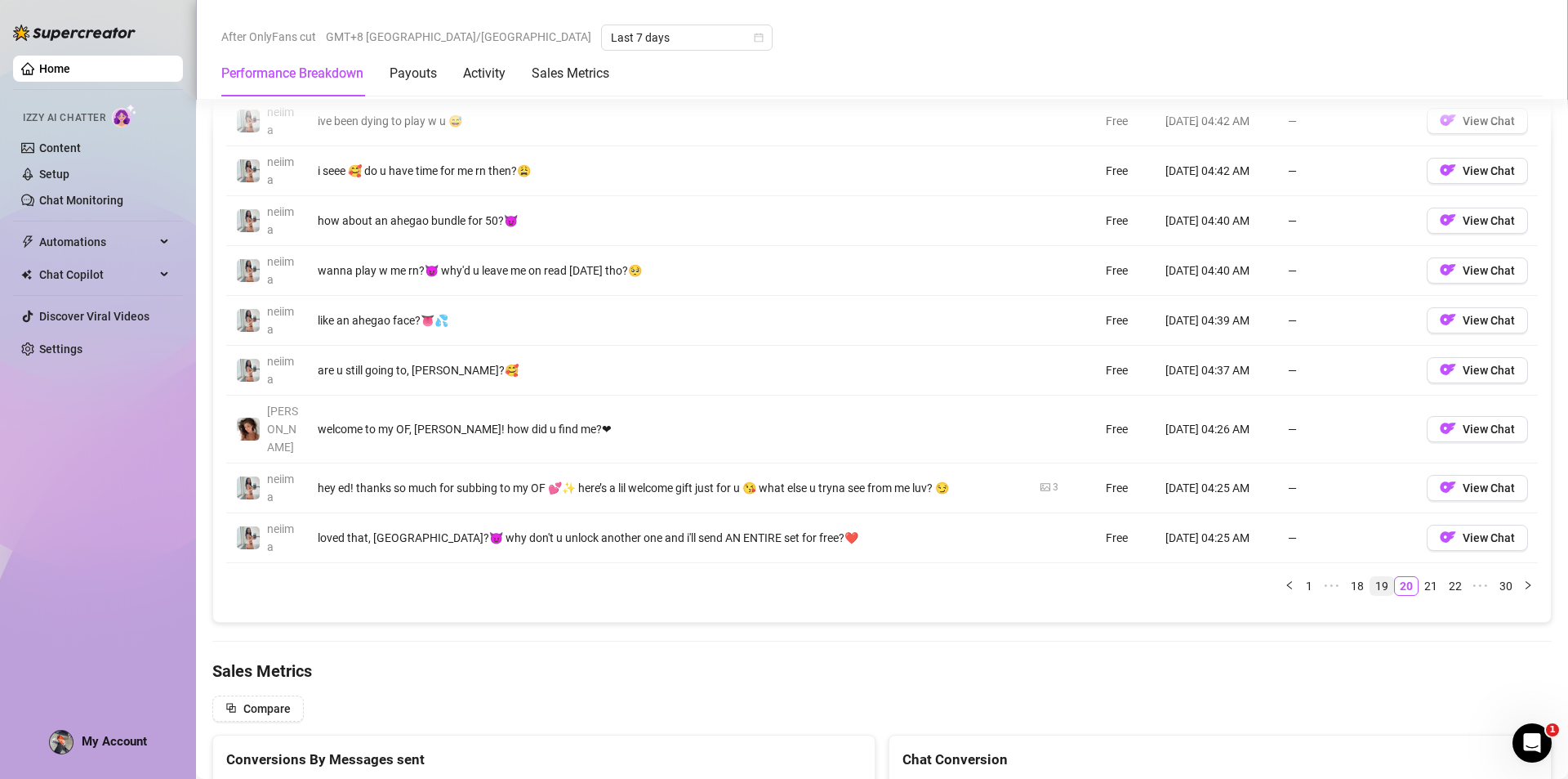
click at [1375, 577] on link "19" at bounding box center [1381, 585] width 23 height 18
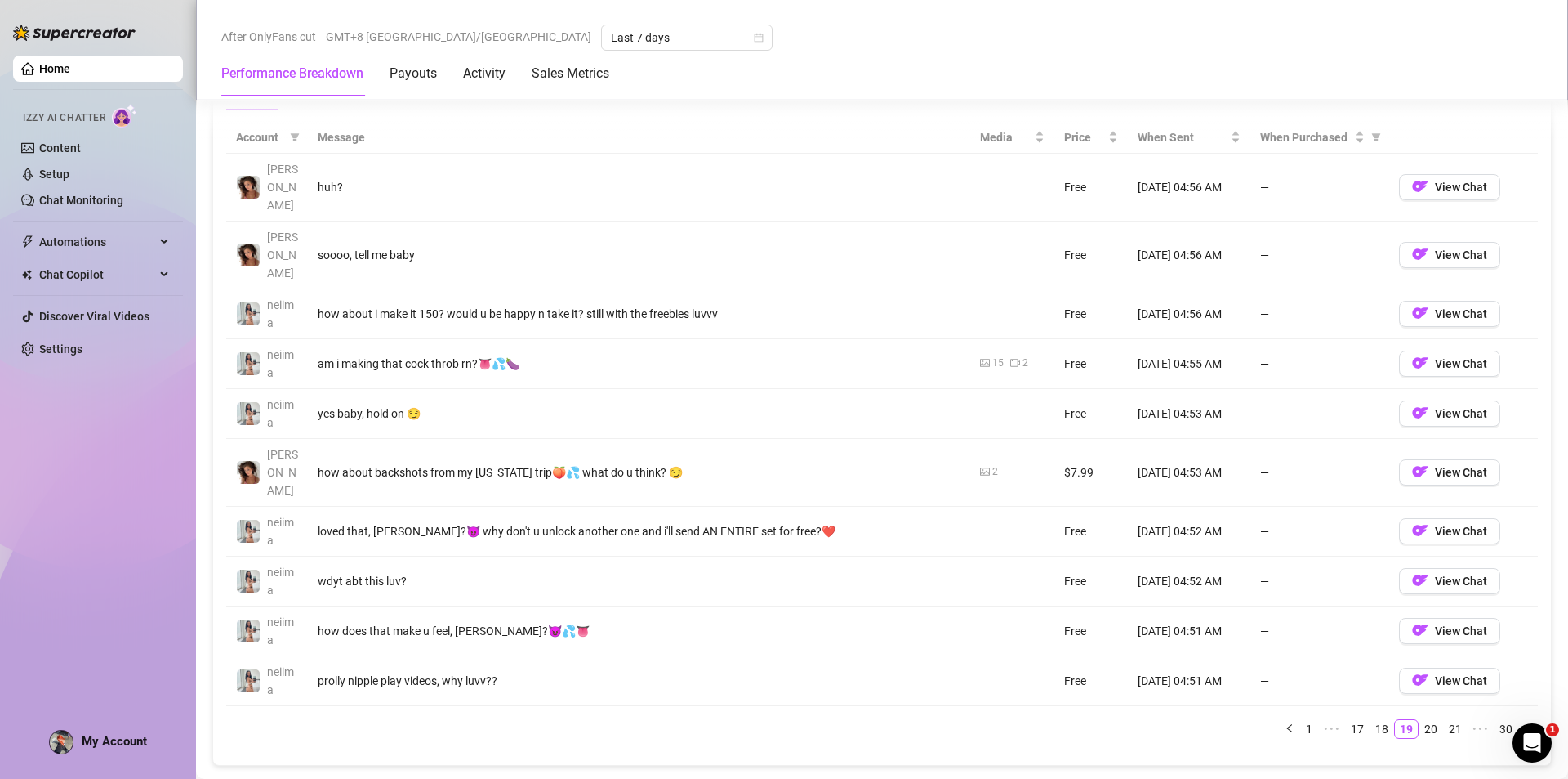
scroll to position [1470, 0]
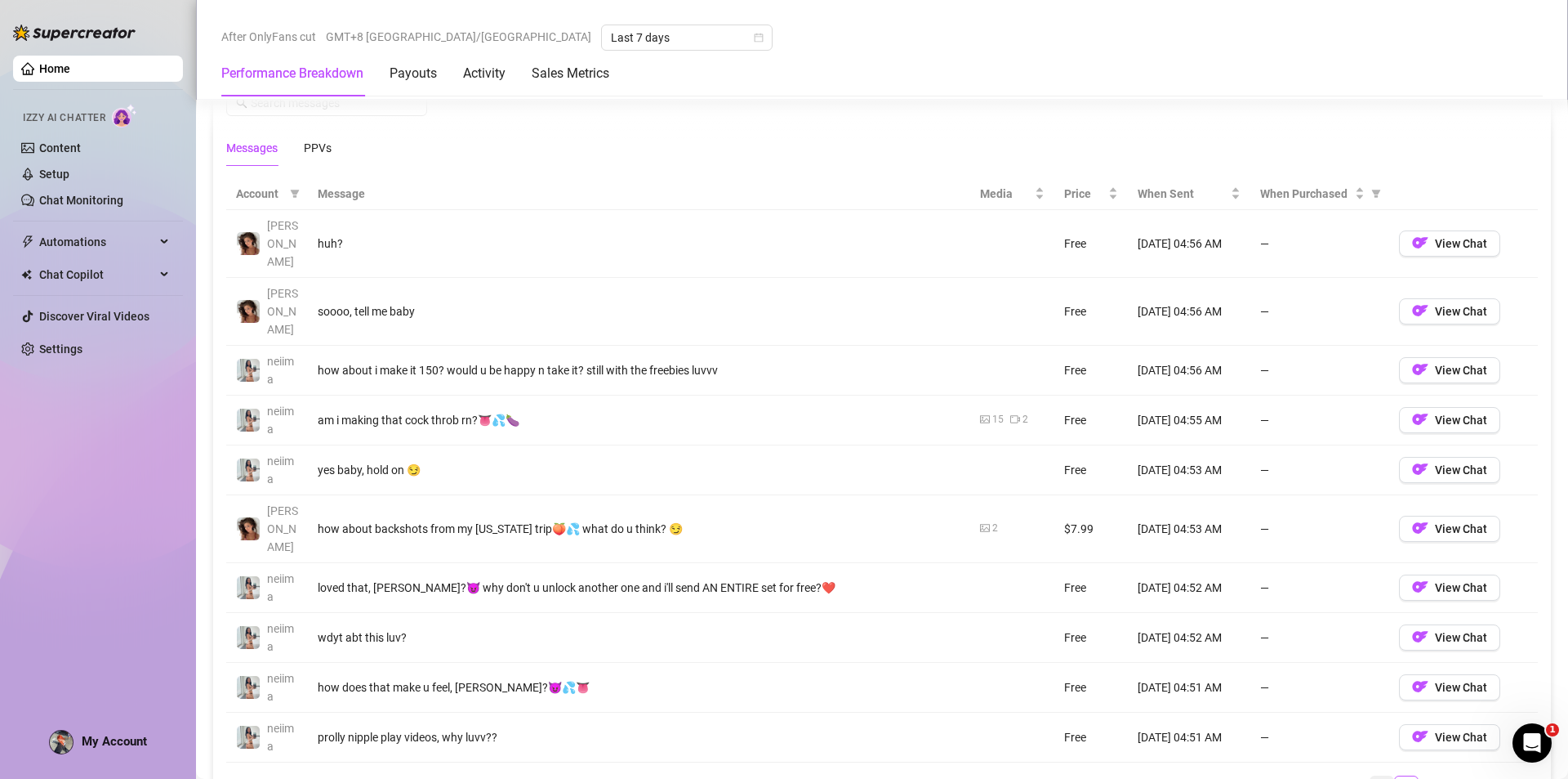
click at [1371, 776] on link "18" at bounding box center [1381, 785] width 23 height 18
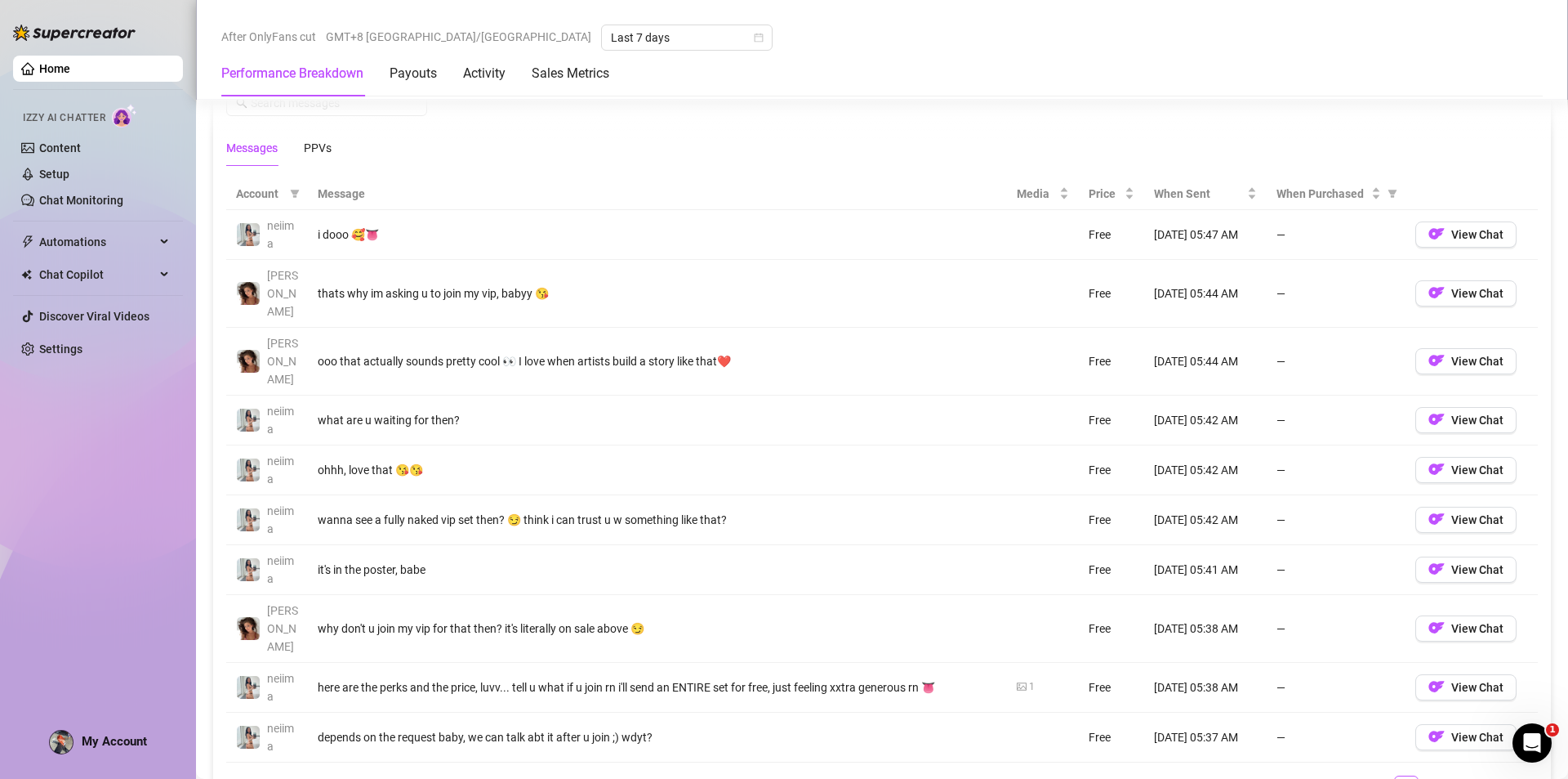
drag, startPoint x: 1369, startPoint y: 701, endPoint x: 1308, endPoint y: 697, distance: 61.1
click at [1370, 776] on link "13" at bounding box center [1381, 785] width 23 height 18
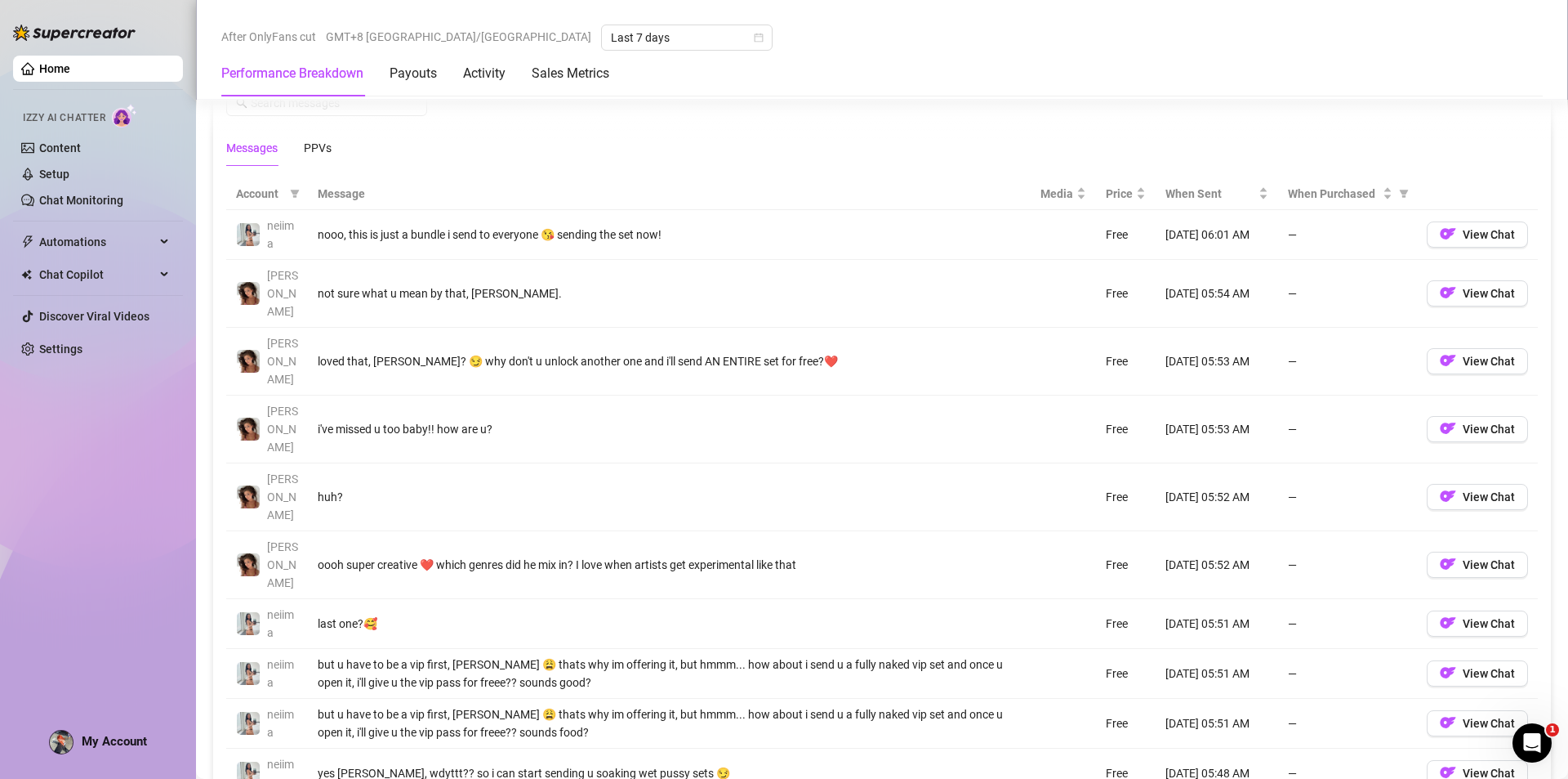
click at [321, 187] on th "Message" at bounding box center [669, 194] width 723 height 32
click at [339, 201] on th "Message" at bounding box center [669, 194] width 723 height 32
click at [312, 145] on div "PPVs" at bounding box center [318, 147] width 28 height 18
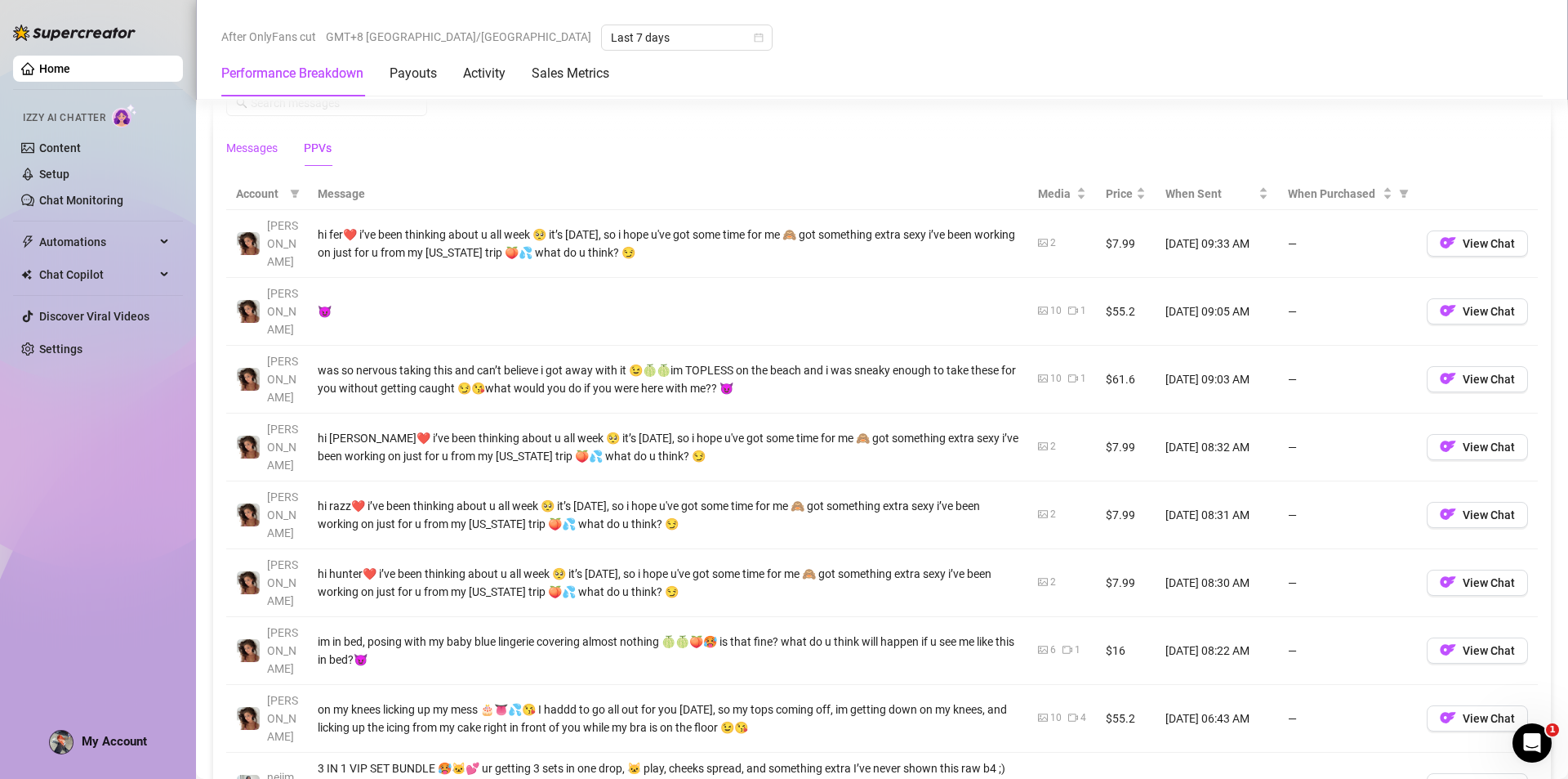
click at [242, 145] on div "Messages" at bounding box center [252, 147] width 51 height 18
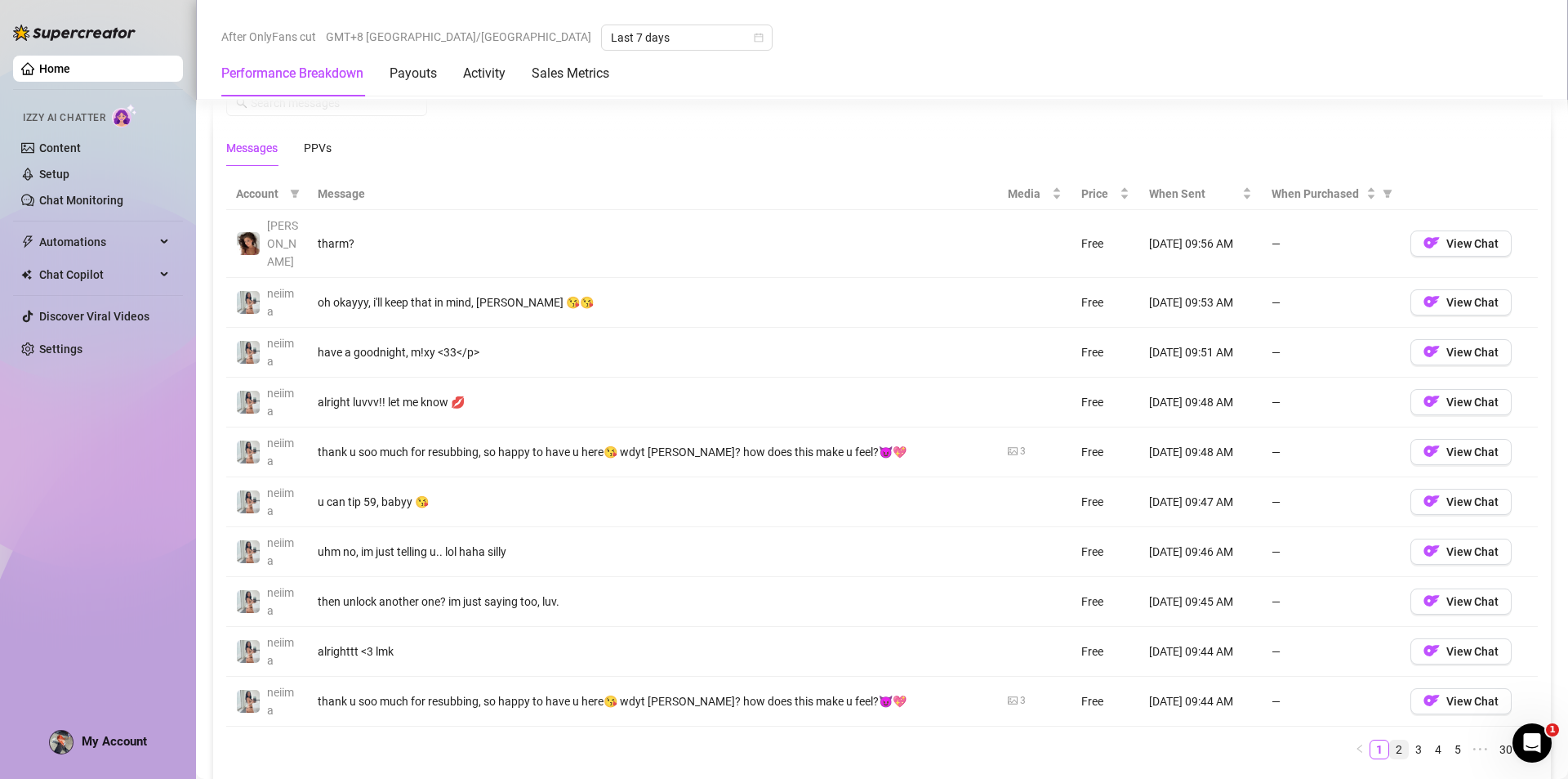
click at [1390, 740] on link "2" at bounding box center [1398, 748] width 18 height 18
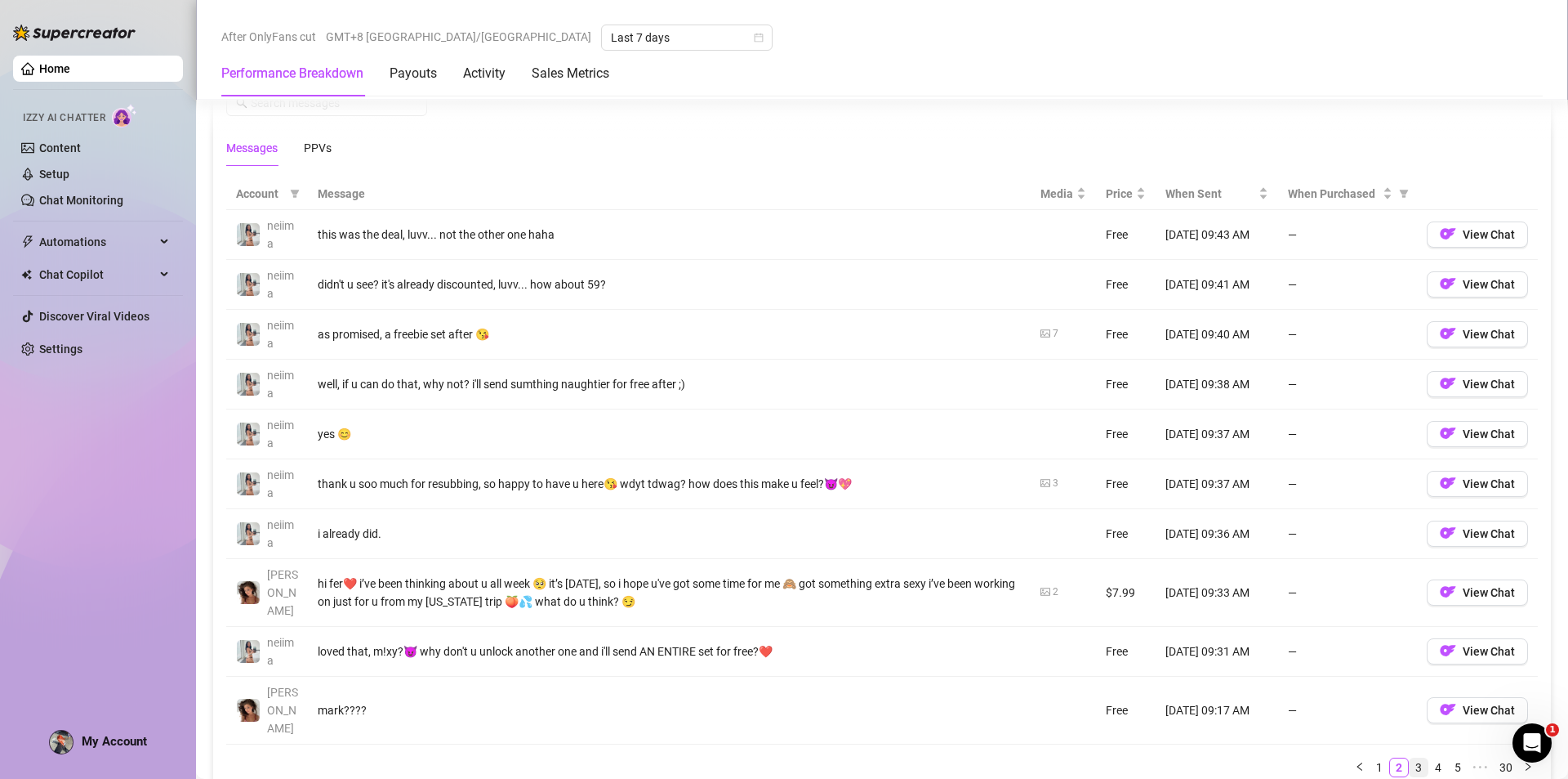
click at [1411, 758] on link "3" at bounding box center [1419, 767] width 18 height 18
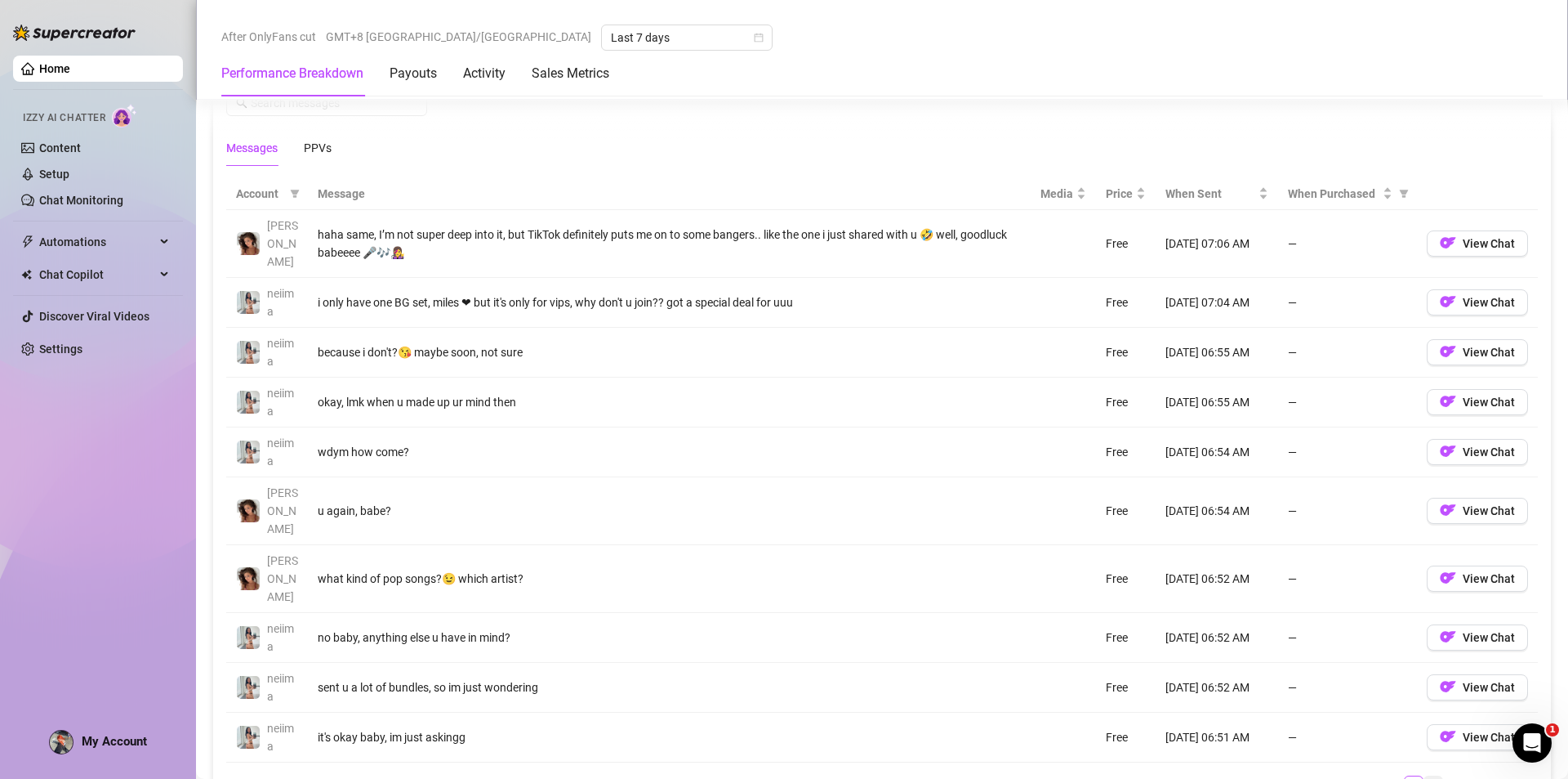
click at [1425, 776] on link "9" at bounding box center [1433, 785] width 18 height 18
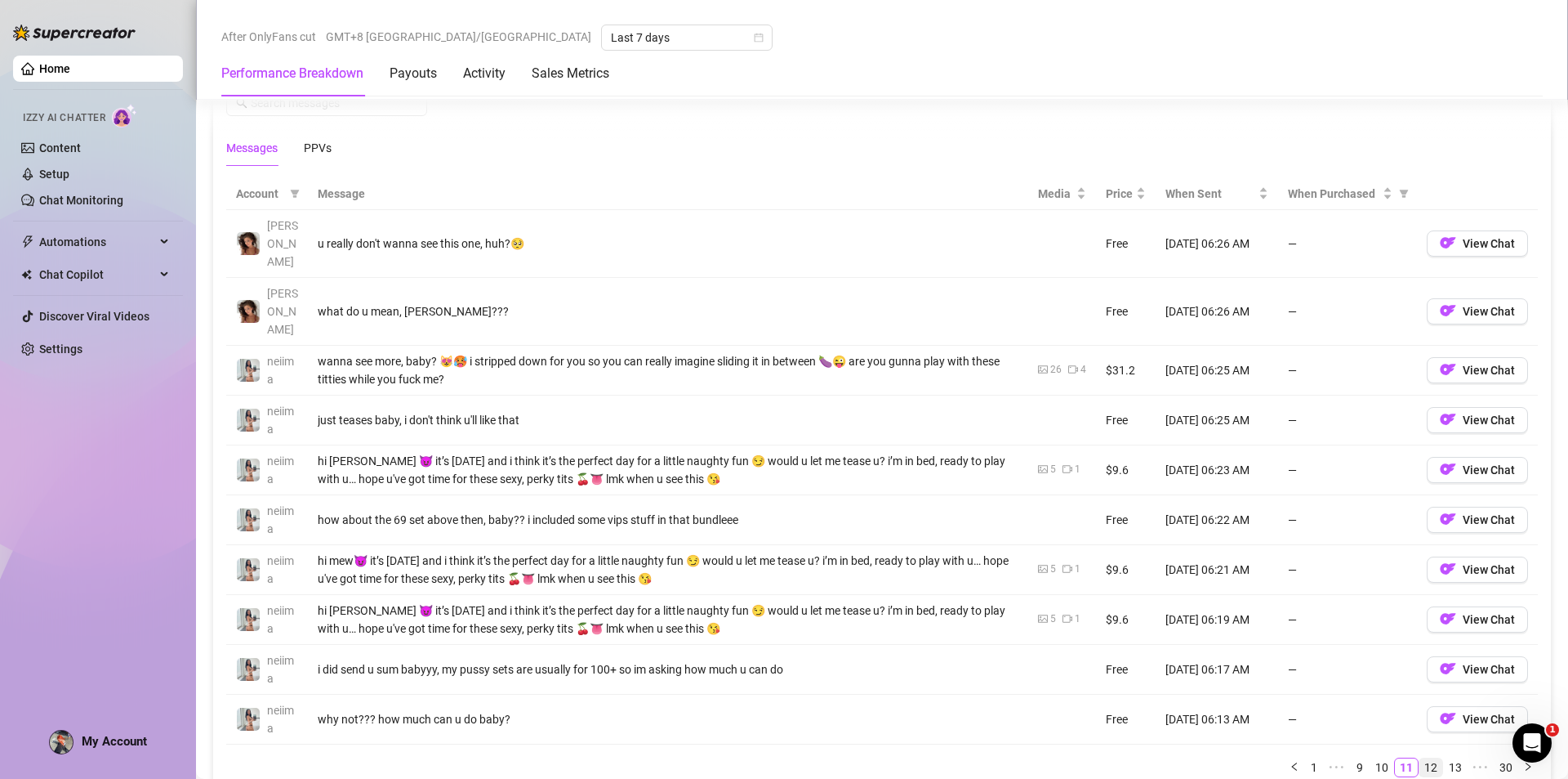
click at [1422, 758] on link "12" at bounding box center [1431, 767] width 23 height 18
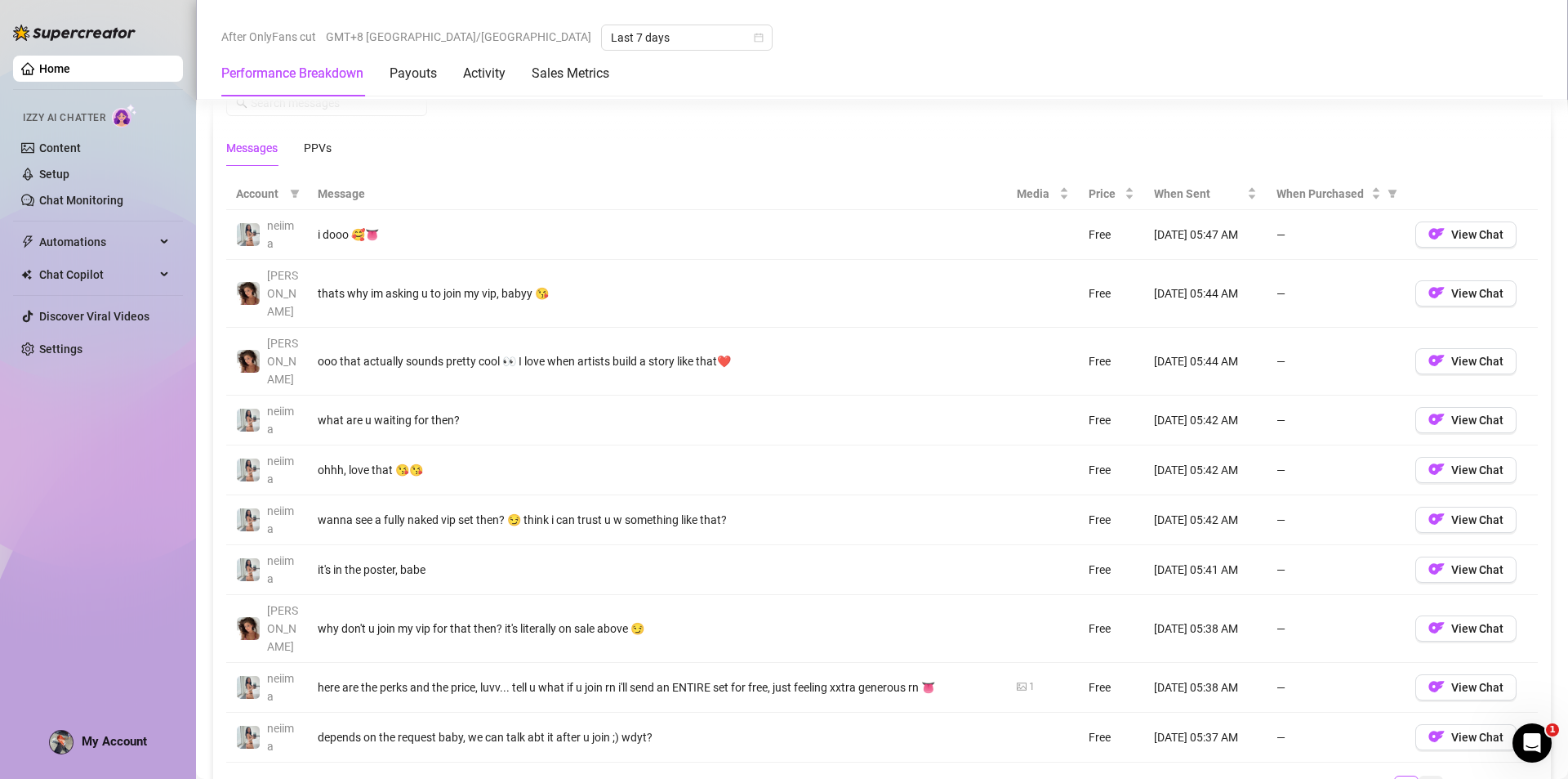
click at [1426, 776] on link "15" at bounding box center [1431, 785] width 23 height 18
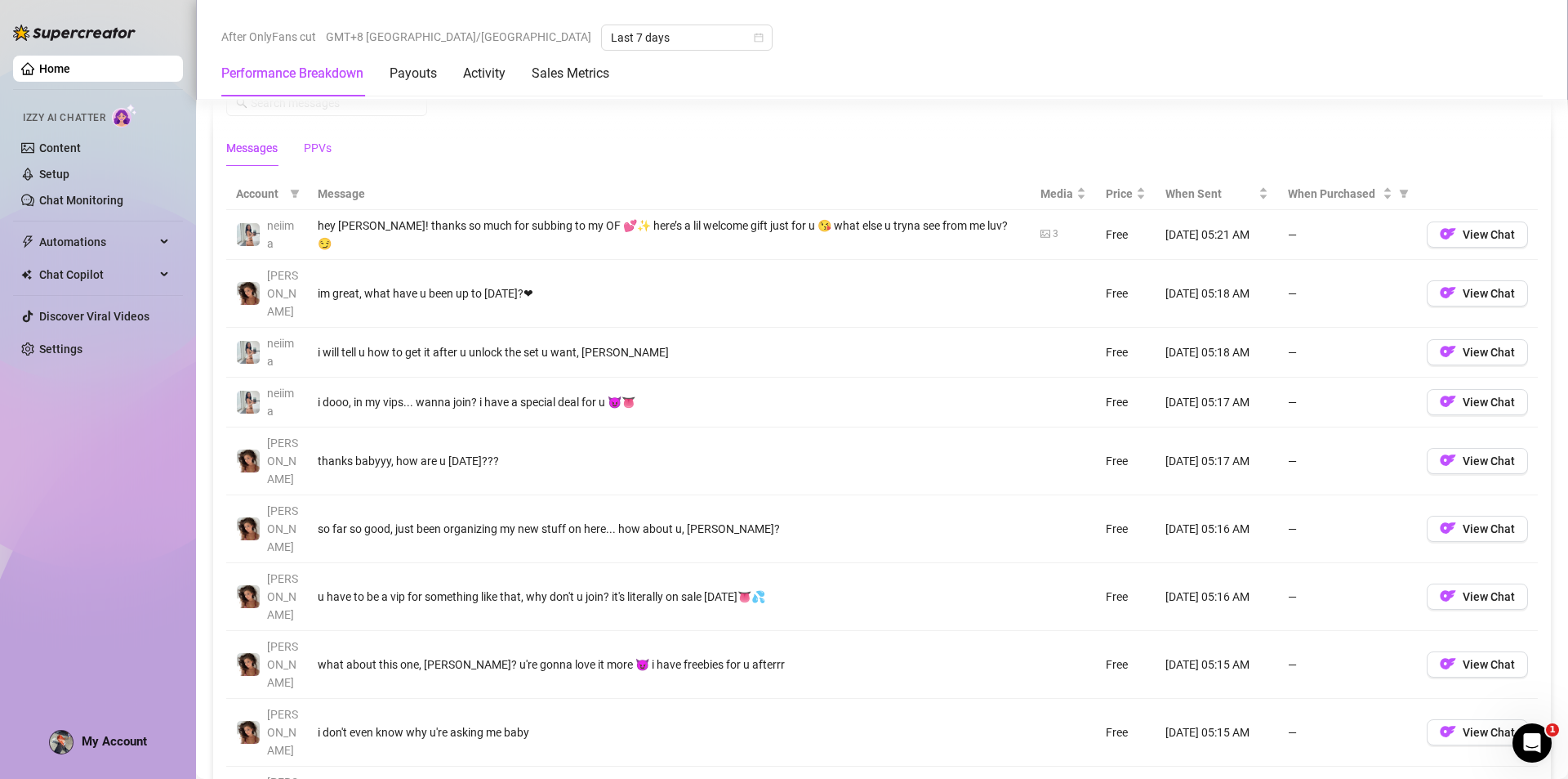
click at [326, 143] on div "PPVs" at bounding box center [318, 147] width 28 height 18
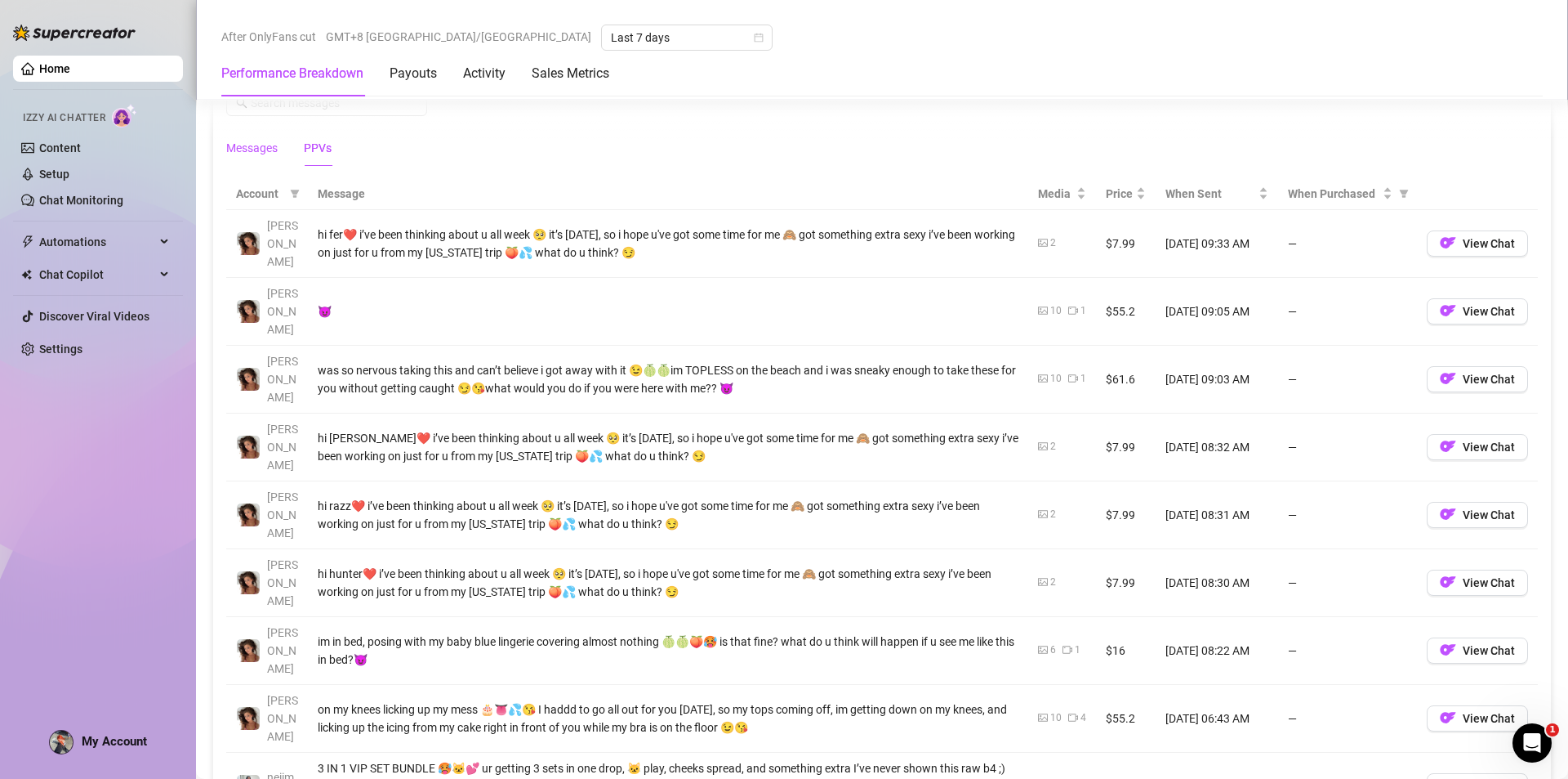
click at [233, 148] on div "Messages" at bounding box center [252, 147] width 51 height 18
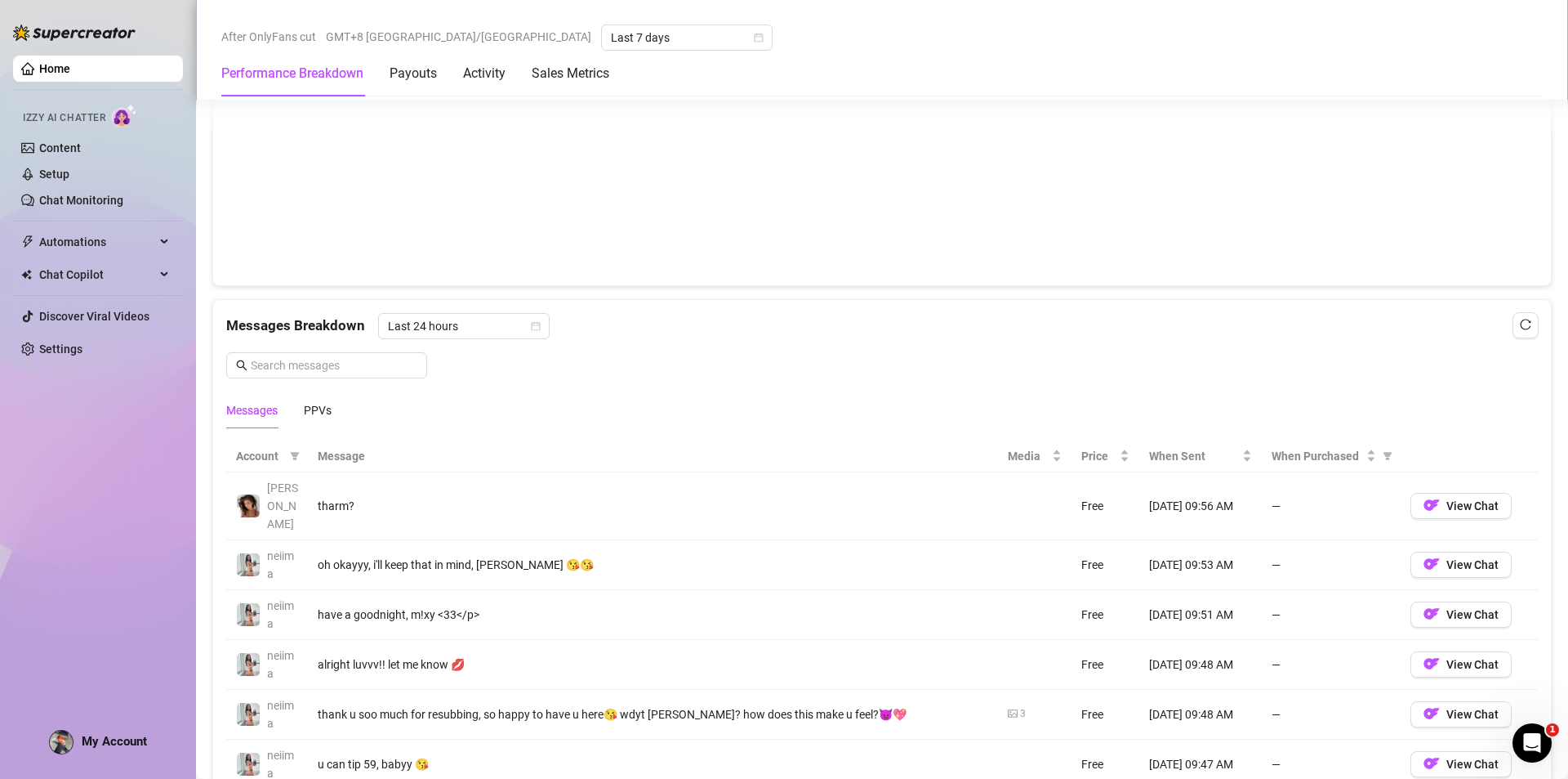
scroll to position [1144, 0]
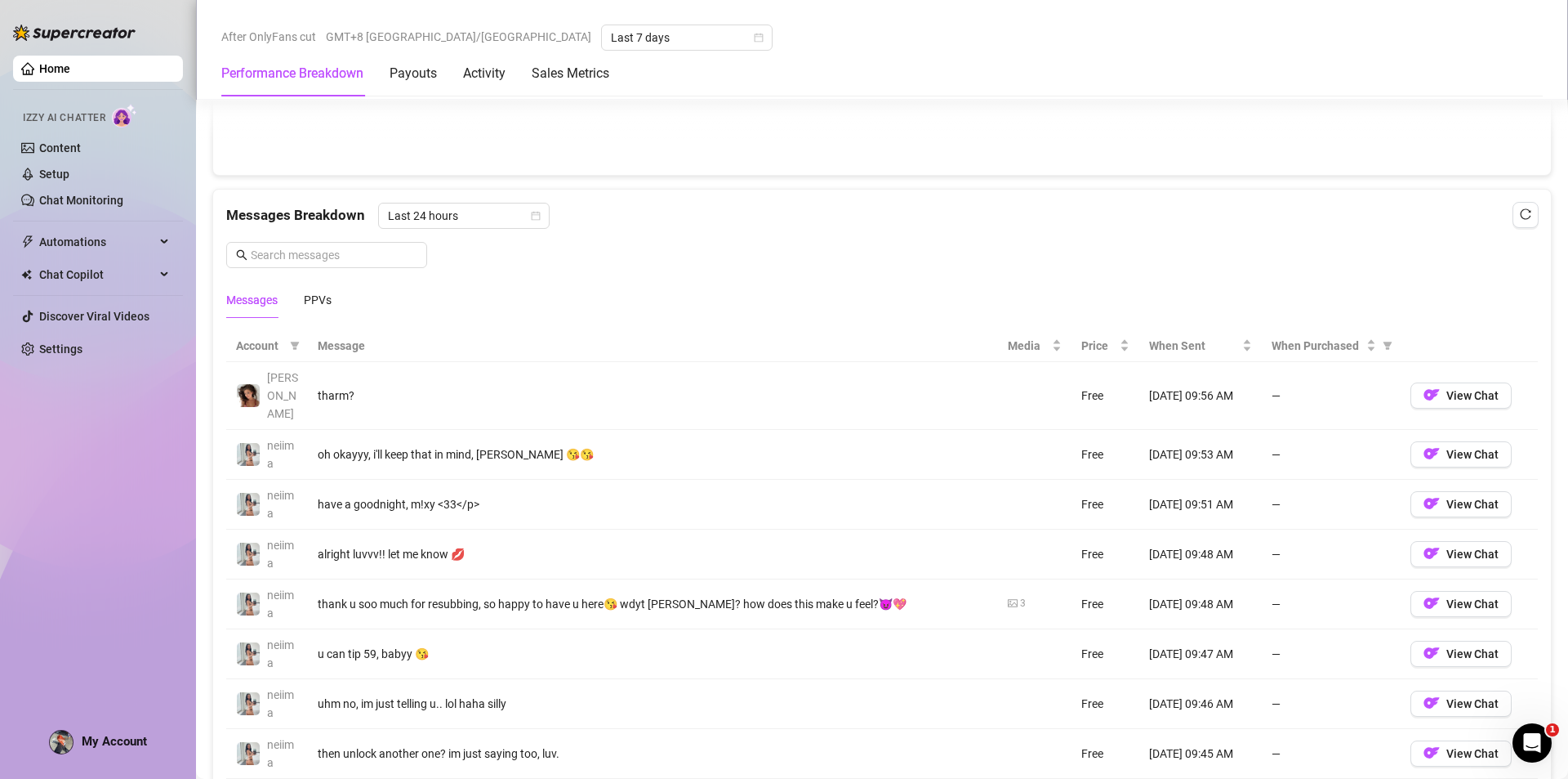
scroll to position [1482, 0]
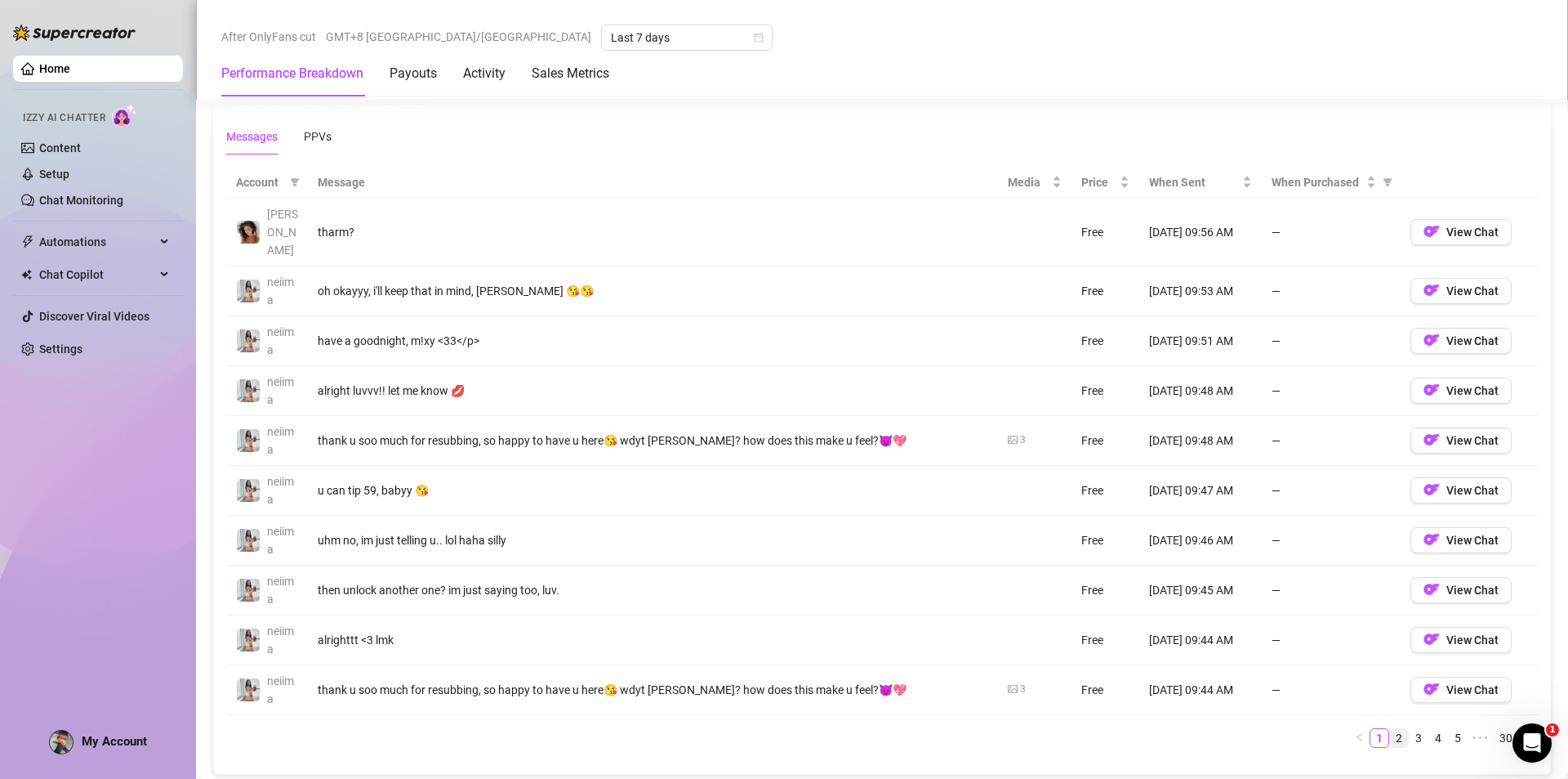
click at [1390, 729] on link "2" at bounding box center [1398, 737] width 18 height 18
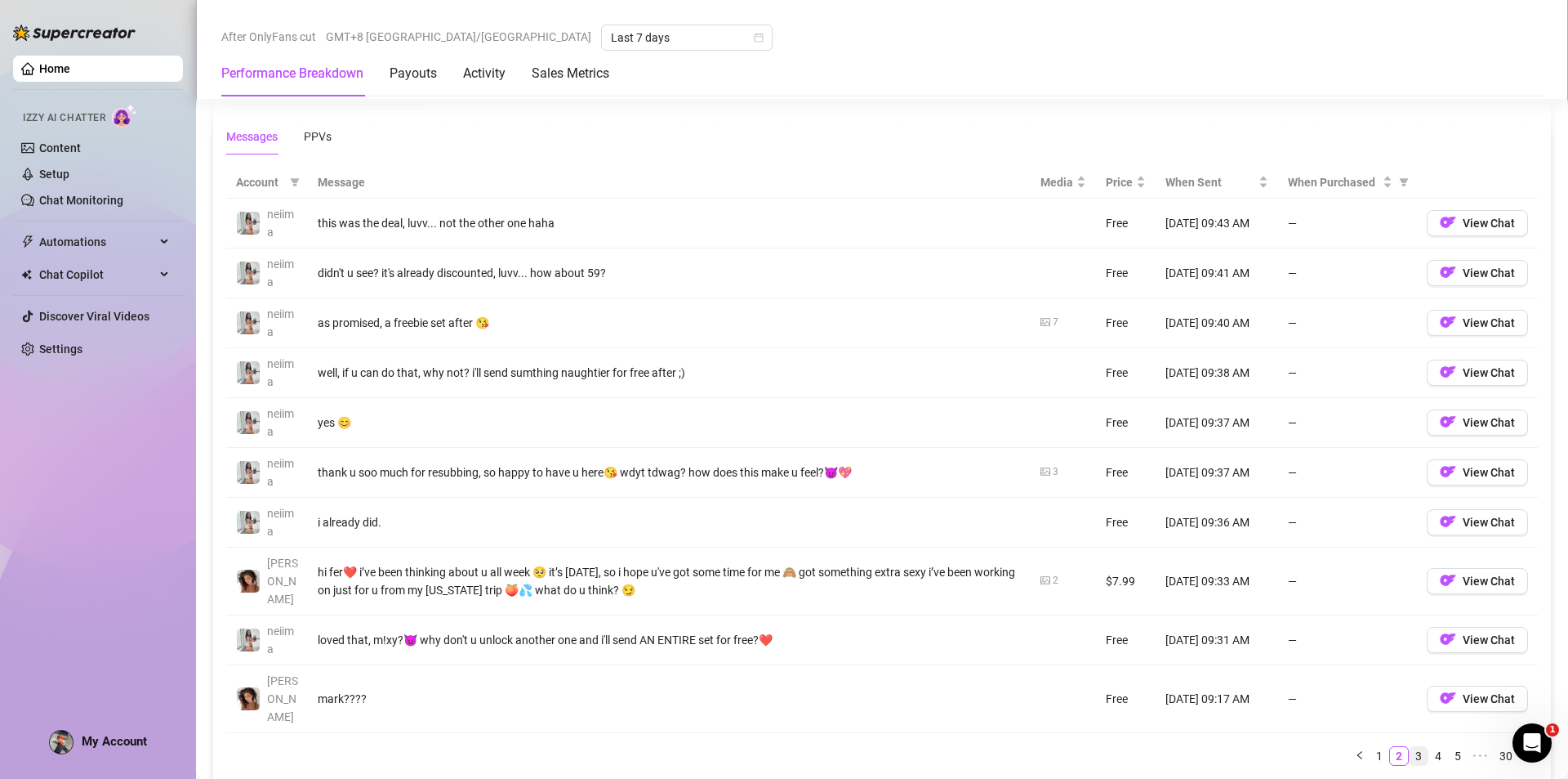
click at [1410, 746] on link "3" at bounding box center [1419, 755] width 18 height 18
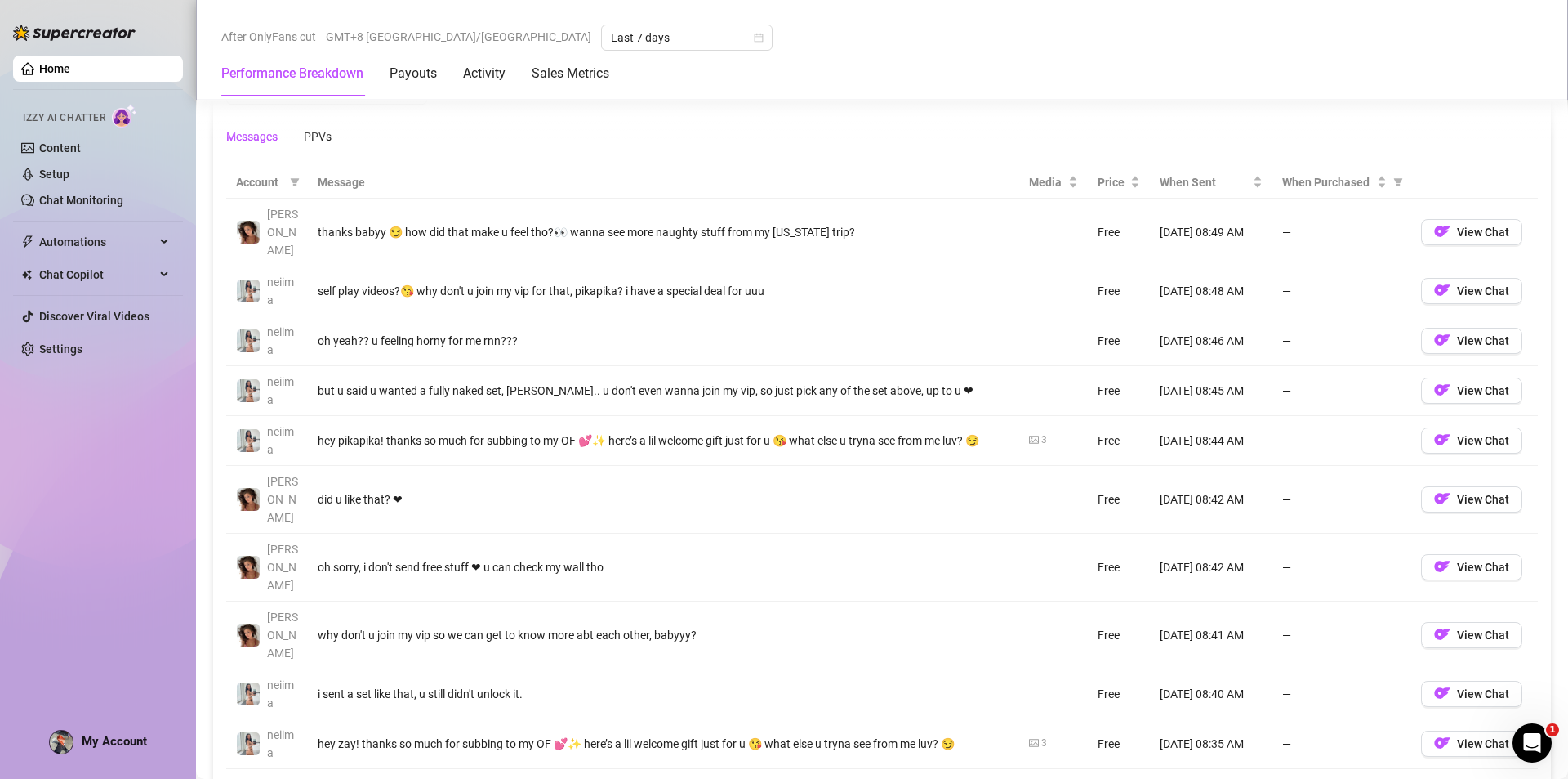
click at [1430, 778] on link "5" at bounding box center [1438, 791] width 18 height 18
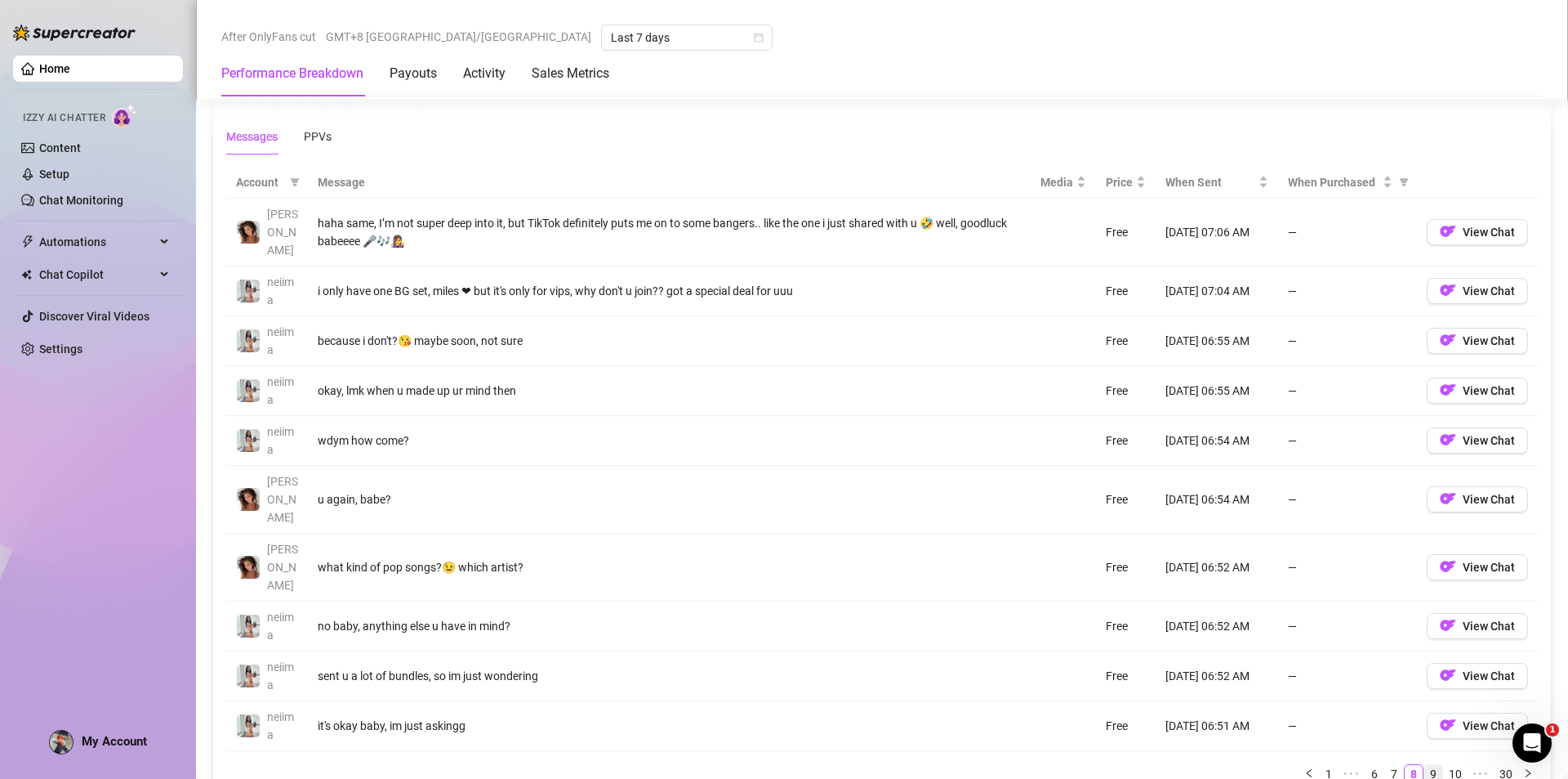
click at [1424, 765] on link "9" at bounding box center [1433, 773] width 18 height 18
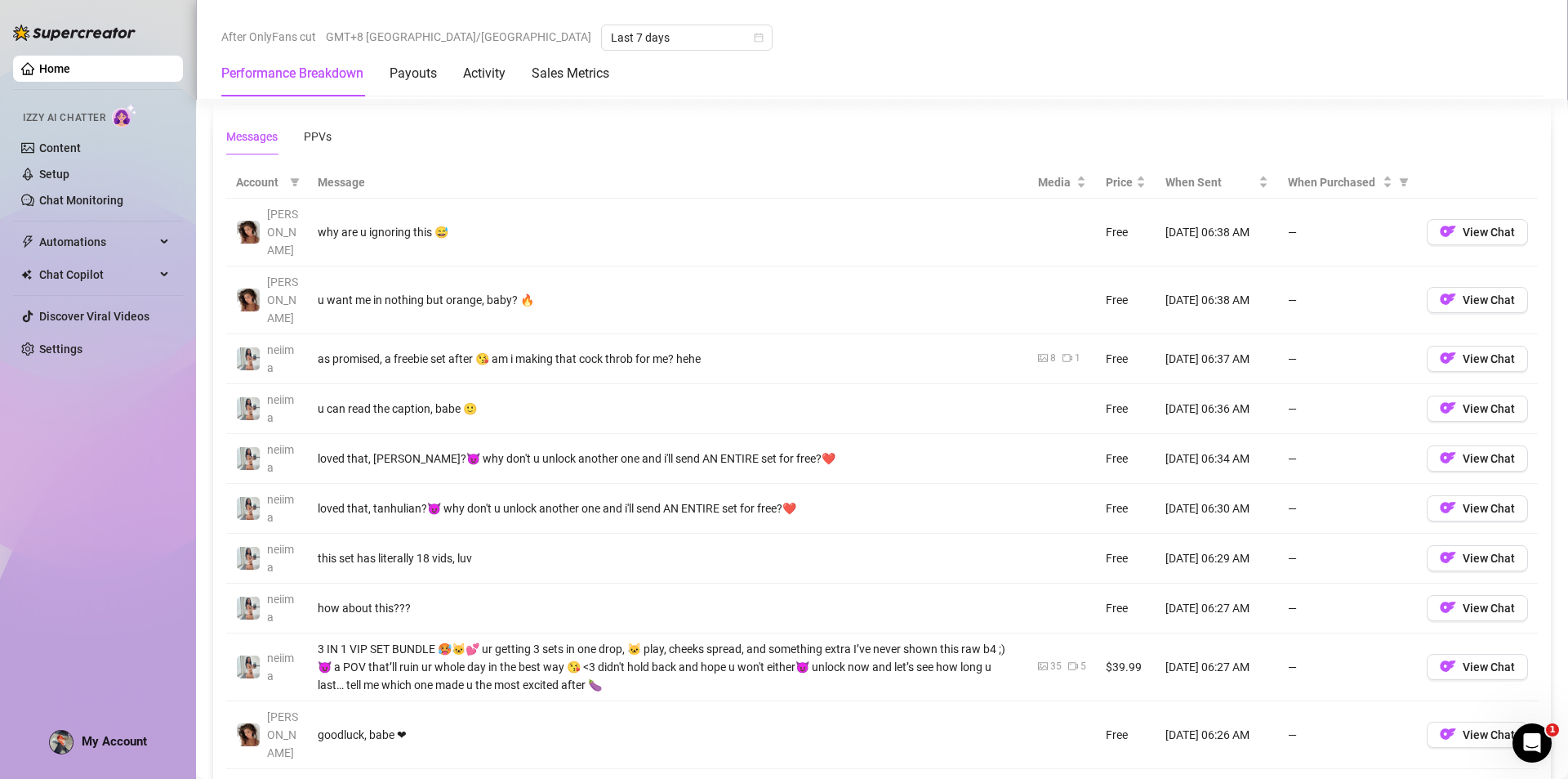
click at [1422, 778] on link "11" at bounding box center [1431, 791] width 23 height 18
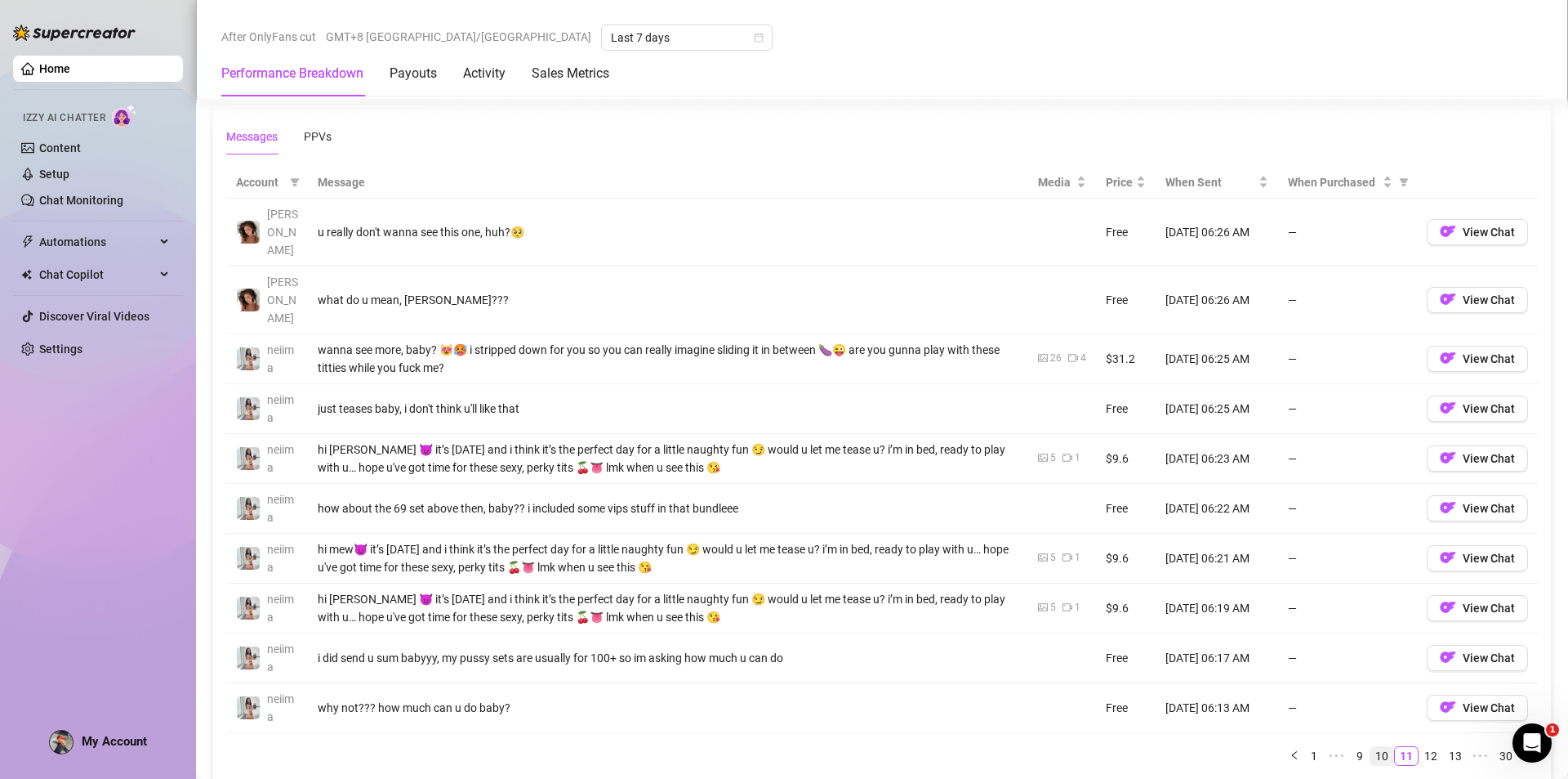
click at [1379, 746] on link "10" at bounding box center [1381, 755] width 23 height 18
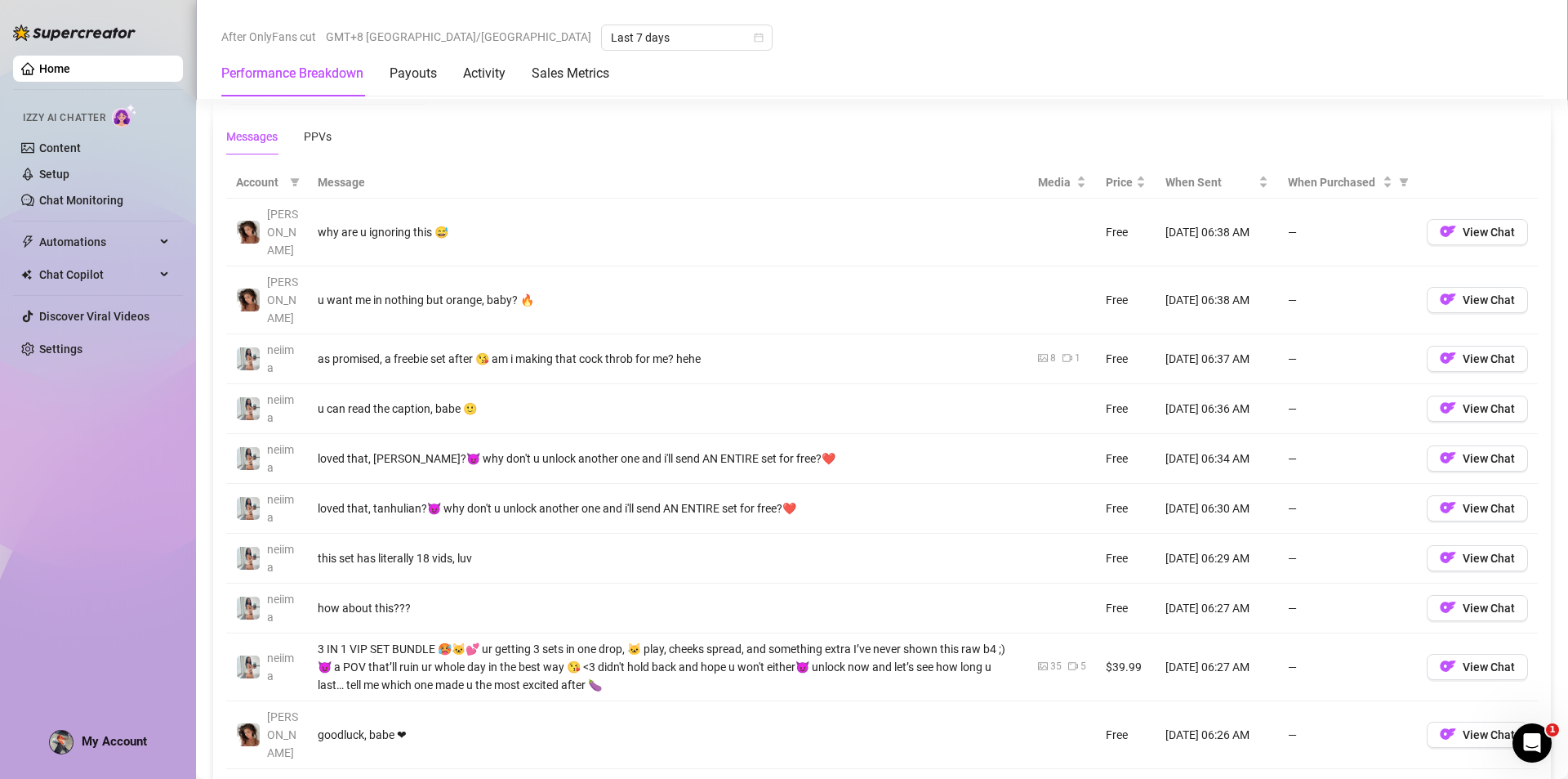
click at [1420, 778] on link "11" at bounding box center [1431, 791] width 23 height 18
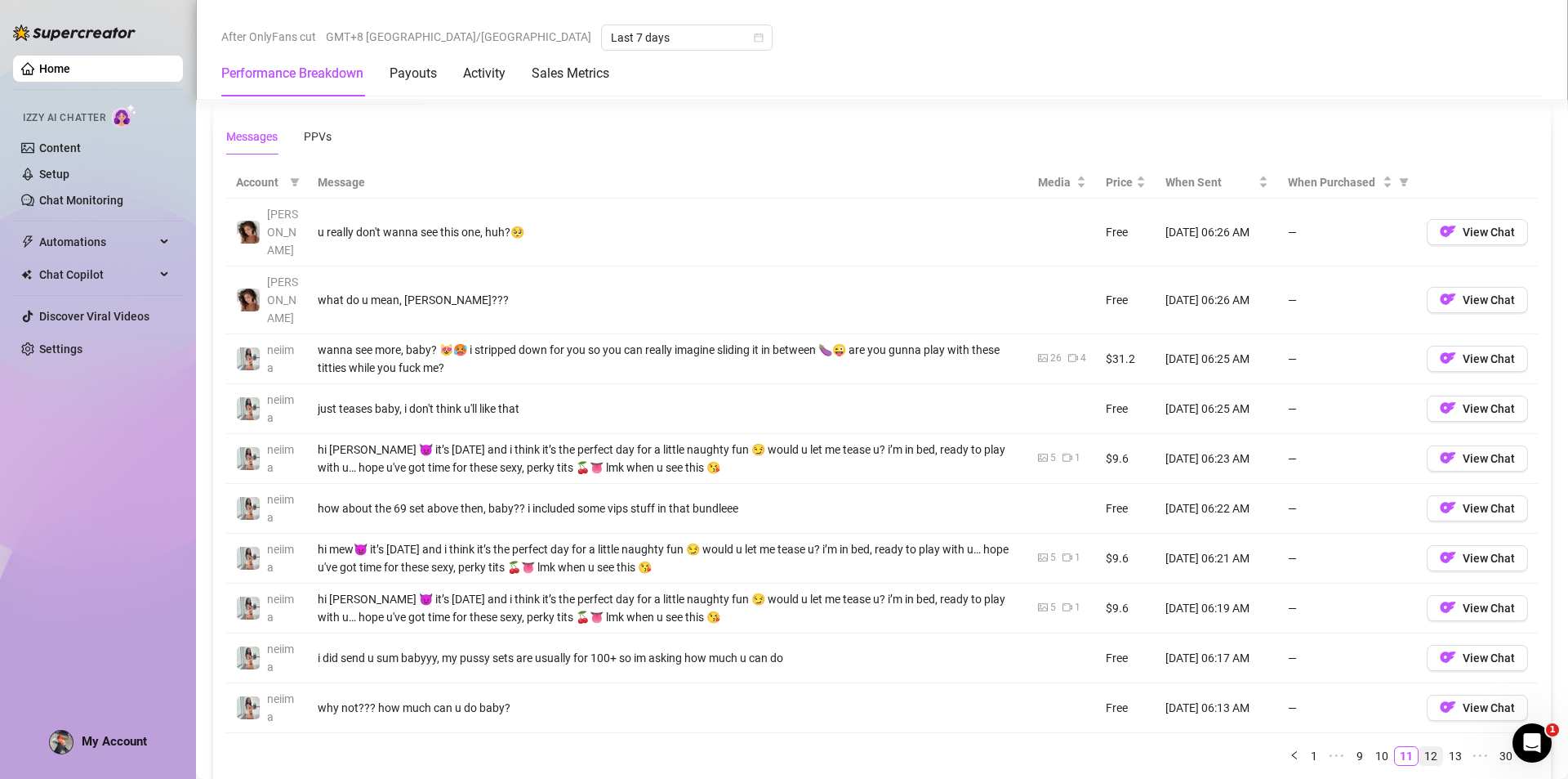
click at [1424, 746] on link "12" at bounding box center [1431, 755] width 23 height 18
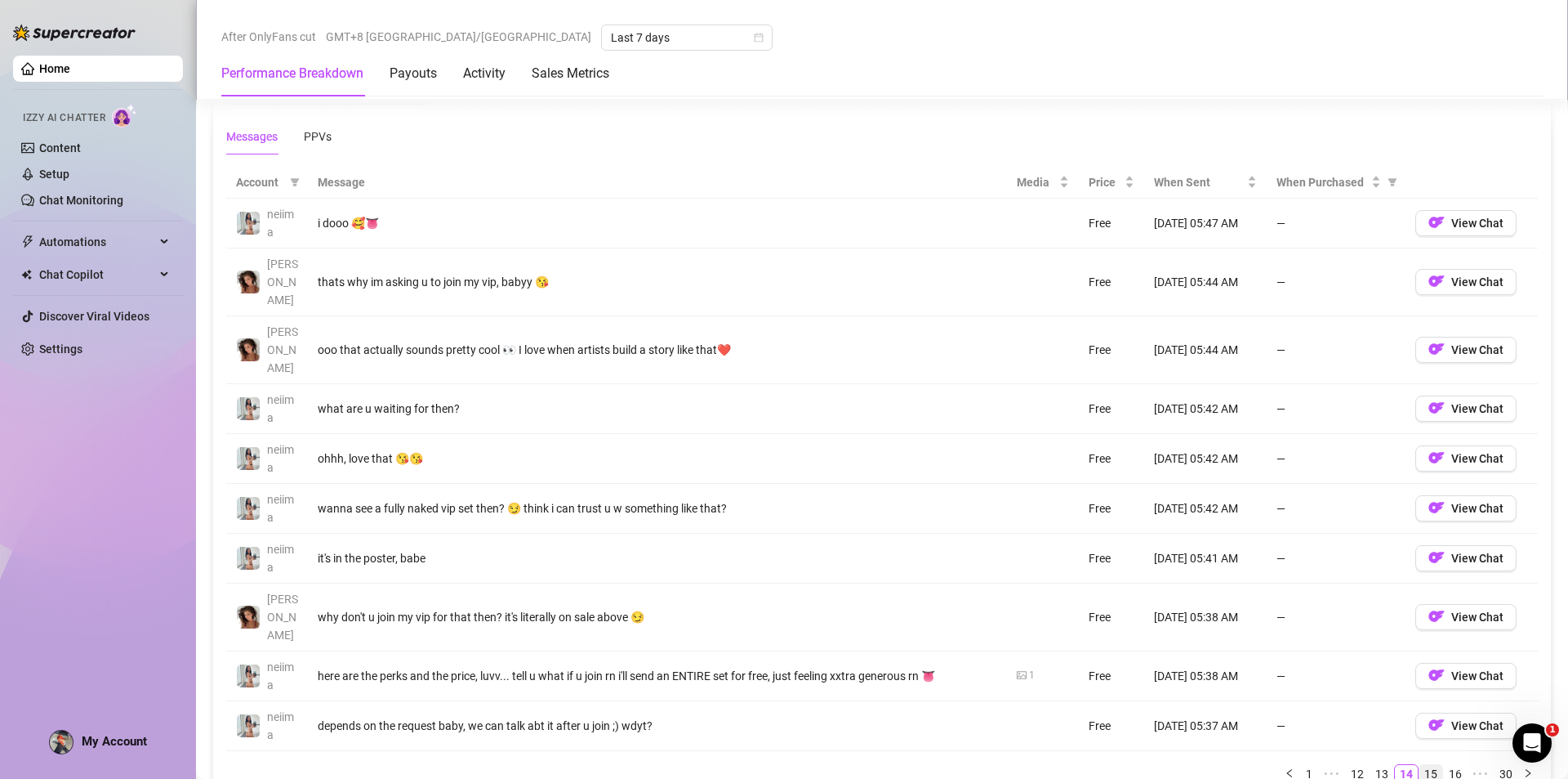
click at [1423, 765] on link "15" at bounding box center [1431, 773] width 23 height 18
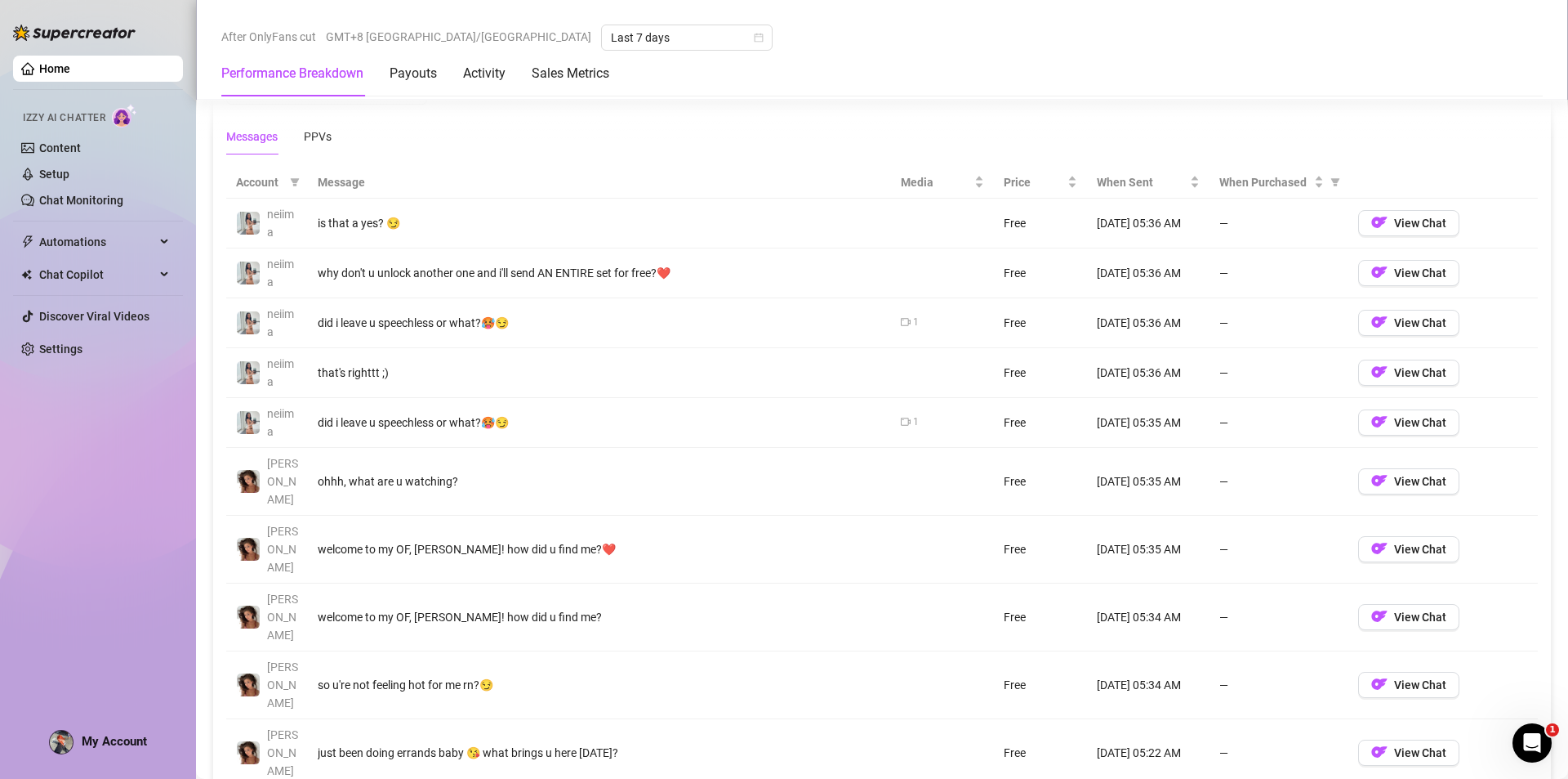
drag, startPoint x: 1416, startPoint y: 672, endPoint x: 1384, endPoint y: 669, distance: 32.1
